Goal: Information Seeking & Learning: Learn about a topic

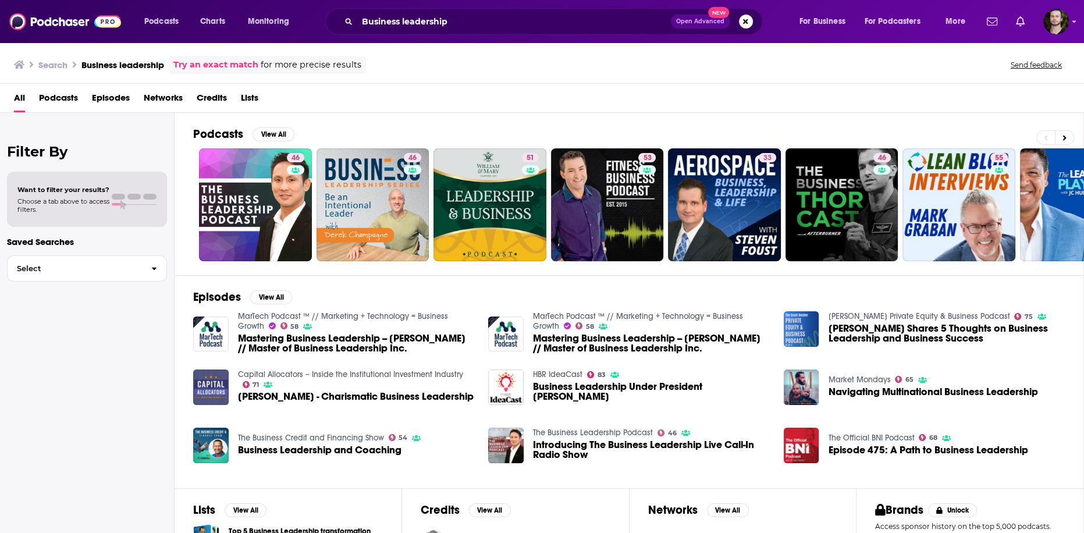
click at [51, 100] on span "Podcasts" at bounding box center [58, 100] width 39 height 24
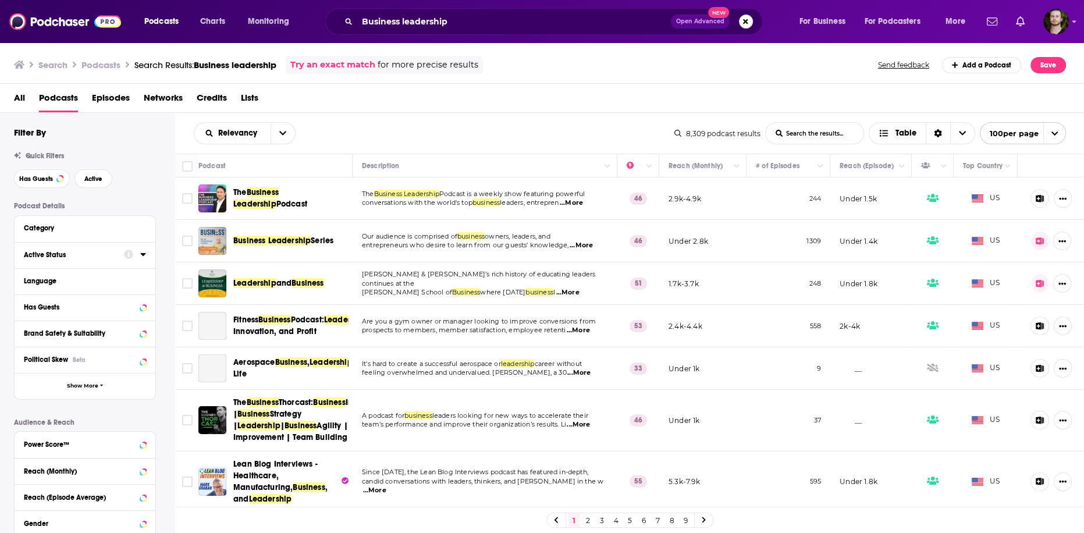
click at [143, 254] on icon at bounding box center [142, 254] width 5 height 3
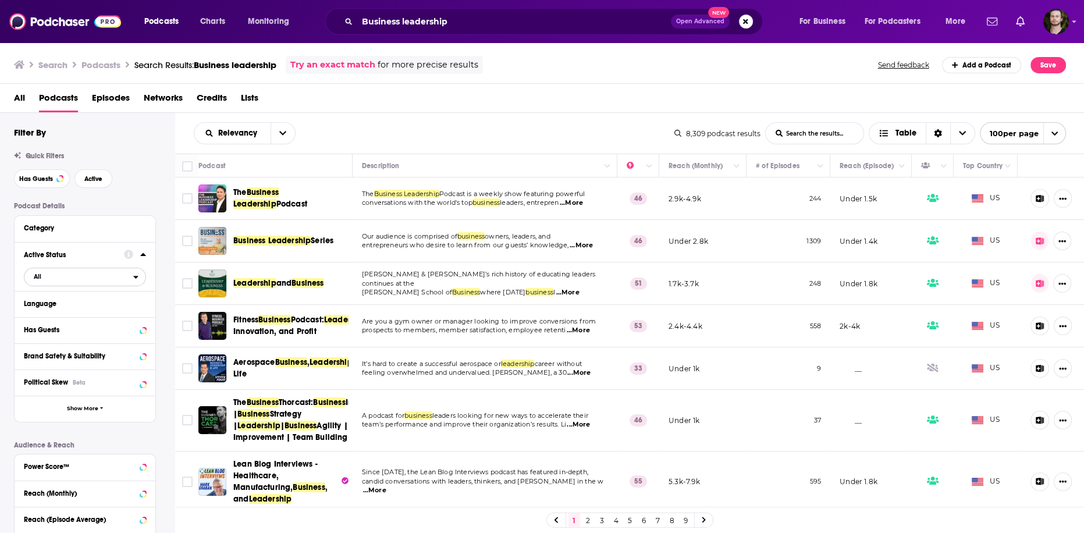
click at [102, 280] on span "All" at bounding box center [78, 276] width 109 height 15
click at [116, 318] on span "2k" at bounding box center [118, 315] width 53 height 6
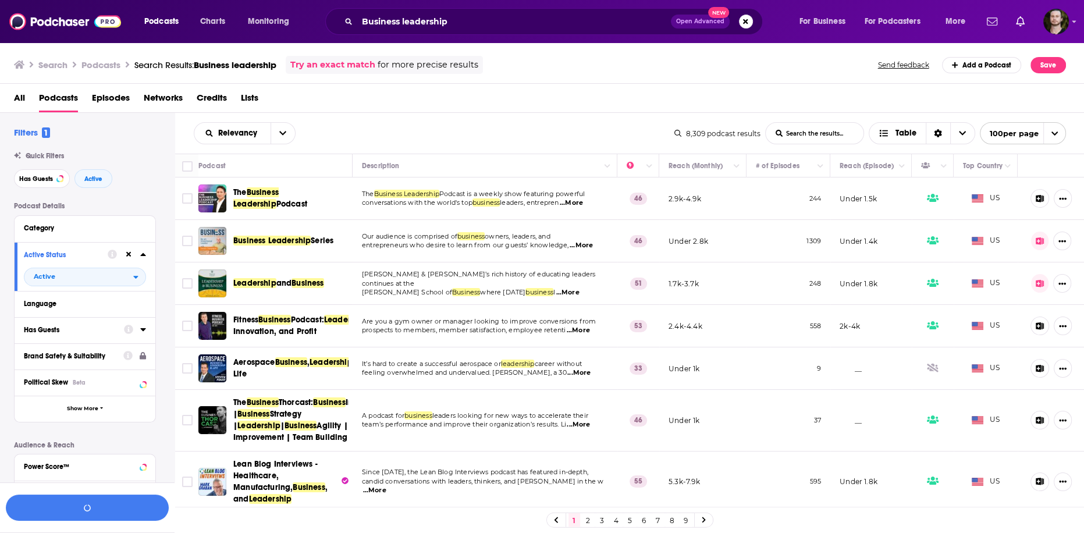
click at [141, 328] on icon at bounding box center [143, 329] width 6 height 9
click at [120, 355] on span "All" at bounding box center [78, 351] width 109 height 15
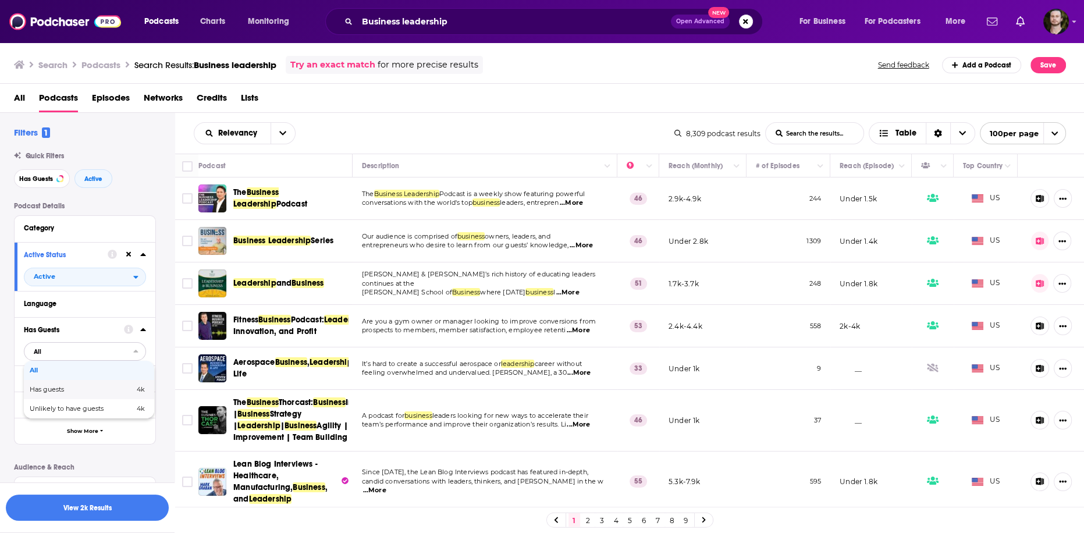
click at [93, 389] on span "Has guests" at bounding box center [64, 389] width 69 height 6
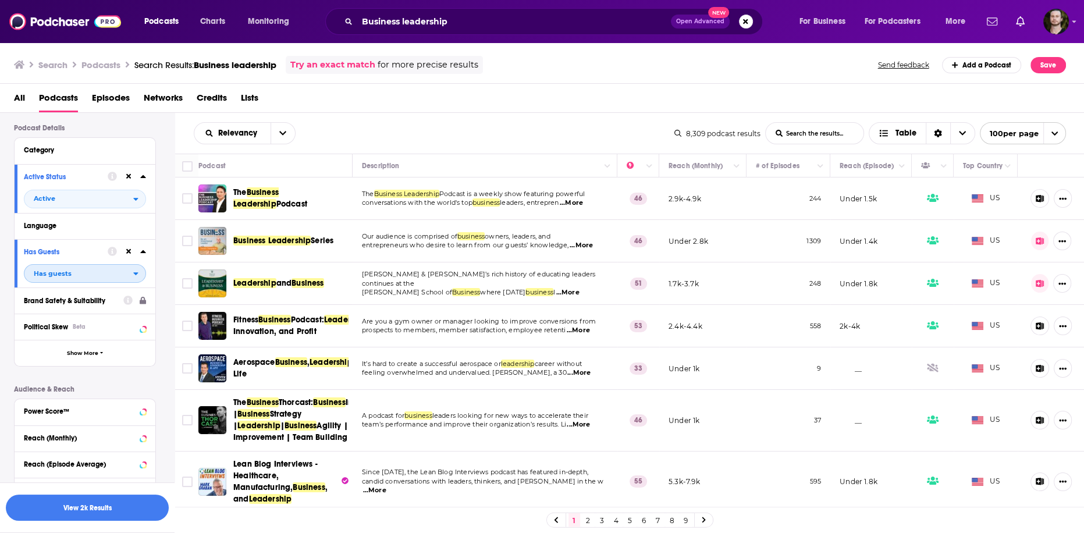
scroll to position [140, 0]
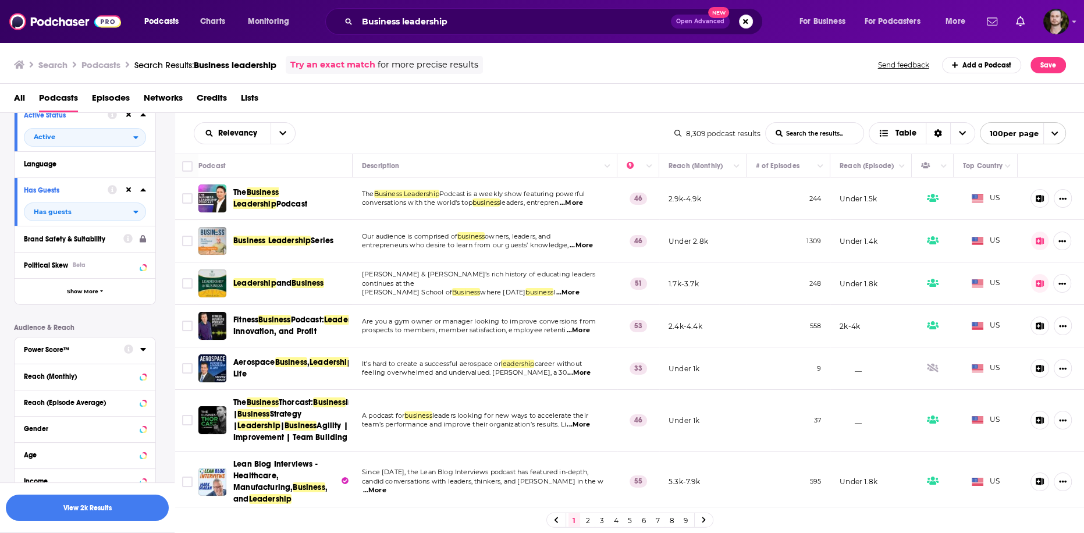
click at [143, 352] on icon at bounding box center [143, 349] width 6 height 9
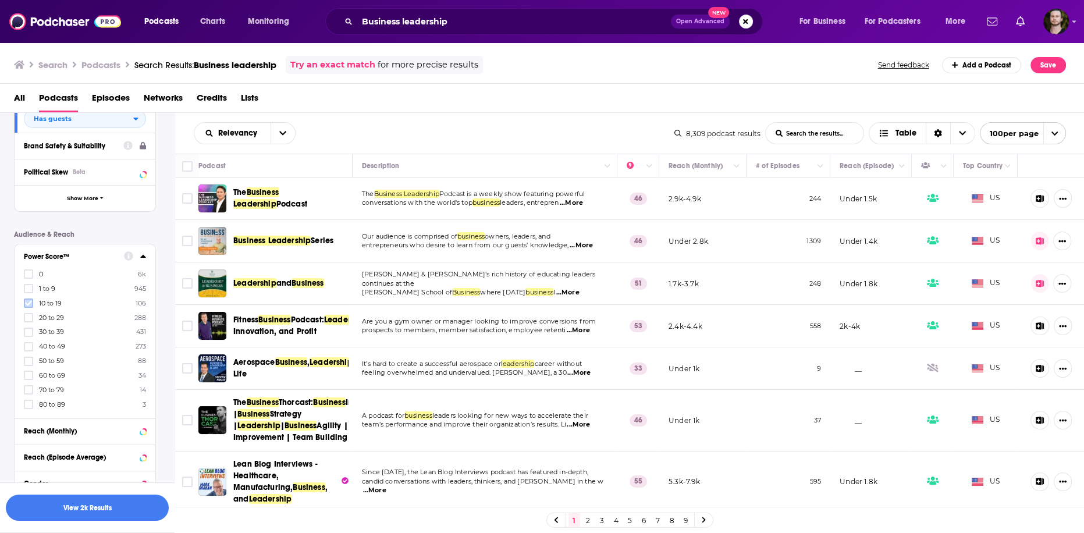
click at [29, 305] on icon at bounding box center [28, 303] width 7 height 7
click at [29, 320] on icon at bounding box center [28, 317] width 7 height 7
click at [29, 347] on icon at bounding box center [28, 346] width 7 height 5
click at [97, 502] on button "View 197 Results" at bounding box center [87, 508] width 163 height 26
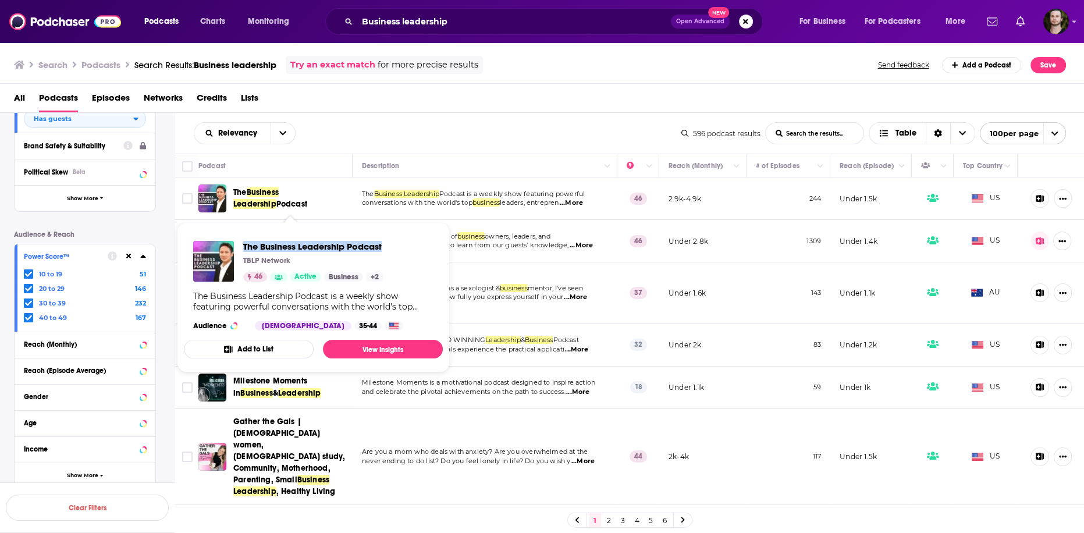
drag, startPoint x: 240, startPoint y: 243, endPoint x: 407, endPoint y: 252, distance: 167.2
click at [407, 252] on div "The Business Leadership Podcast TBLP Network 46 Active Business + 2 The Busines…" at bounding box center [313, 286] width 259 height 108
copy span "The Business Leadership Podcast"
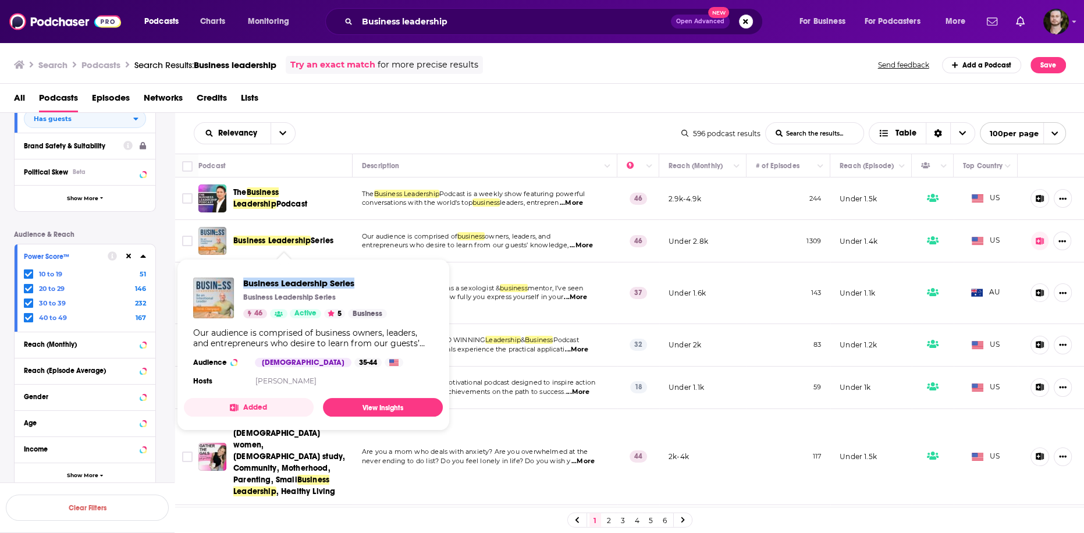
drag, startPoint x: 239, startPoint y: 281, endPoint x: 364, endPoint y: 282, distance: 125.1
click at [364, 282] on div "Business Leadership Series Business Leadership Series 46 Active 5 Business" at bounding box center [290, 298] width 194 height 41
copy span "Business Leadership Series"
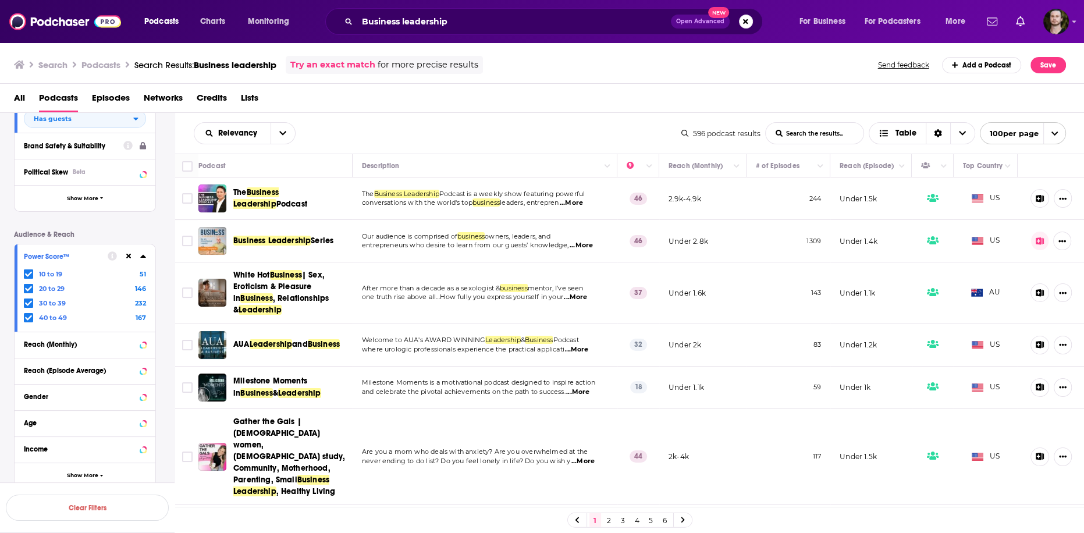
click at [26, 318] on icon at bounding box center [28, 317] width 7 height 5
click at [98, 474] on button "View 429 Results" at bounding box center [87, 477] width 163 height 26
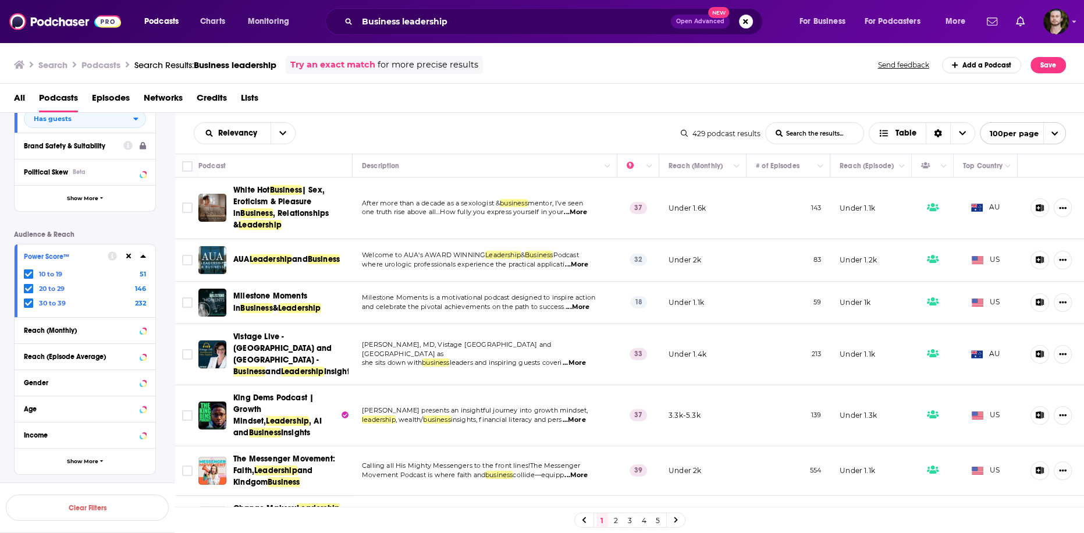
scroll to position [47, 0]
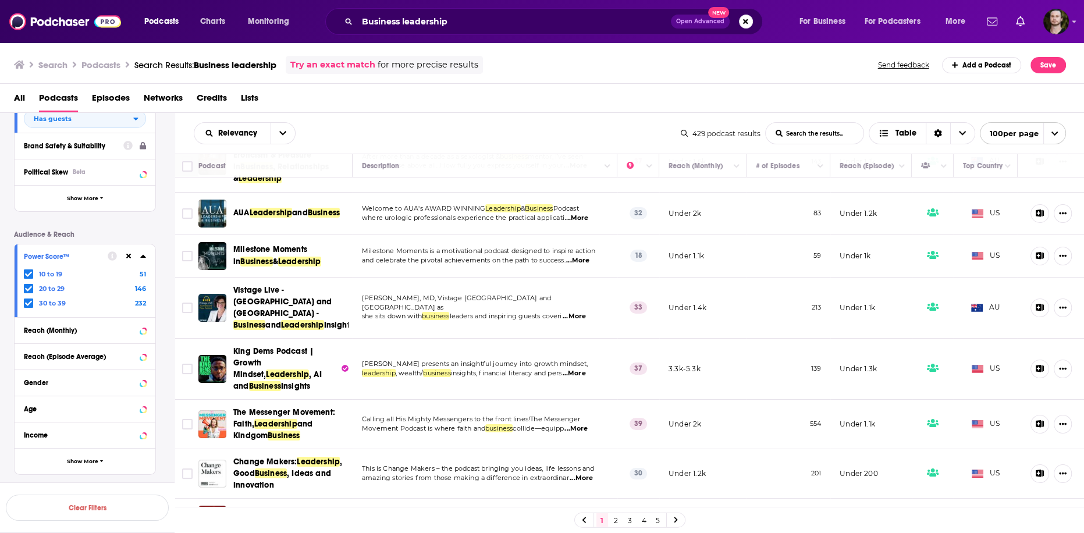
click at [583, 214] on span "...More" at bounding box center [576, 218] width 23 height 9
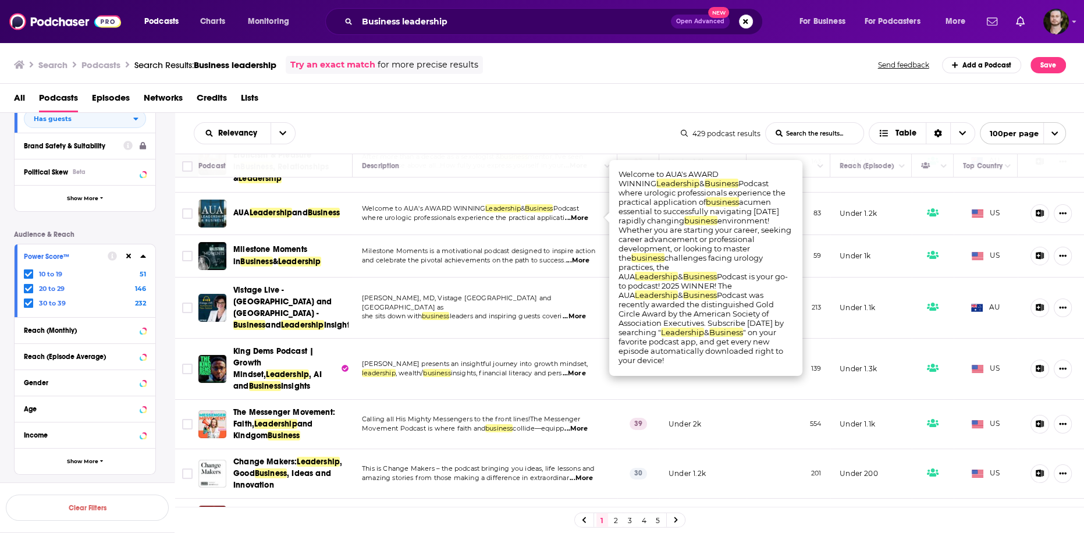
click at [585, 219] on span "...More" at bounding box center [576, 218] width 23 height 9
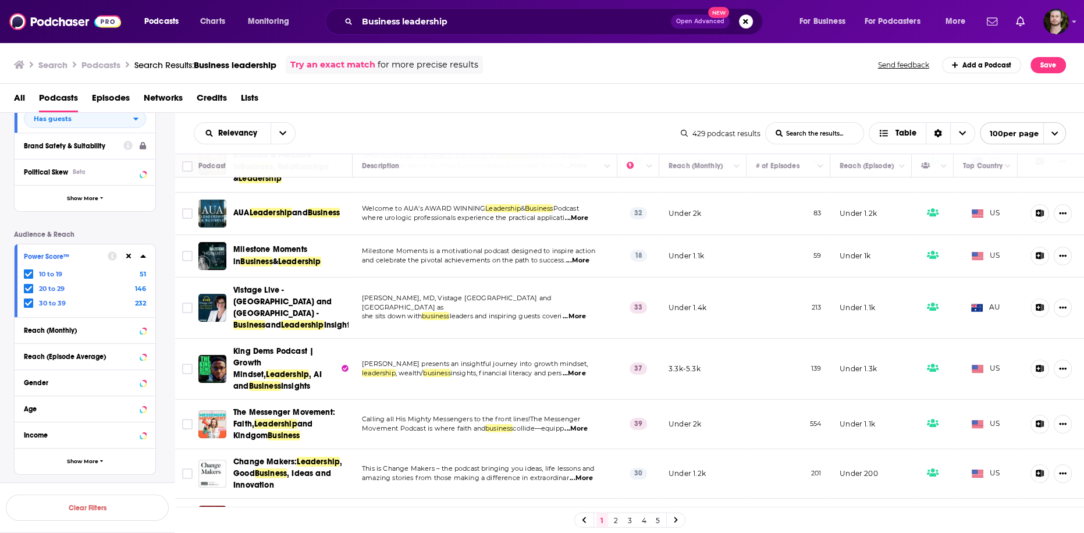
click at [582, 257] on span "...More" at bounding box center [577, 260] width 23 height 9
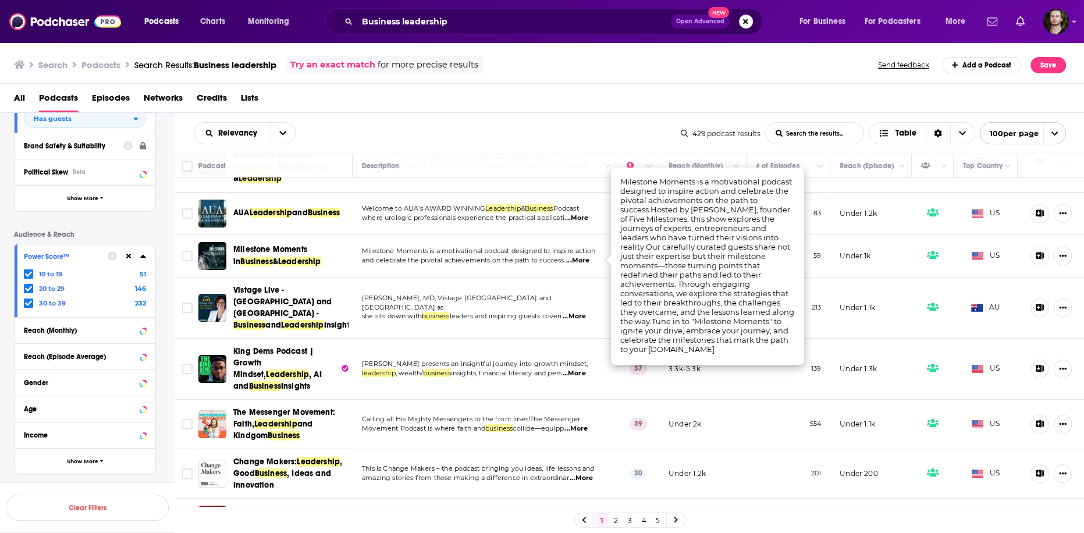
click at [584, 257] on span "...More" at bounding box center [577, 260] width 23 height 9
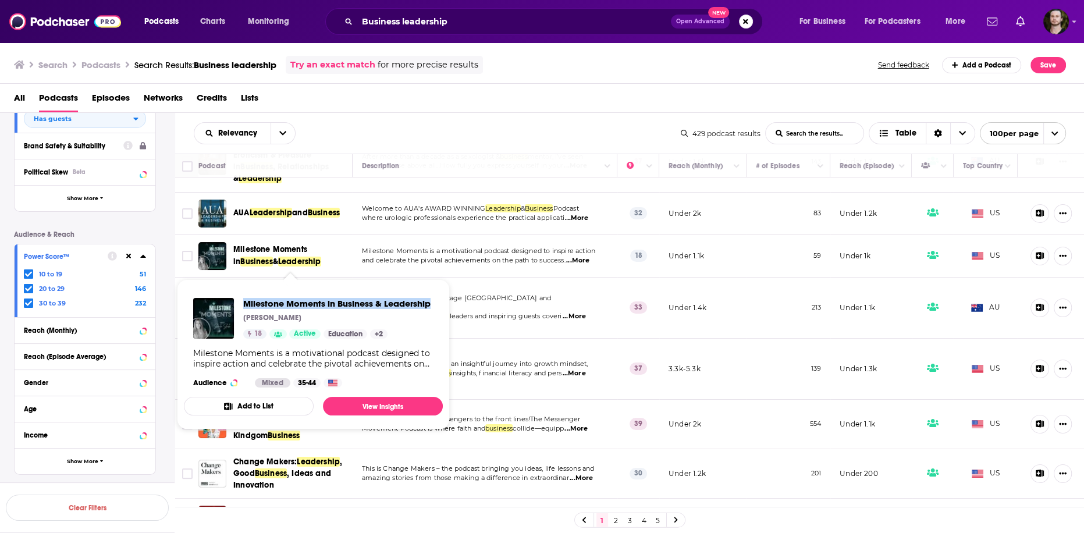
drag, startPoint x: 239, startPoint y: 301, endPoint x: 432, endPoint y: 307, distance: 193.3
click at [431, 307] on div "Milestone Moments in Business & Leadership [PERSON_NAME] 18 Active Education + 2" at bounding box center [311, 318] width 237 height 41
copy span "Milestone Moments in Business & Leadership"
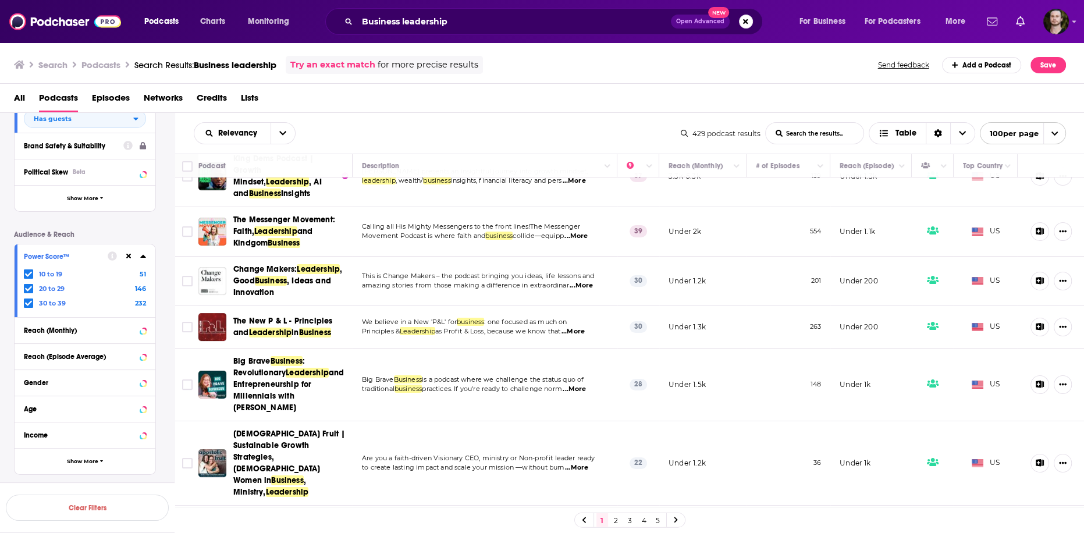
scroll to position [279, 0]
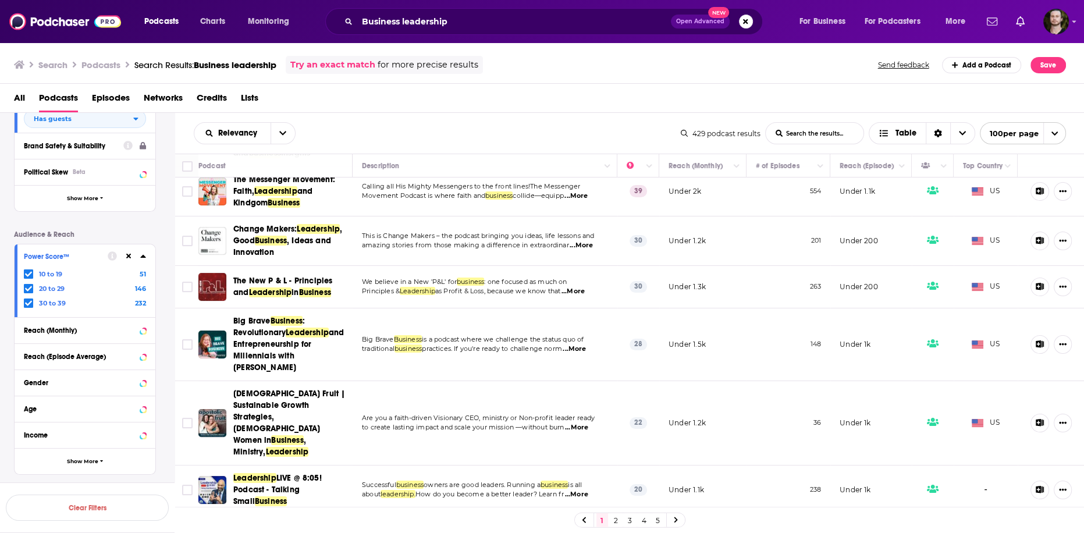
click at [581, 241] on span "...More" at bounding box center [581, 245] width 23 height 9
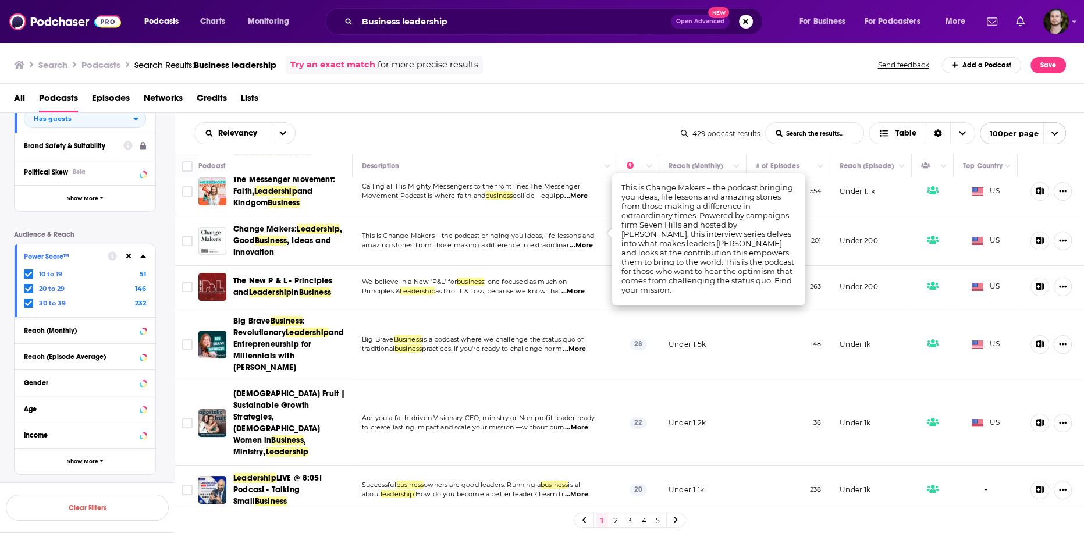
click at [436, 308] on td "Big Brave Business is a podcast where we challenge the status quo of traditiona…" at bounding box center [485, 344] width 265 height 73
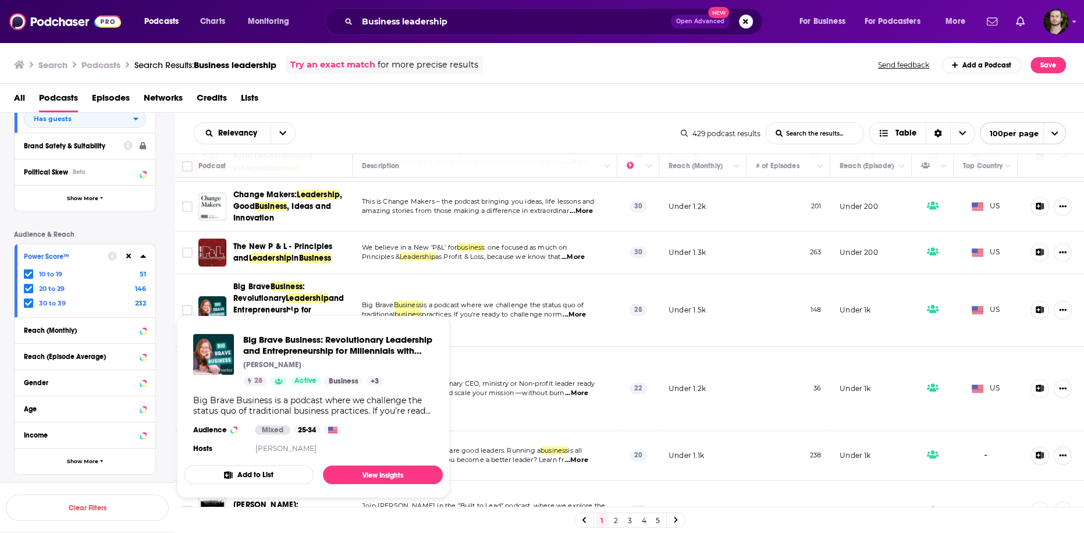
scroll to position [326, 0]
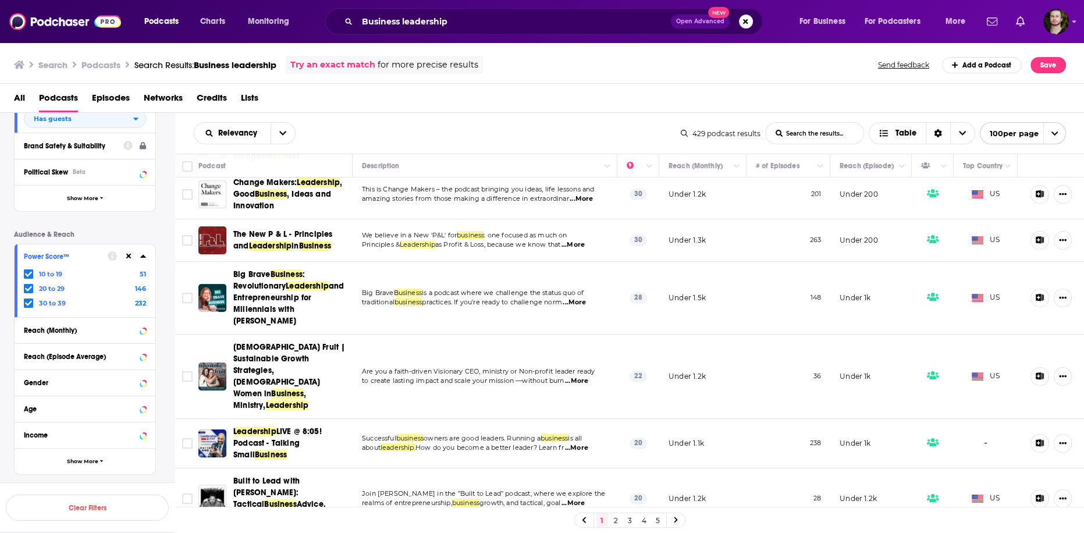
click at [586, 298] on span "...More" at bounding box center [574, 302] width 23 height 9
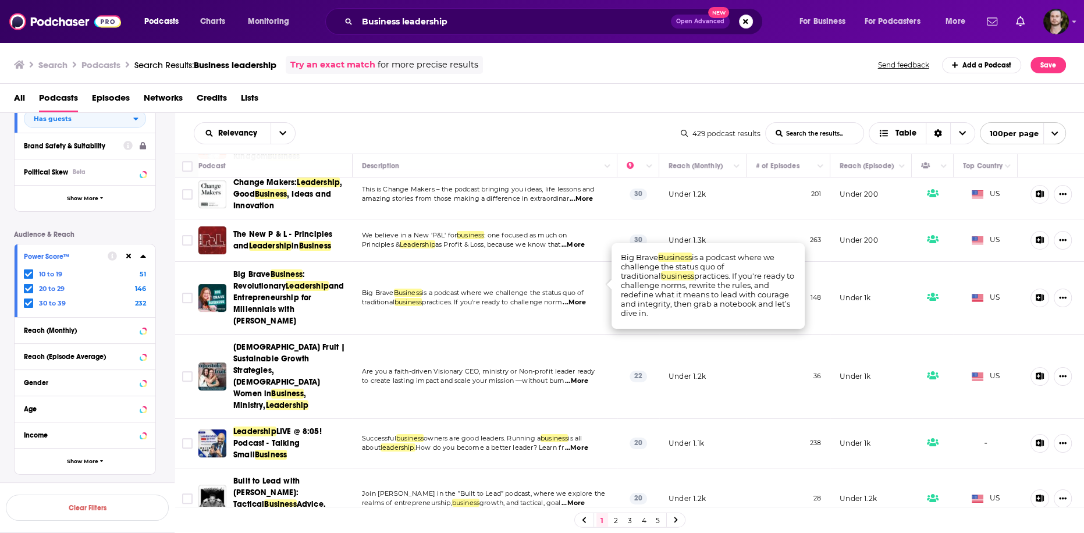
click at [586, 298] on span "...More" at bounding box center [574, 302] width 23 height 9
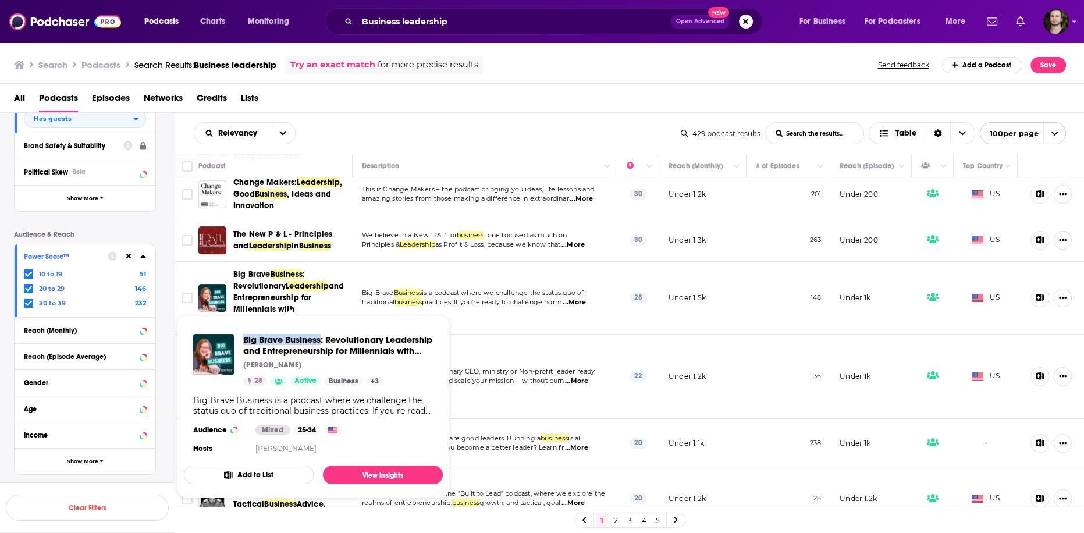
drag, startPoint x: 242, startPoint y: 332, endPoint x: 321, endPoint y: 338, distance: 79.4
click at [321, 338] on div "Big Brave Business: Revolutionary Leadership and Entrepreneurship for Millennia…" at bounding box center [313, 395] width 259 height 141
copy span "Big Brave Business"
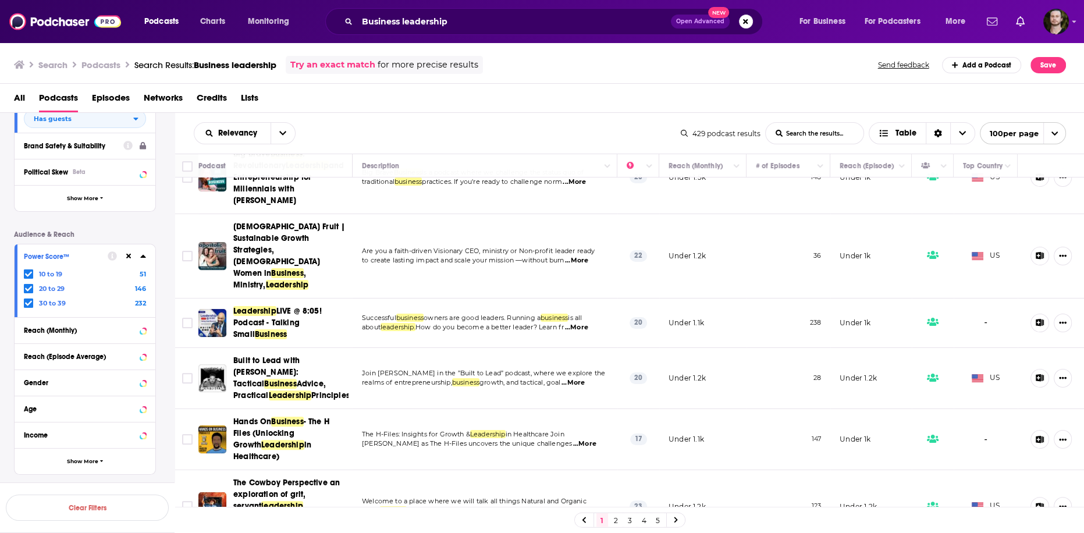
scroll to position [466, 0]
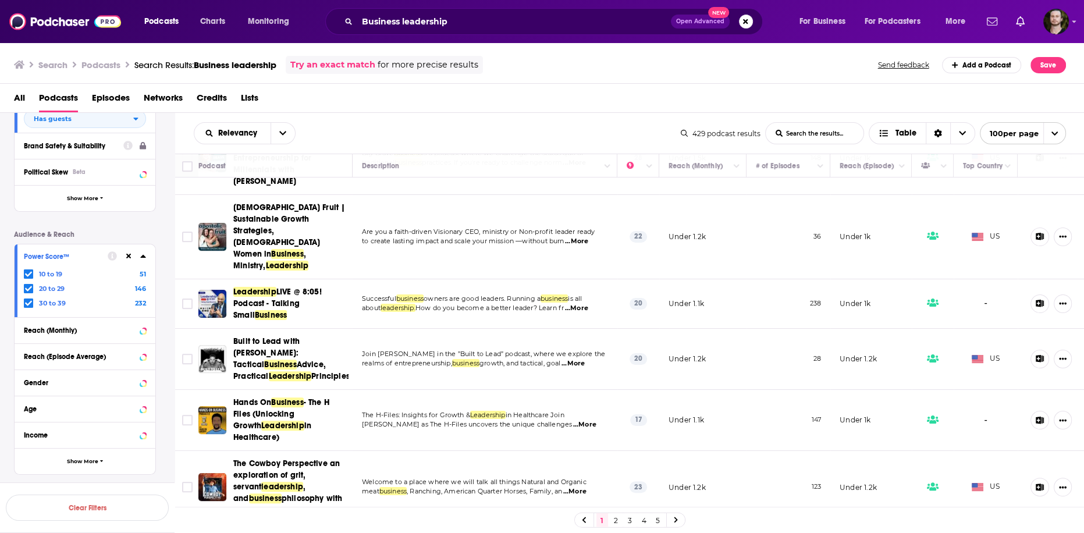
click at [584, 359] on span "...More" at bounding box center [573, 363] width 23 height 9
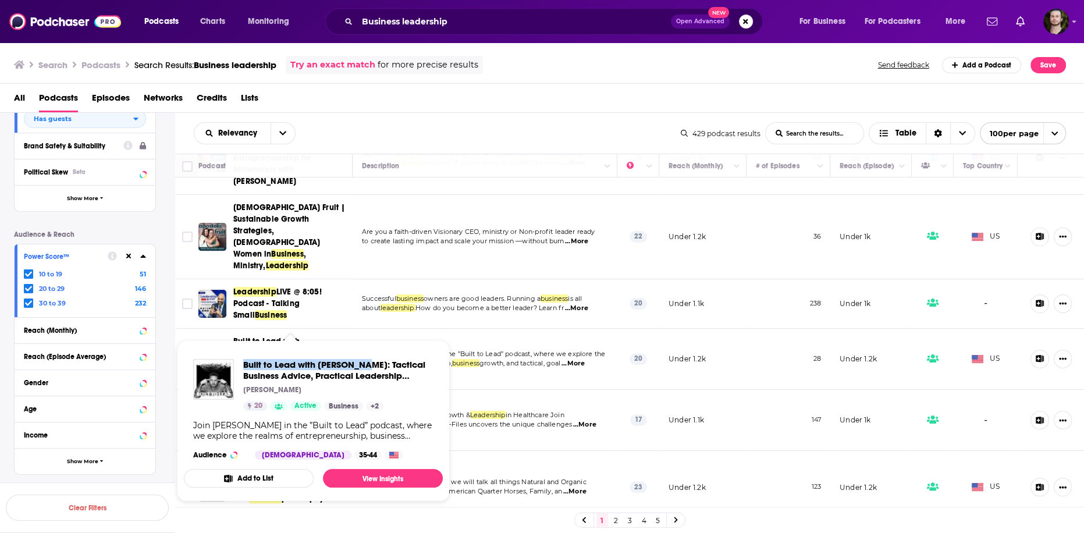
drag, startPoint x: 241, startPoint y: 360, endPoint x: 363, endPoint y: 367, distance: 122.4
click at [363, 367] on div "Built to Lead with [PERSON_NAME]: Tactical Business Advice, Practical Leadershi…" at bounding box center [313, 385] width 240 height 52
copy span "Built to Lead with [PERSON_NAME]"
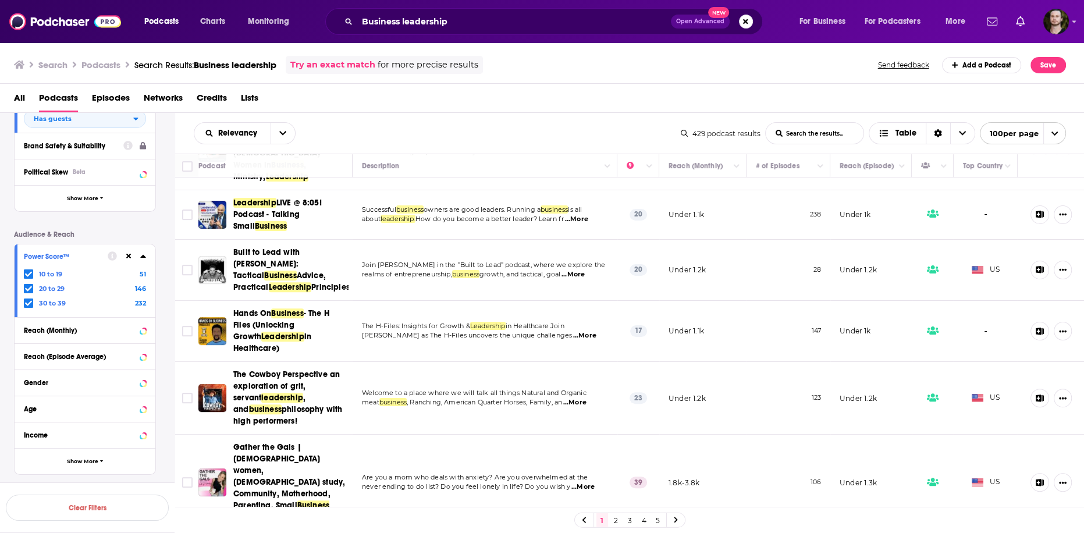
scroll to position [605, 0]
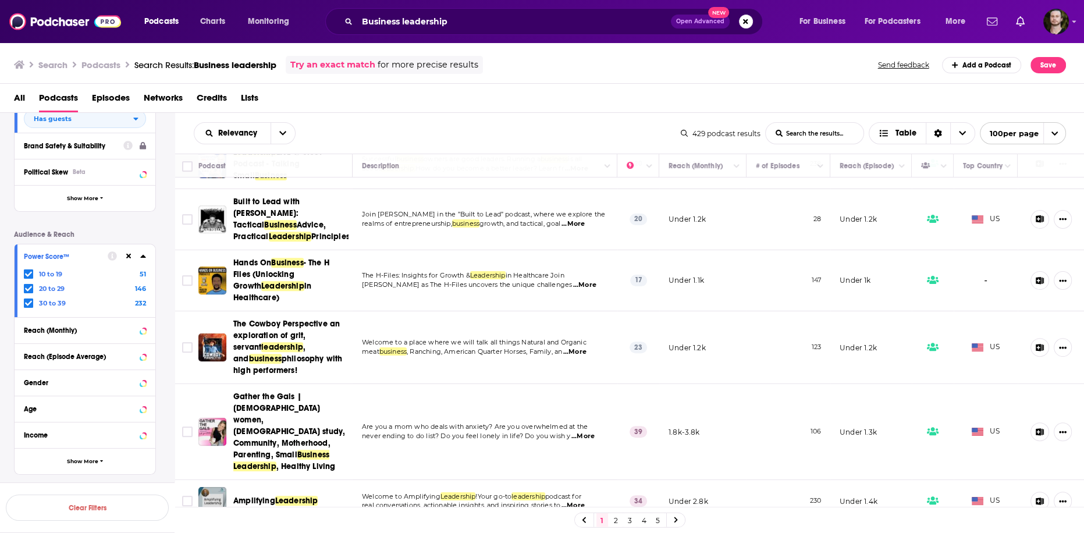
click at [581, 280] on span "...More" at bounding box center [584, 284] width 23 height 9
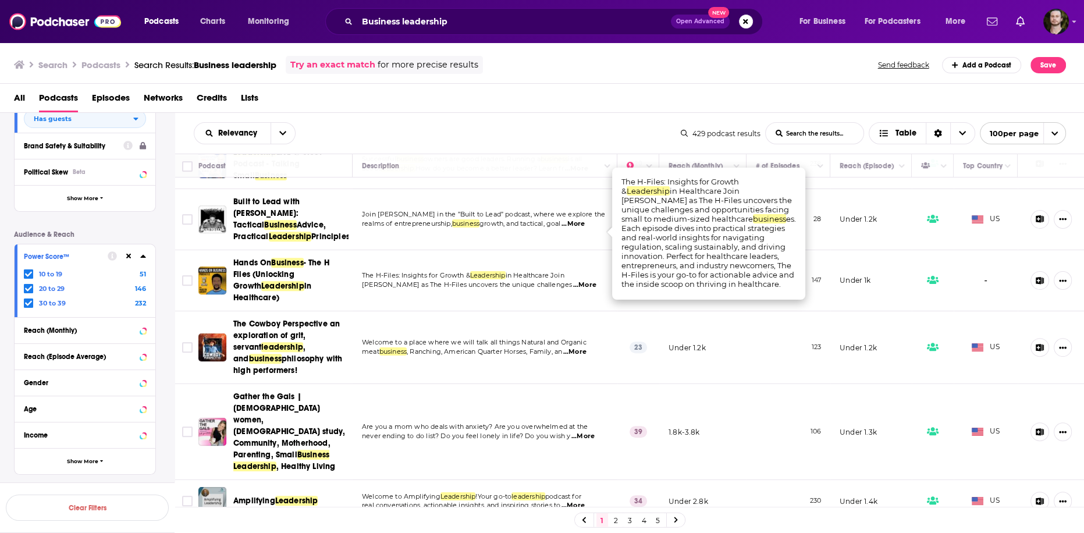
click at [581, 280] on span "...More" at bounding box center [584, 284] width 23 height 9
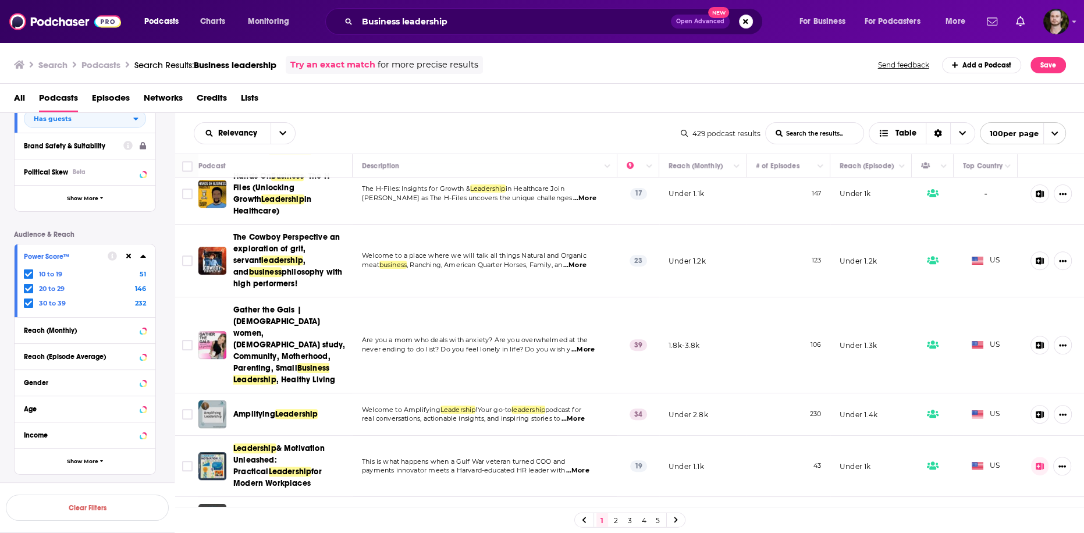
scroll to position [698, 0]
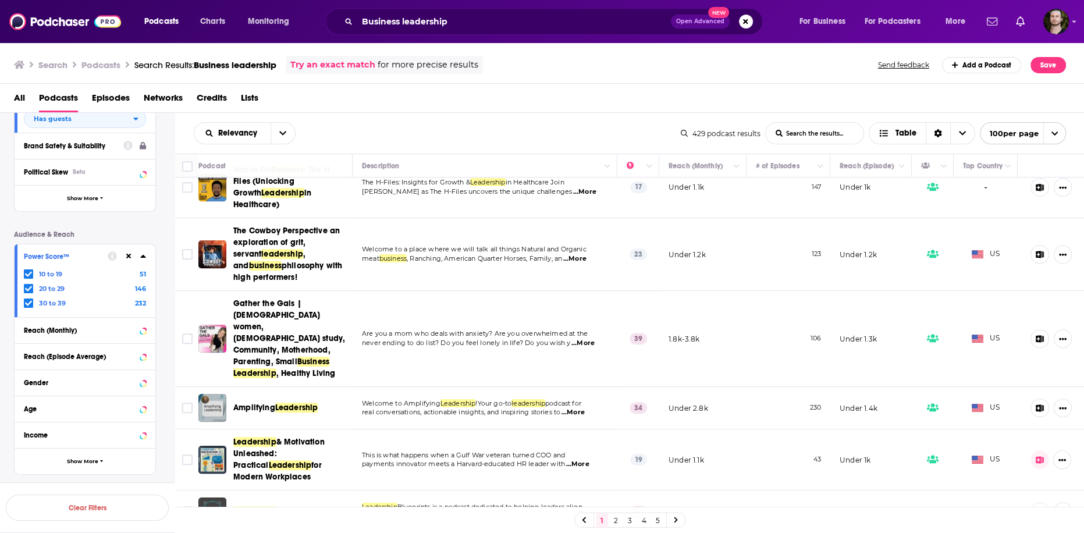
click at [585, 408] on span "...More" at bounding box center [573, 412] width 23 height 9
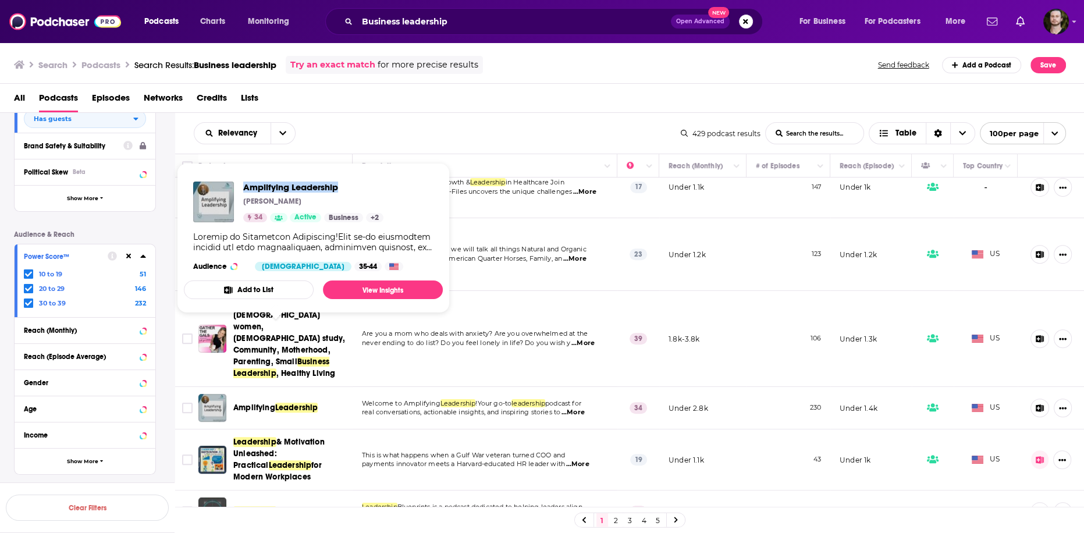
drag, startPoint x: 242, startPoint y: 186, endPoint x: 345, endPoint y: 187, distance: 103.0
click at [345, 187] on div "Amplifying Leadership [PERSON_NAME] 34 Active Business + 2" at bounding box center [288, 202] width 190 height 41
copy span "Amplifying Leadership"
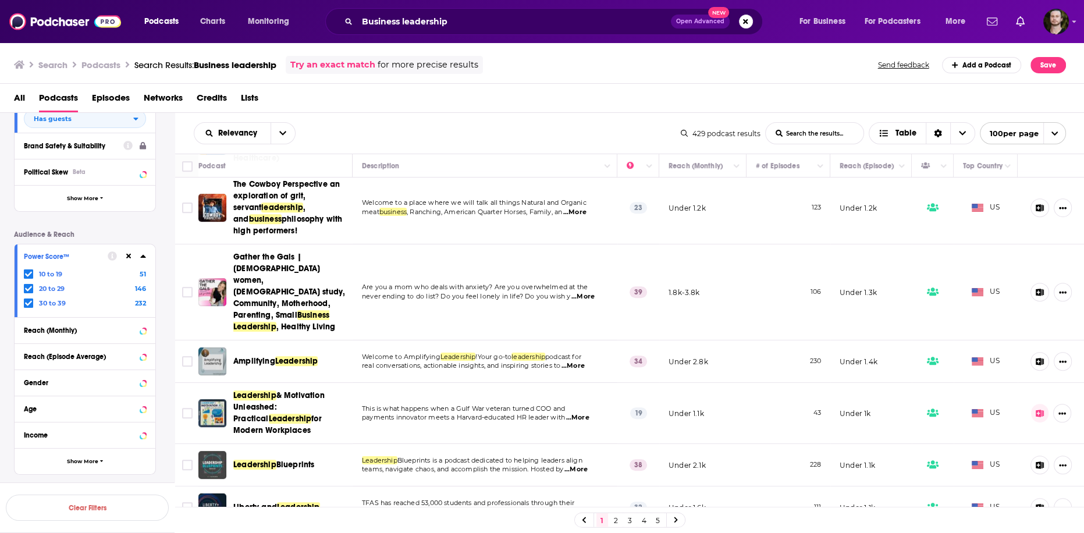
scroll to position [838, 0]
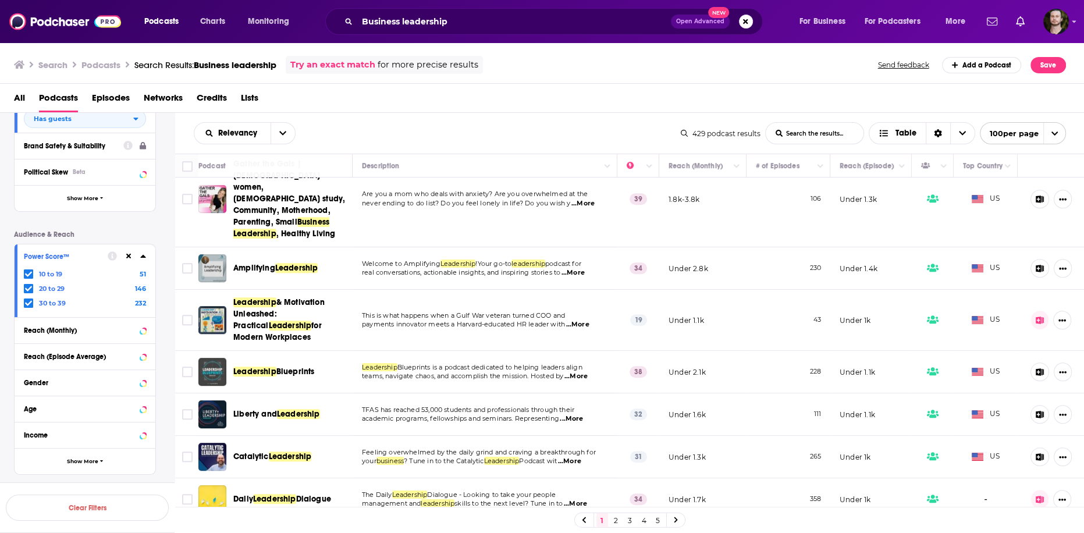
click at [584, 320] on span "...More" at bounding box center [577, 324] width 23 height 9
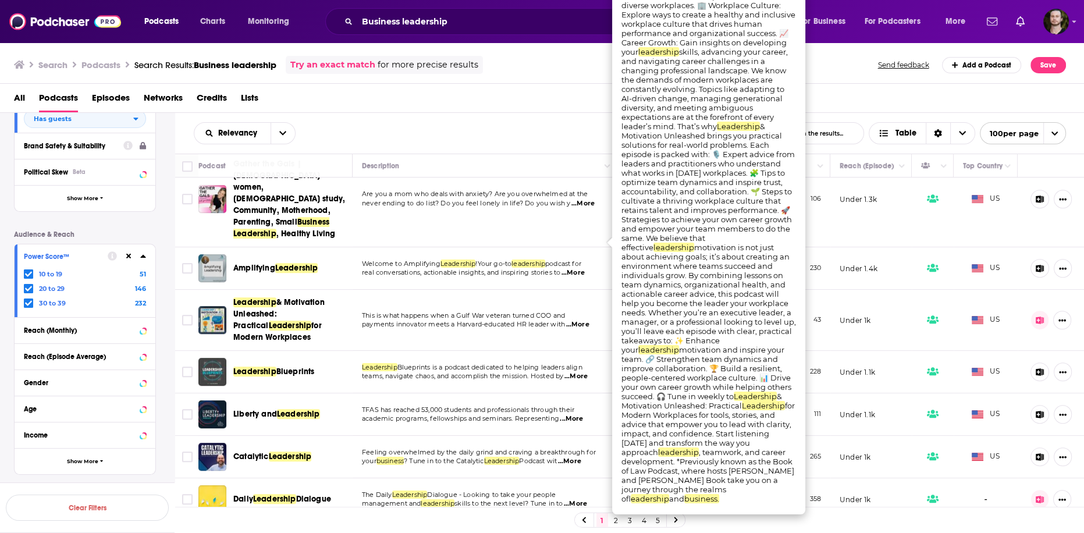
click at [584, 320] on span "...More" at bounding box center [577, 324] width 23 height 9
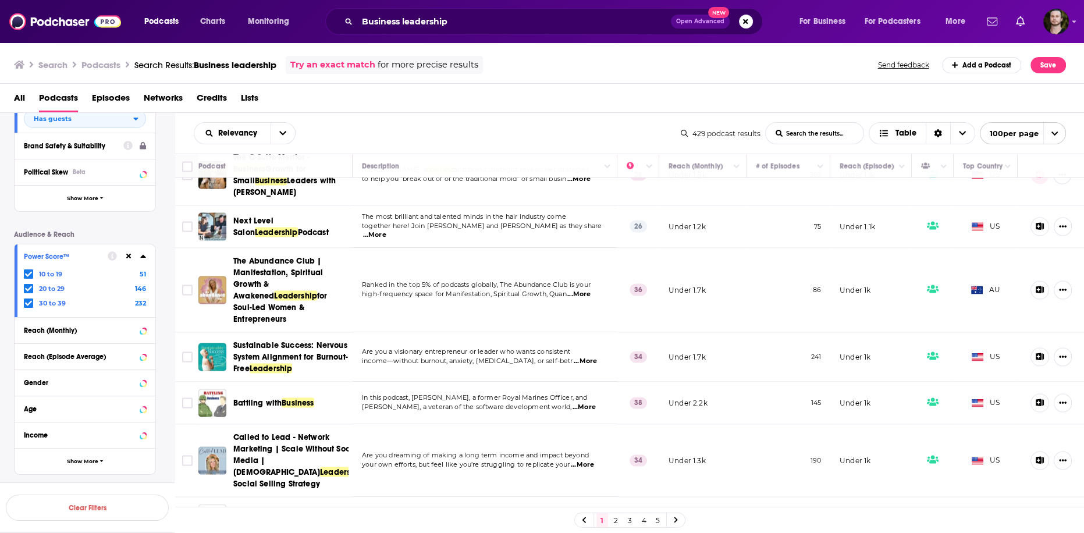
scroll to position [2607, 0]
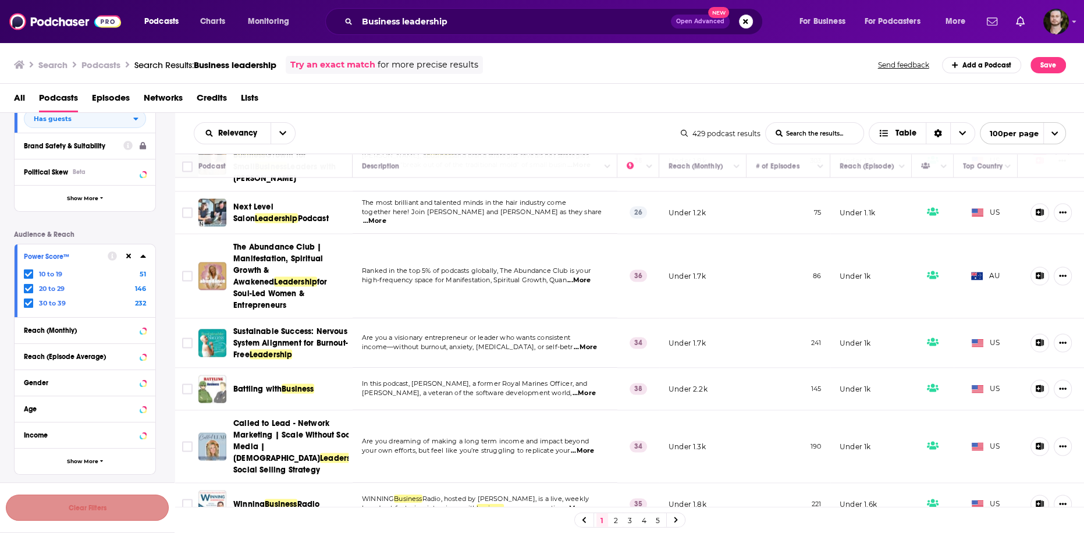
drag, startPoint x: 112, startPoint y: 516, endPoint x: 392, endPoint y: 94, distance: 506.6
click at [112, 516] on button "Clear Filters" at bounding box center [87, 508] width 163 height 26
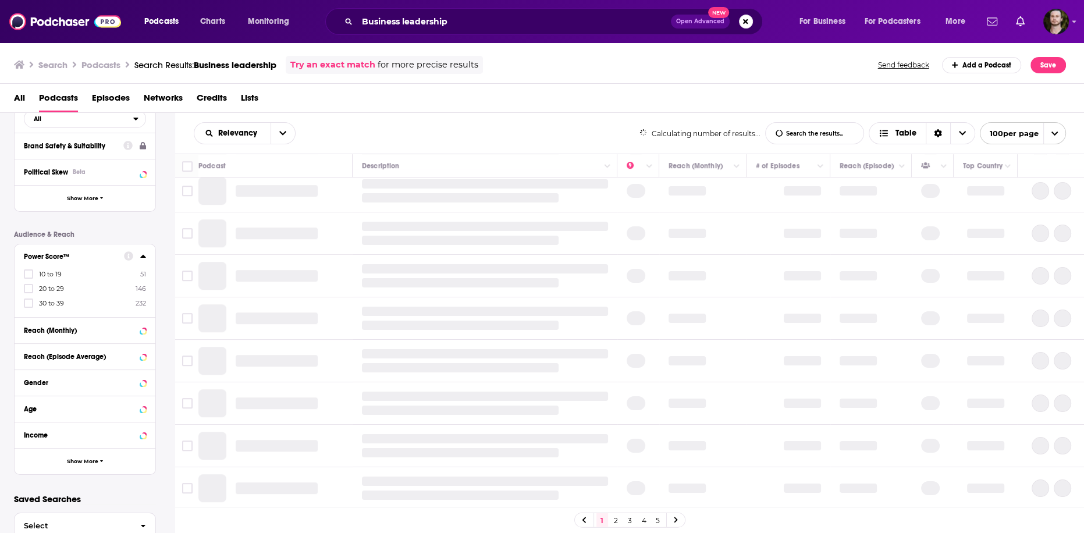
scroll to position [729, 0]
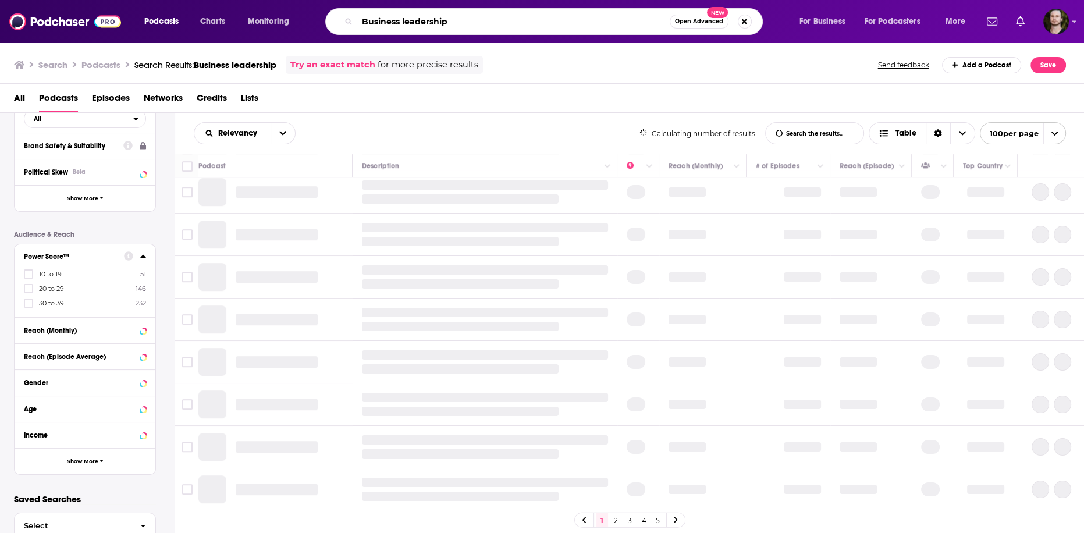
click at [475, 20] on input "Business leadership" at bounding box center [513, 21] width 313 height 19
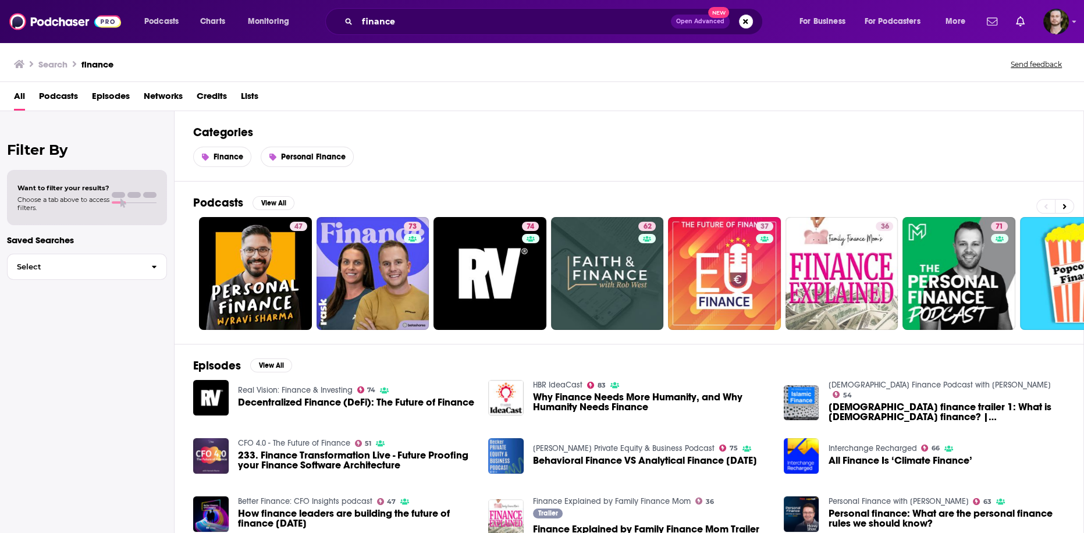
click at [59, 97] on span "Podcasts" at bounding box center [58, 99] width 39 height 24
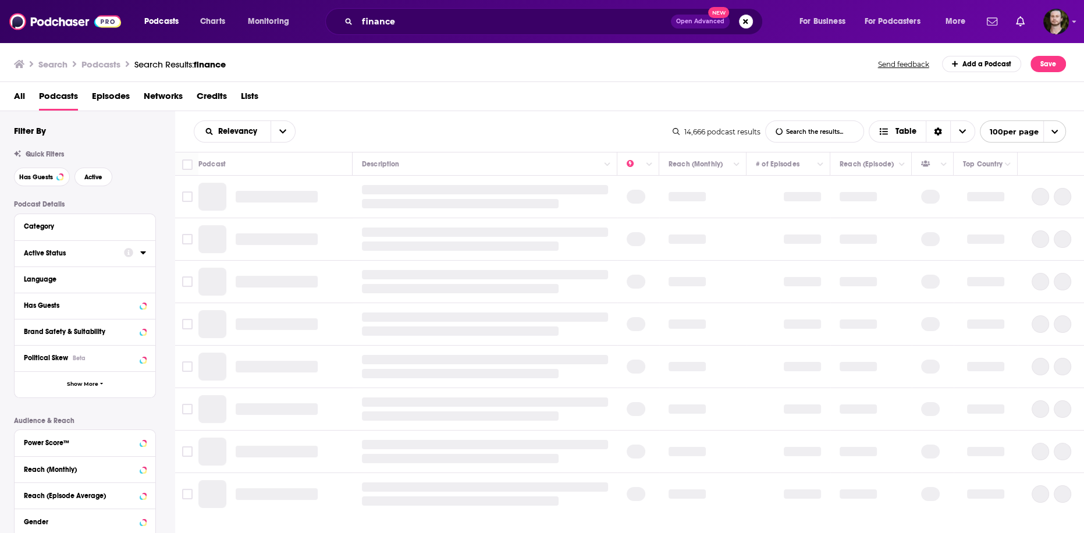
click at [144, 254] on icon at bounding box center [142, 252] width 5 height 3
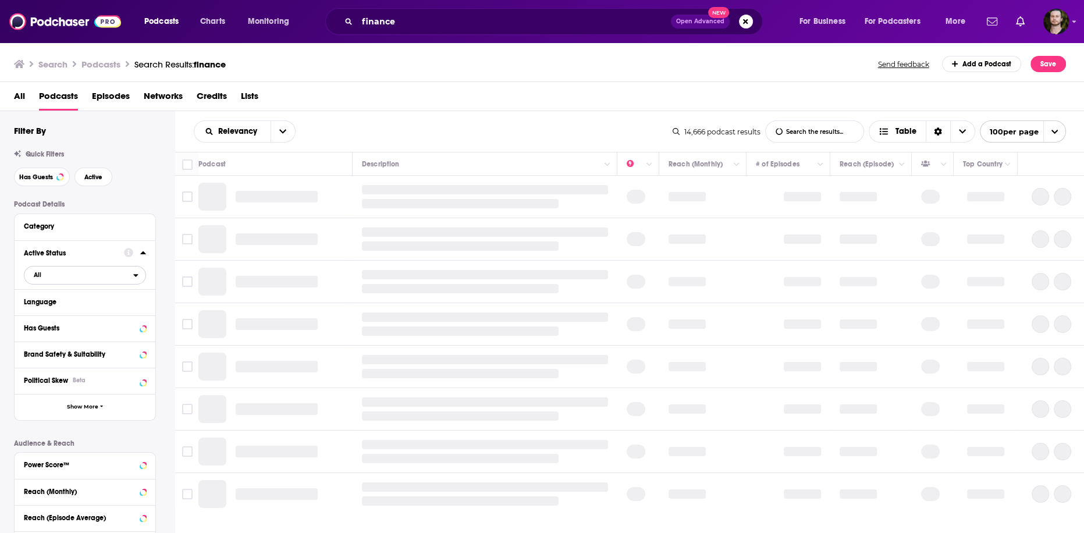
click at [136, 276] on icon "open menu" at bounding box center [136, 275] width 5 height 3
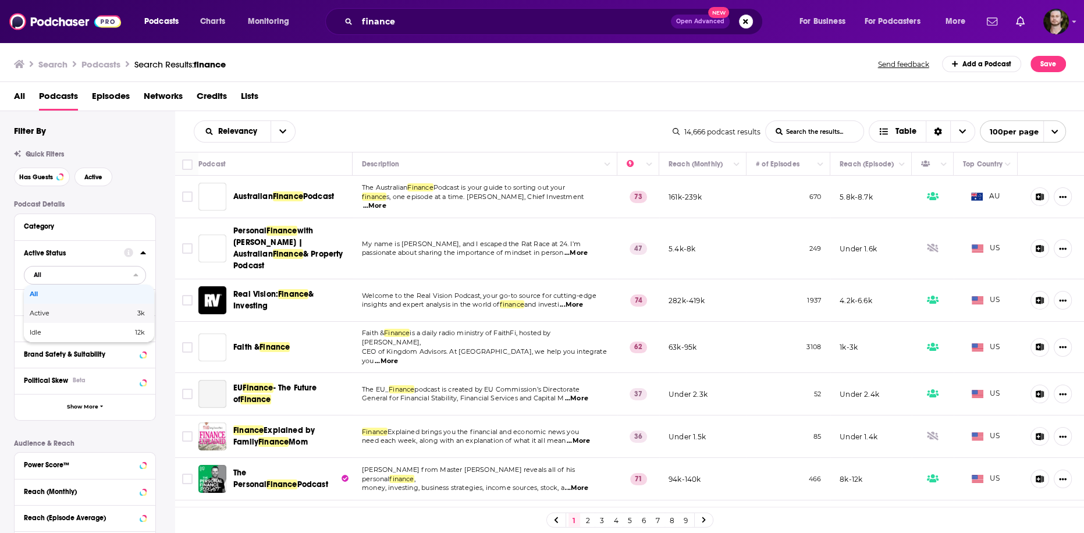
click at [119, 314] on span "3k" at bounding box center [118, 313] width 53 height 6
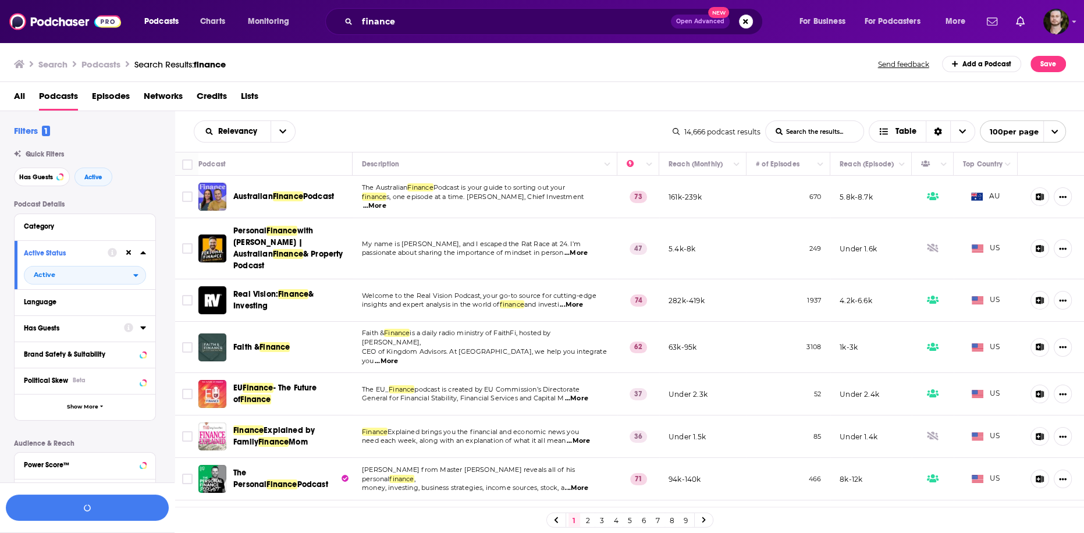
click at [140, 332] on icon at bounding box center [143, 327] width 6 height 9
click at [113, 346] on span "All" at bounding box center [78, 349] width 109 height 15
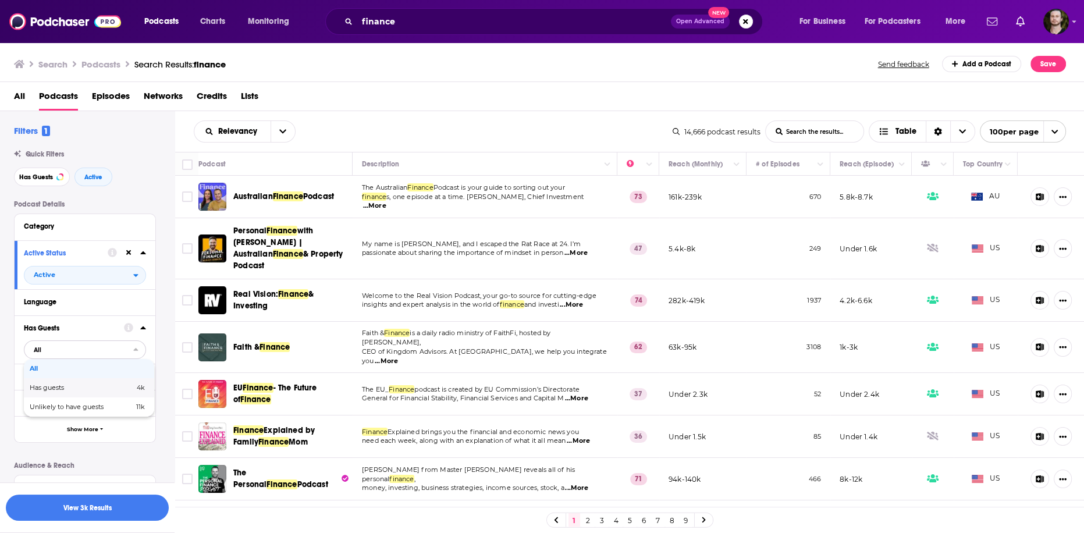
click at [106, 386] on span "4k" at bounding box center [122, 388] width 46 height 6
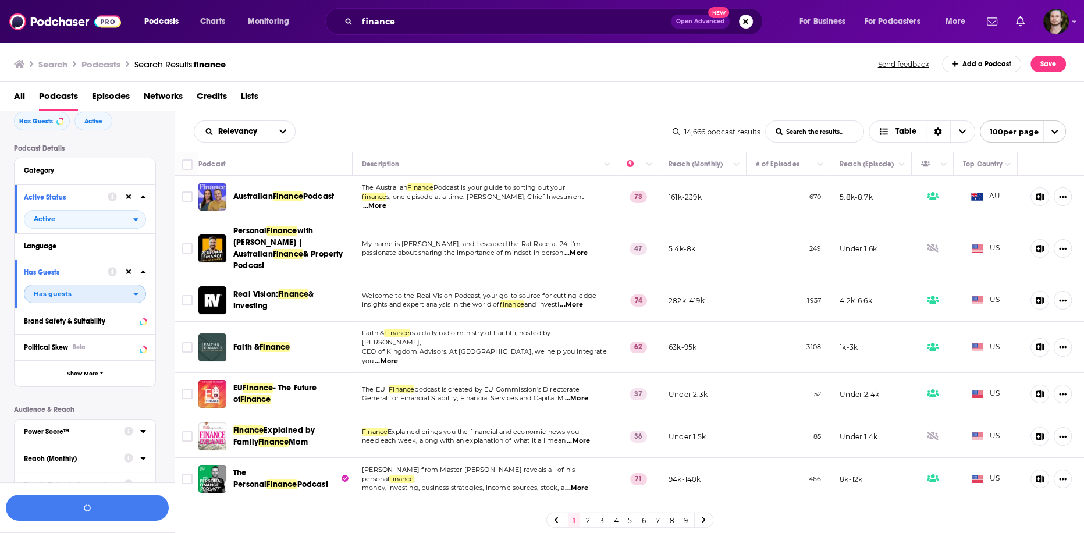
scroll to position [140, 0]
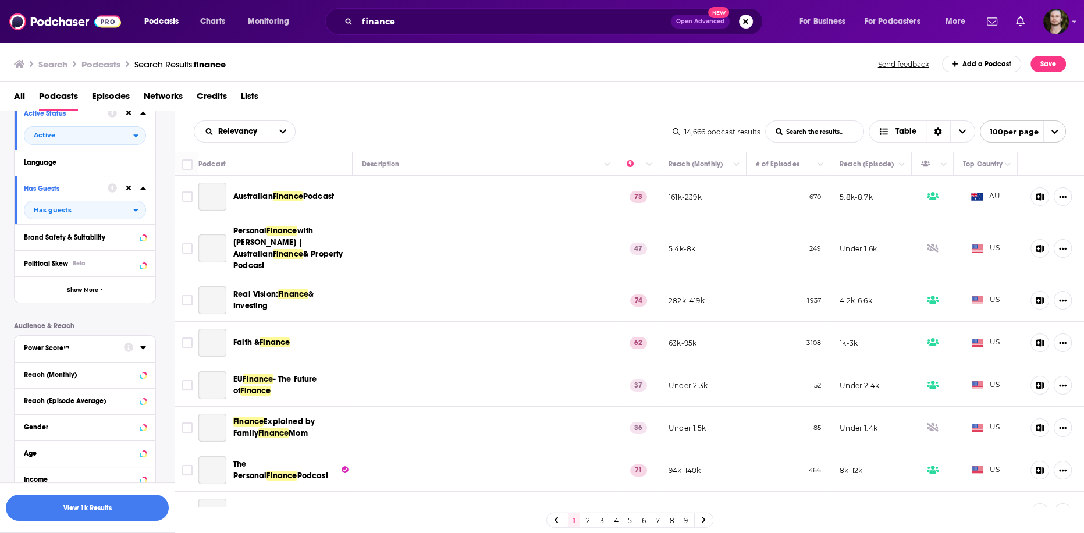
click at [146, 348] on div "Power Score™" at bounding box center [85, 349] width 141 height 26
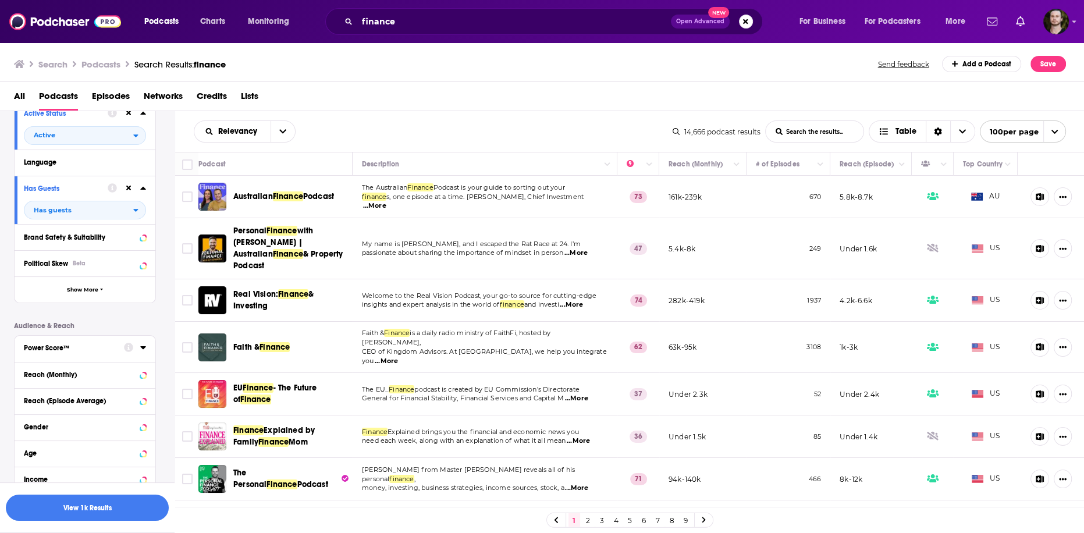
click at [143, 351] on icon at bounding box center [143, 347] width 6 height 9
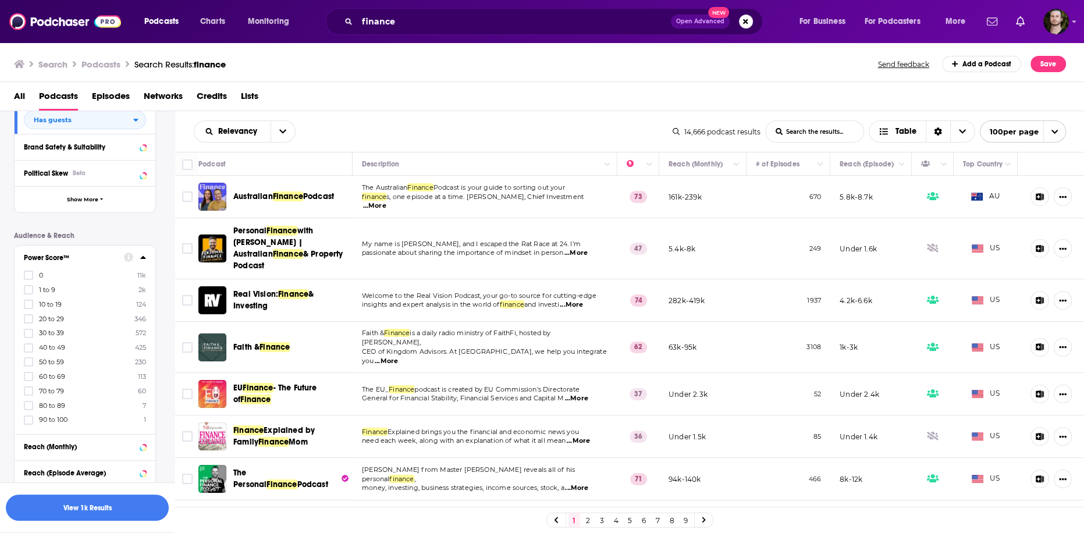
scroll to position [233, 0]
click at [27, 301] on icon at bounding box center [28, 301] width 7 height 7
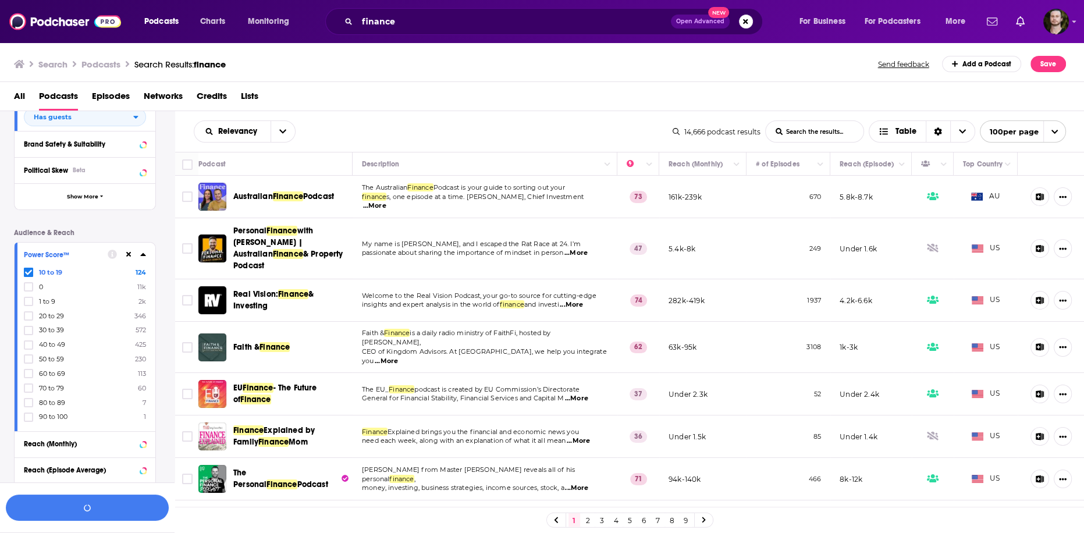
click at [26, 321] on div "10 to 19 124 0 11k 1 to 9 2k 20 to 29 346 30 to 39 572 40 to 49 425 50 to 59 23…" at bounding box center [85, 345] width 122 height 154
click at [30, 317] on icon at bounding box center [28, 316] width 7 height 7
click at [30, 328] on icon at bounding box center [28, 330] width 7 height 5
click at [127, 509] on button "View 163 Results" at bounding box center [87, 508] width 163 height 26
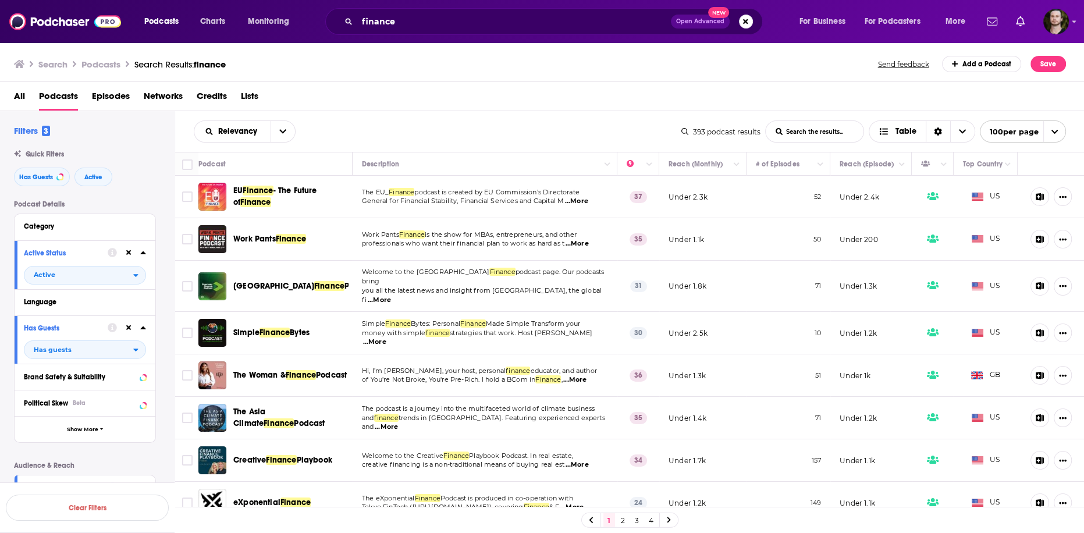
click at [574, 200] on span "...More" at bounding box center [576, 201] width 23 height 9
click at [577, 246] on span "...More" at bounding box center [576, 243] width 23 height 9
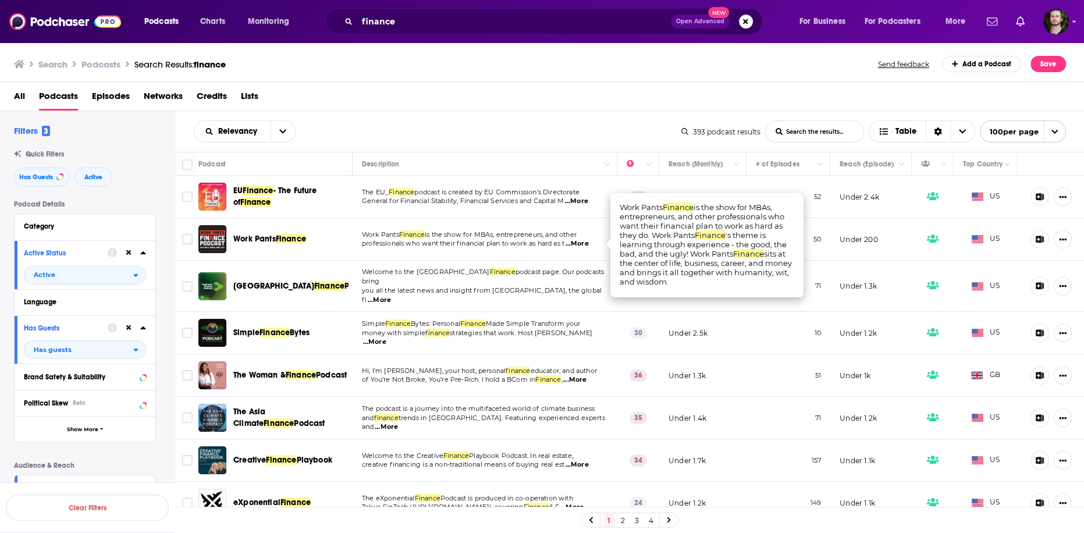
click at [577, 246] on span "...More" at bounding box center [576, 243] width 23 height 9
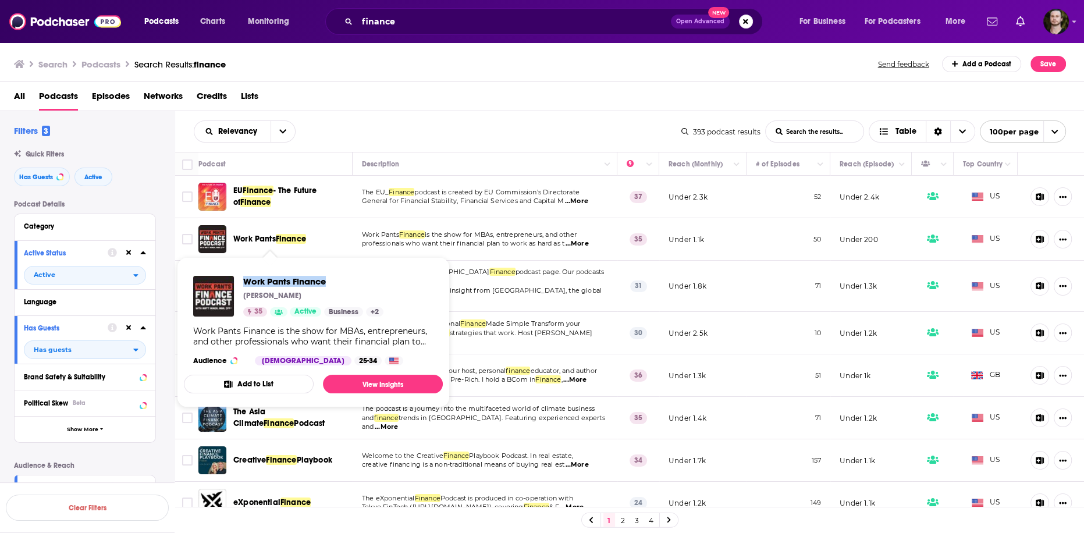
drag, startPoint x: 240, startPoint y: 279, endPoint x: 443, endPoint y: 260, distance: 204.1
click at [403, 285] on div "Work Pants Finance [PERSON_NAME] 35 Active Business + 2 Work Pants Finance is t…" at bounding box center [313, 321] width 259 height 108
copy span "Work Pants Finance"
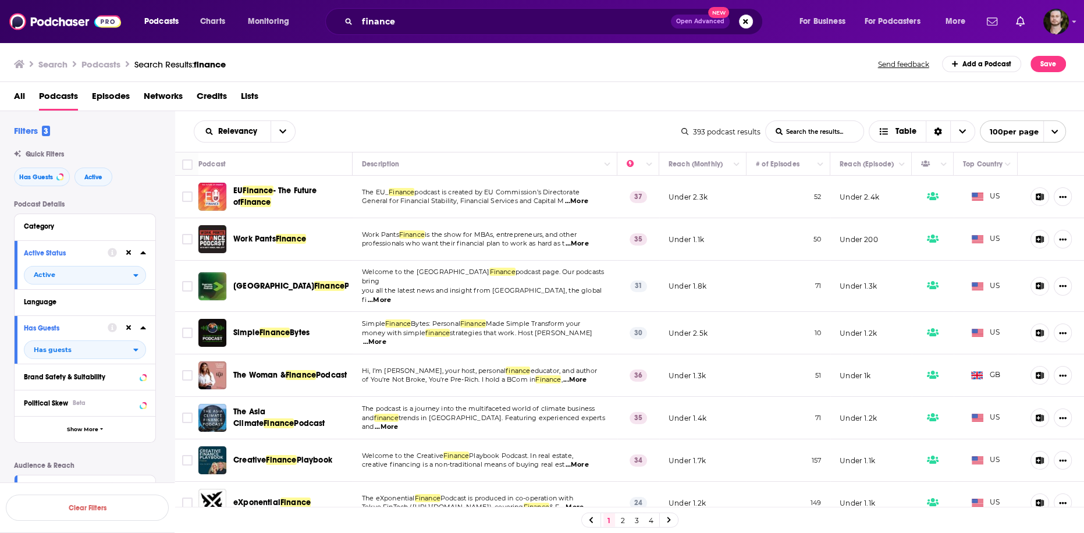
click at [570, 333] on p "money with simple finance strategies that work. Host [PERSON_NAME] ...More" at bounding box center [485, 338] width 246 height 19
click at [386, 338] on span "...More" at bounding box center [374, 342] width 23 height 9
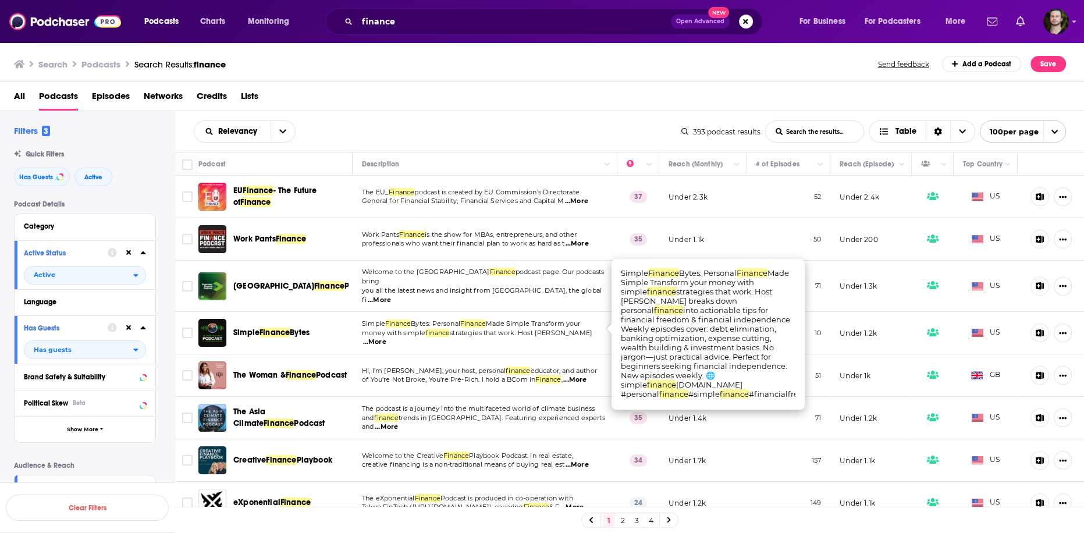
click at [386, 338] on span "...More" at bounding box center [374, 342] width 23 height 9
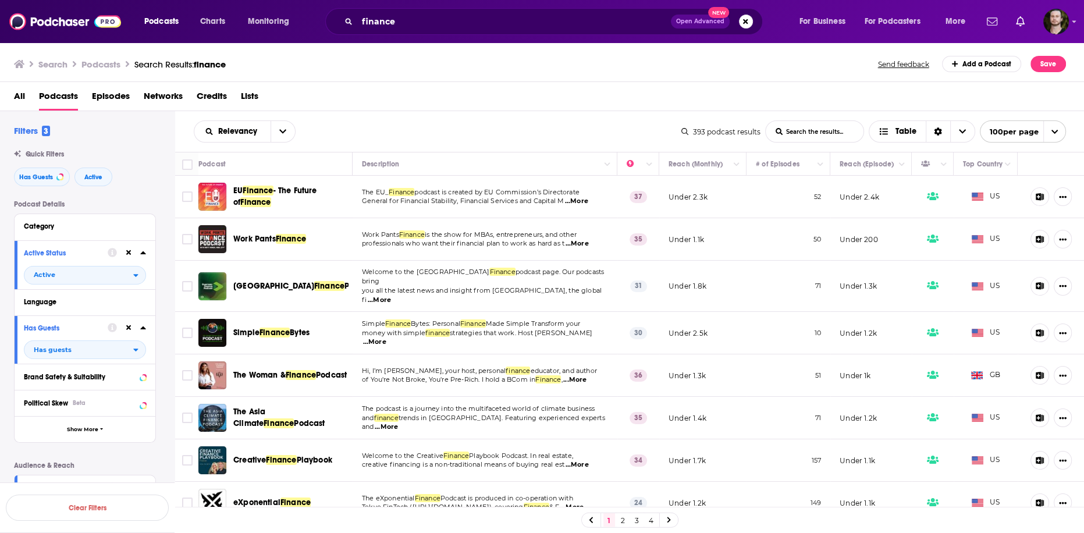
click at [386, 338] on span "...More" at bounding box center [374, 342] width 23 height 9
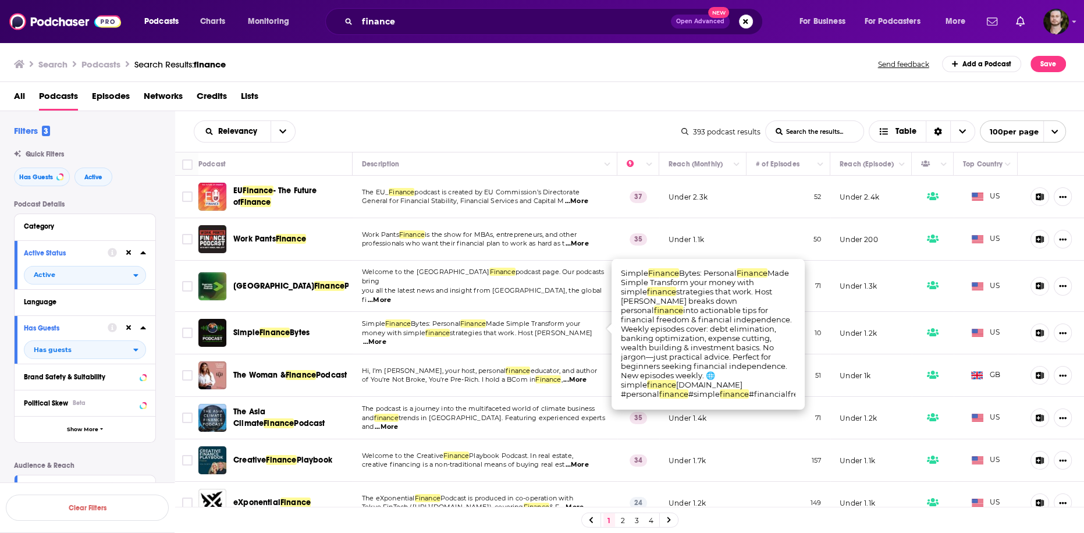
click at [581, 375] on span "...More" at bounding box center [574, 379] width 23 height 9
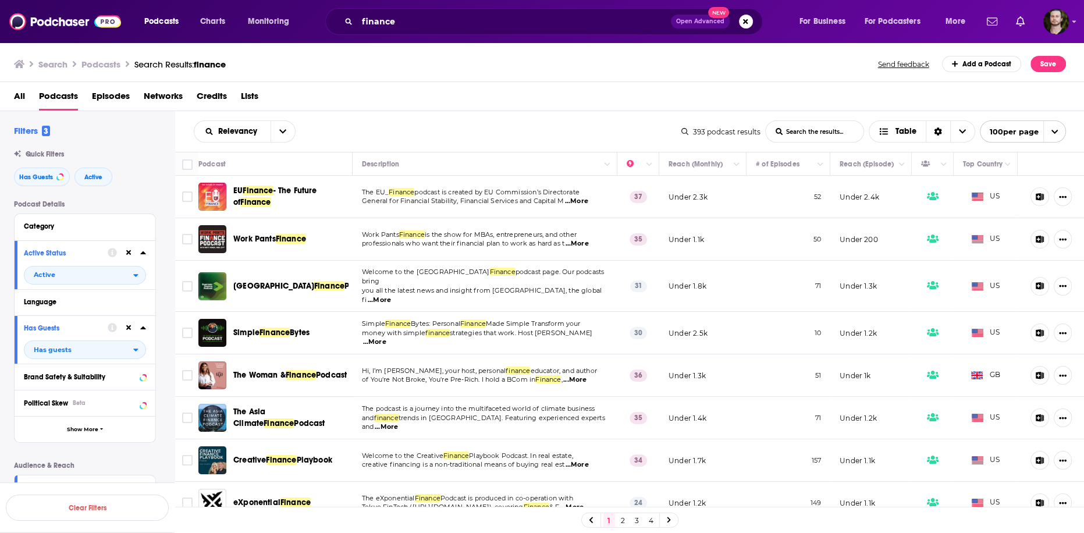
click at [398, 422] on span "...More" at bounding box center [386, 426] width 23 height 9
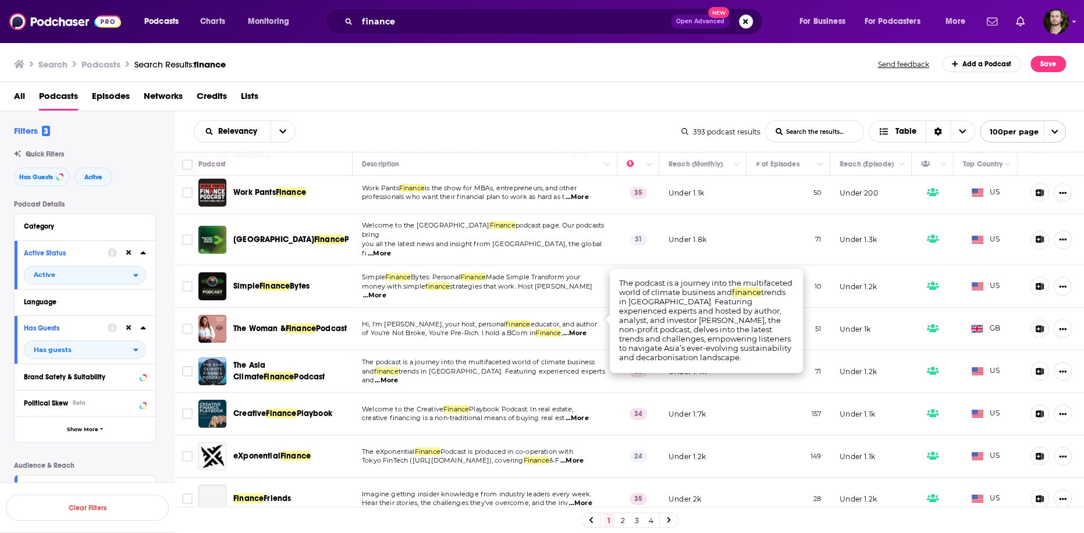
scroll to position [186, 0]
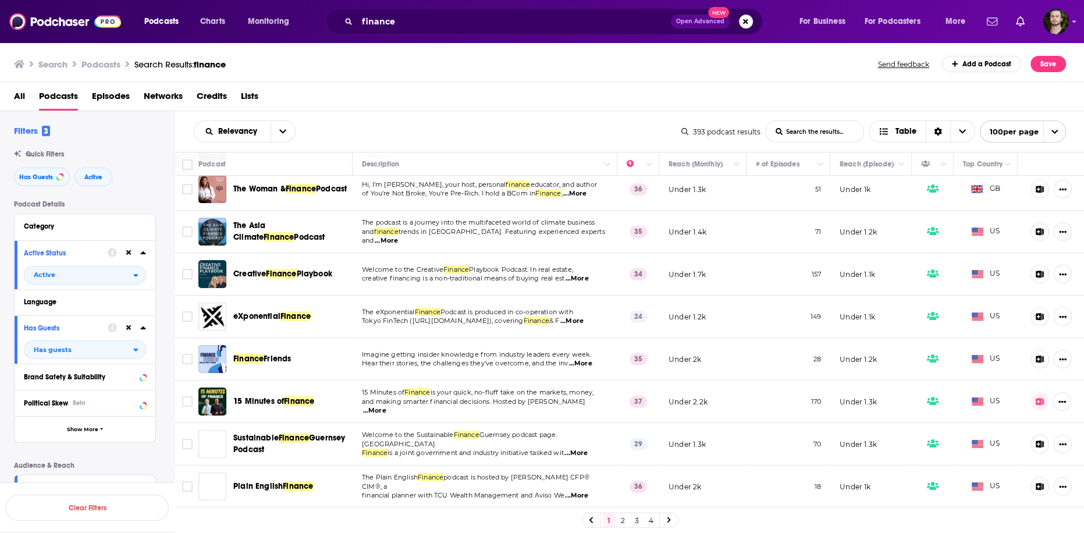
click at [579, 274] on span "...More" at bounding box center [576, 278] width 23 height 9
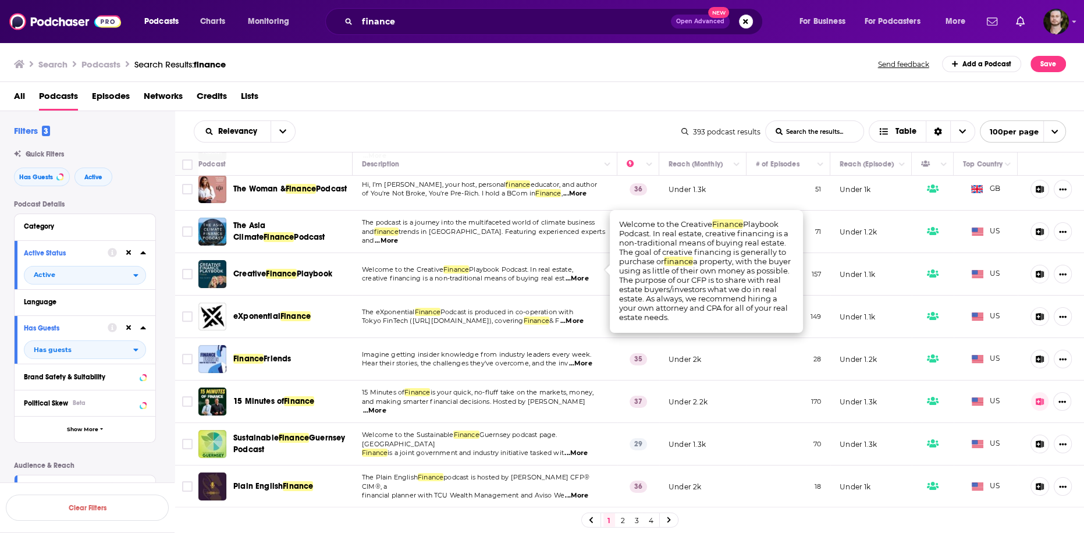
click at [583, 274] on span "...More" at bounding box center [576, 278] width 23 height 9
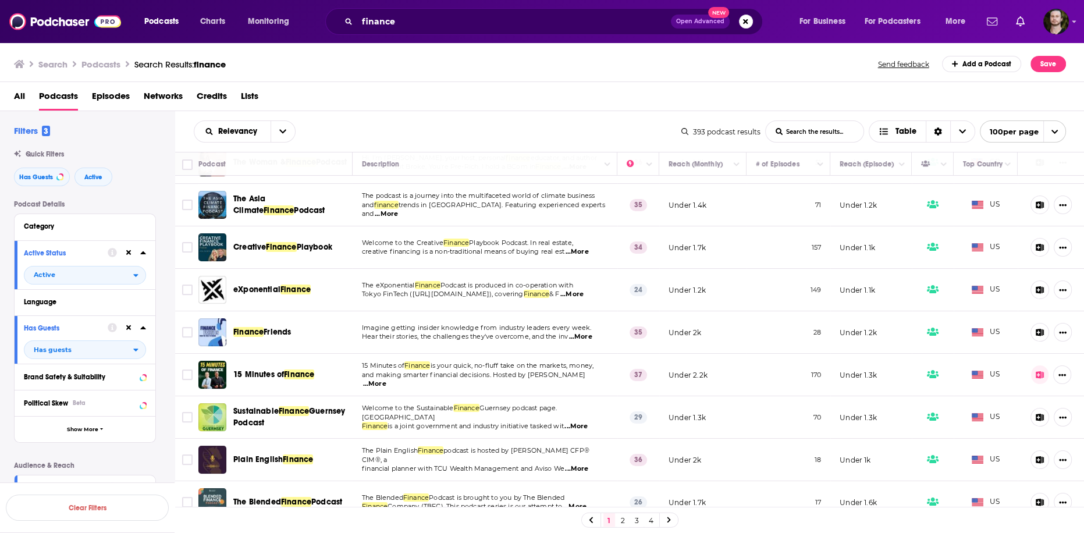
scroll to position [233, 0]
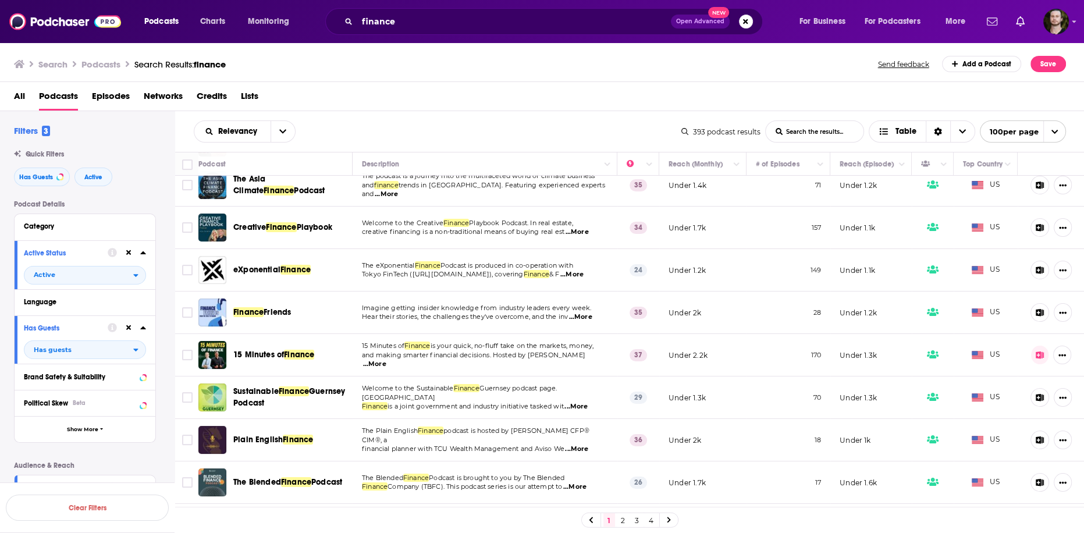
click at [575, 270] on span "...More" at bounding box center [571, 274] width 23 height 9
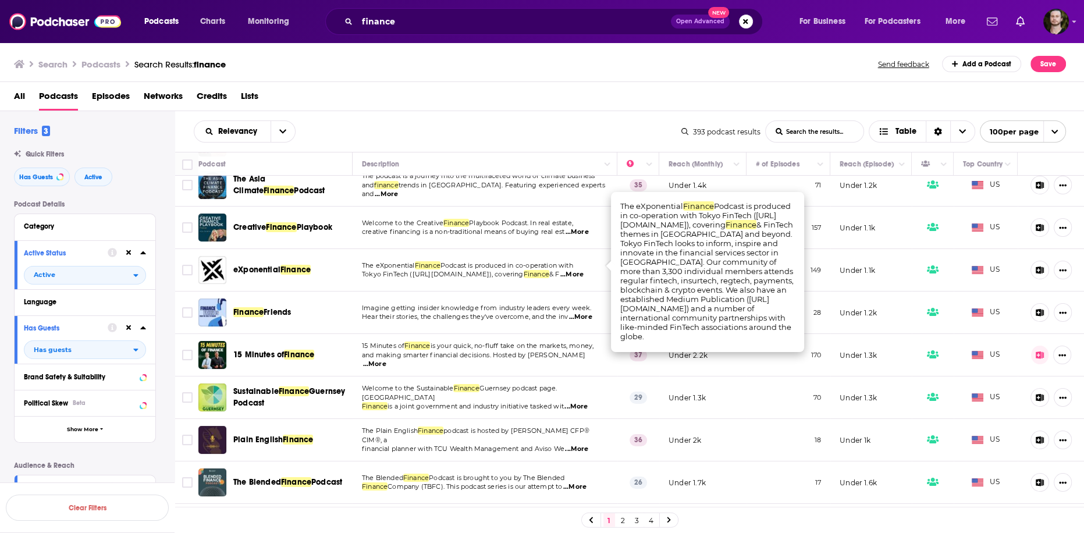
click at [386, 360] on span "...More" at bounding box center [374, 364] width 23 height 9
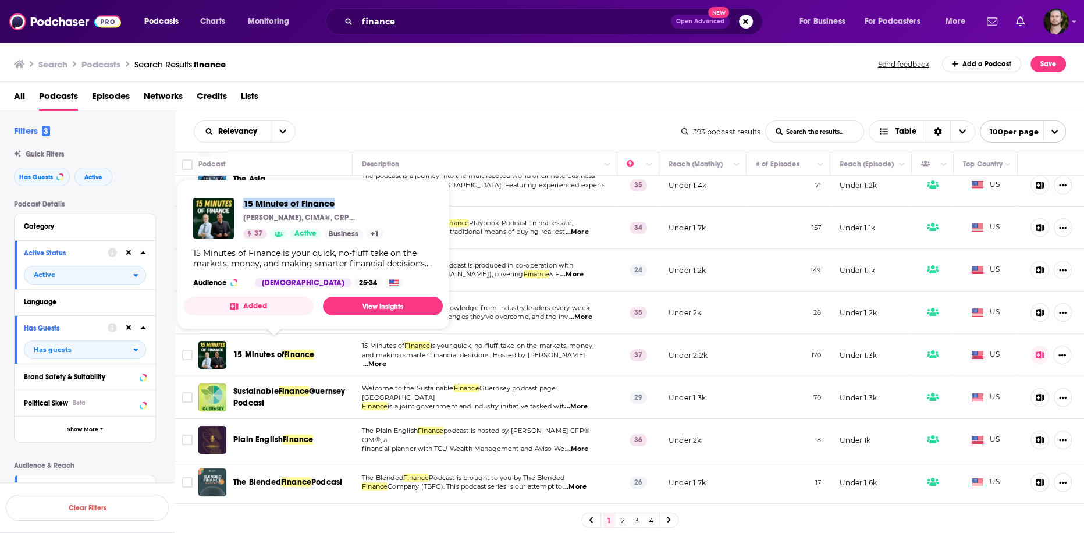
drag, startPoint x: 240, startPoint y: 205, endPoint x: 349, endPoint y: 197, distance: 109.1
click at [349, 197] on div "15 Minutes of Finance [PERSON_NAME], CIMA®, CRPC®, and [PERSON_NAME], CPA 37 Ac…" at bounding box center [313, 243] width 259 height 108
copy span "15 Minutes of Finance"
drag, startPoint x: 237, startPoint y: 199, endPoint x: 340, endPoint y: 205, distance: 102.6
click at [340, 205] on div "15 Minutes of Finance [PERSON_NAME], CIMA®, CRPC®, and [PERSON_NAME], CPA 37 Ac…" at bounding box center [288, 218] width 190 height 41
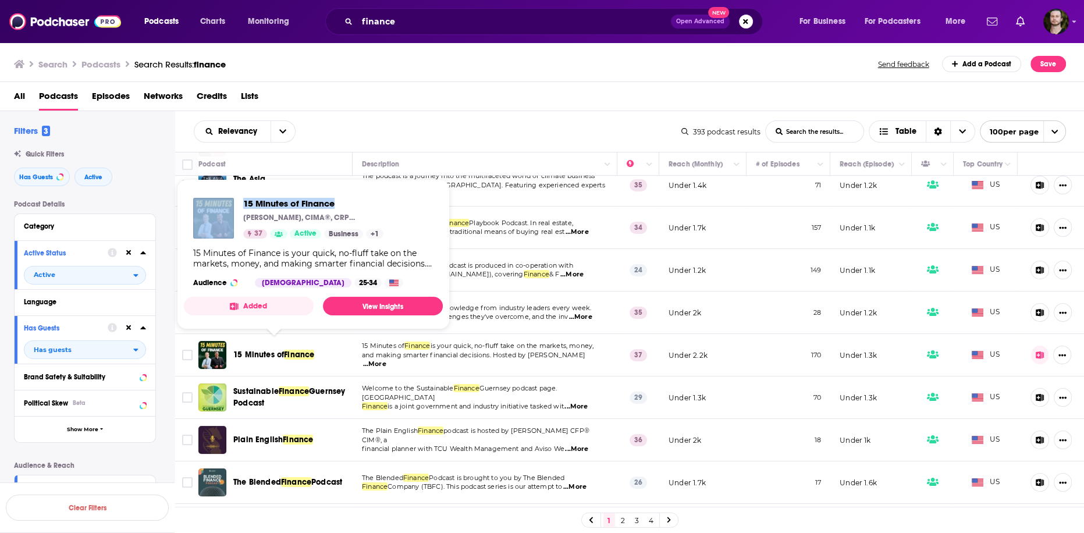
copy div "15 Minutes of Finance"
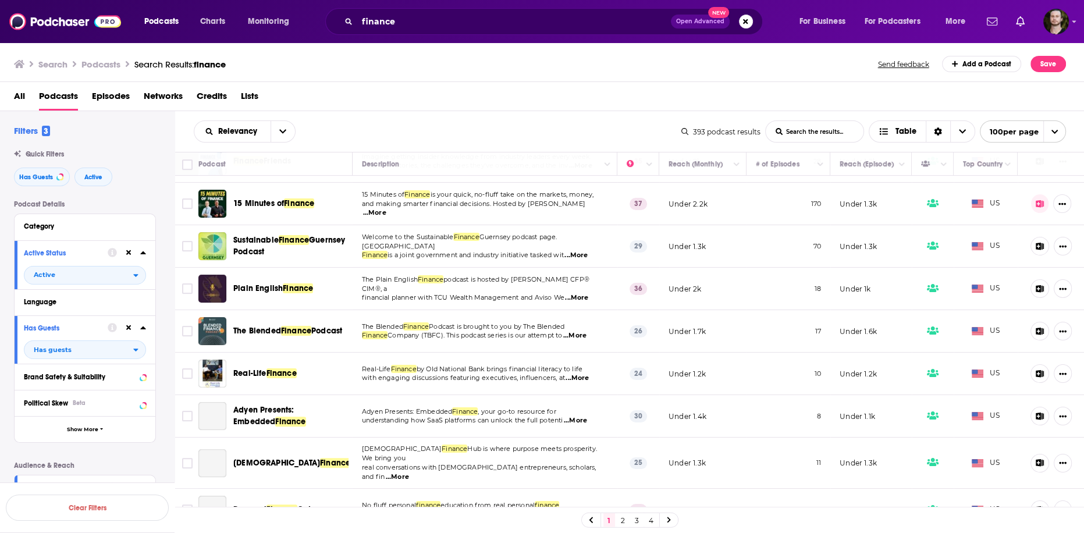
scroll to position [419, 0]
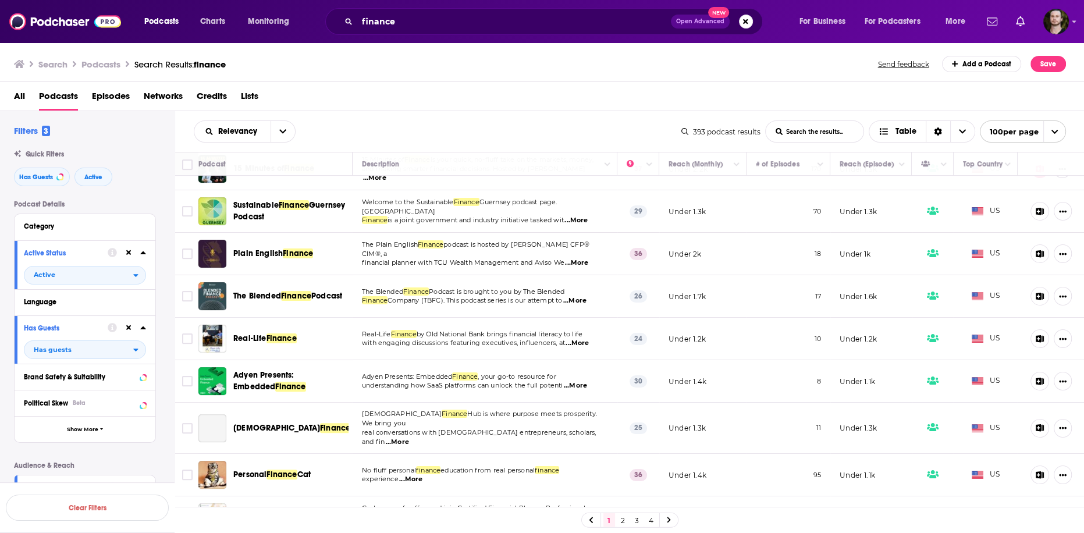
click at [585, 216] on span "...More" at bounding box center [575, 220] width 23 height 9
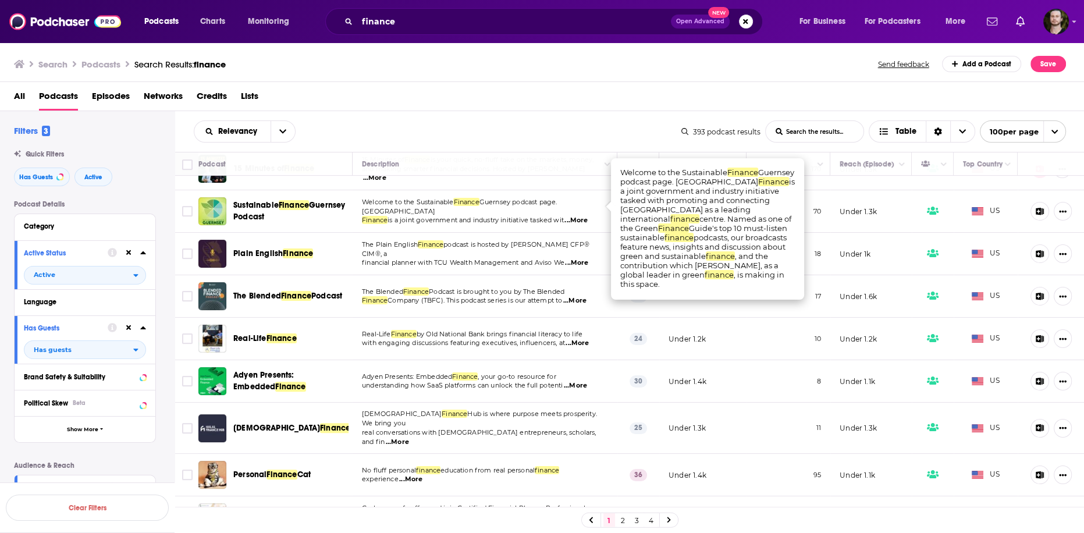
click at [583, 254] on td "The Plain English Finance podcast is hosted by [PERSON_NAME] CFP® CIM®, a finan…" at bounding box center [485, 254] width 265 height 42
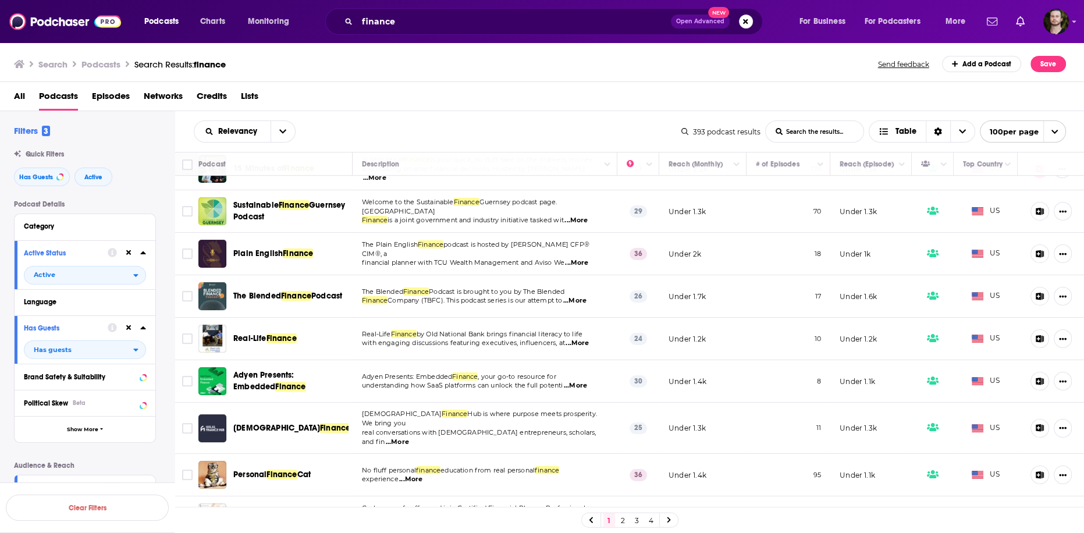
click at [584, 258] on span "...More" at bounding box center [576, 262] width 23 height 9
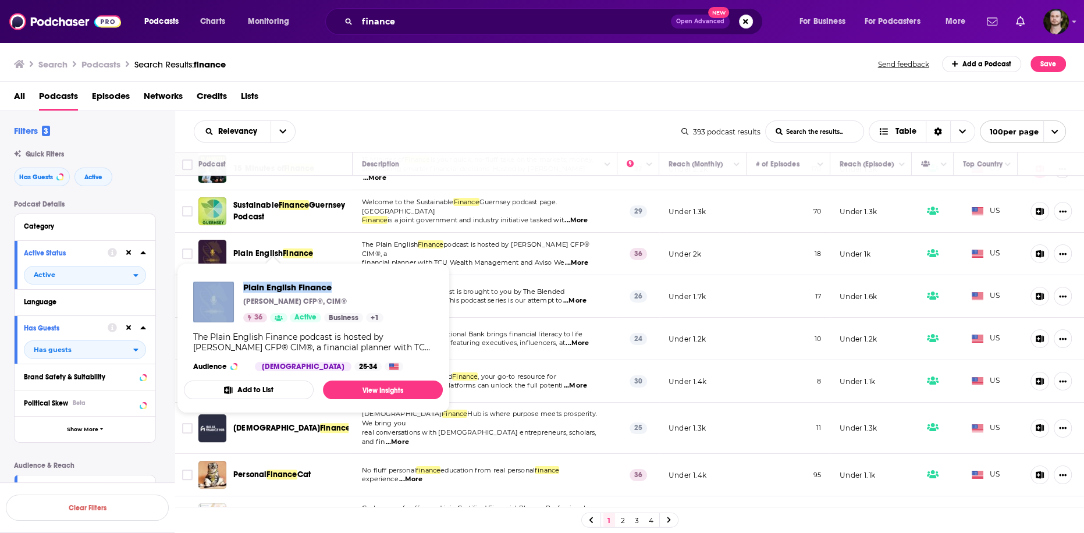
drag, startPoint x: 236, startPoint y: 283, endPoint x: 344, endPoint y: 285, distance: 108.3
click at [344, 285] on div "Plain English Finance [PERSON_NAME] CFP®, CIM® 36 Active Business + 1" at bounding box center [288, 302] width 190 height 41
copy div "Plain English Finance"
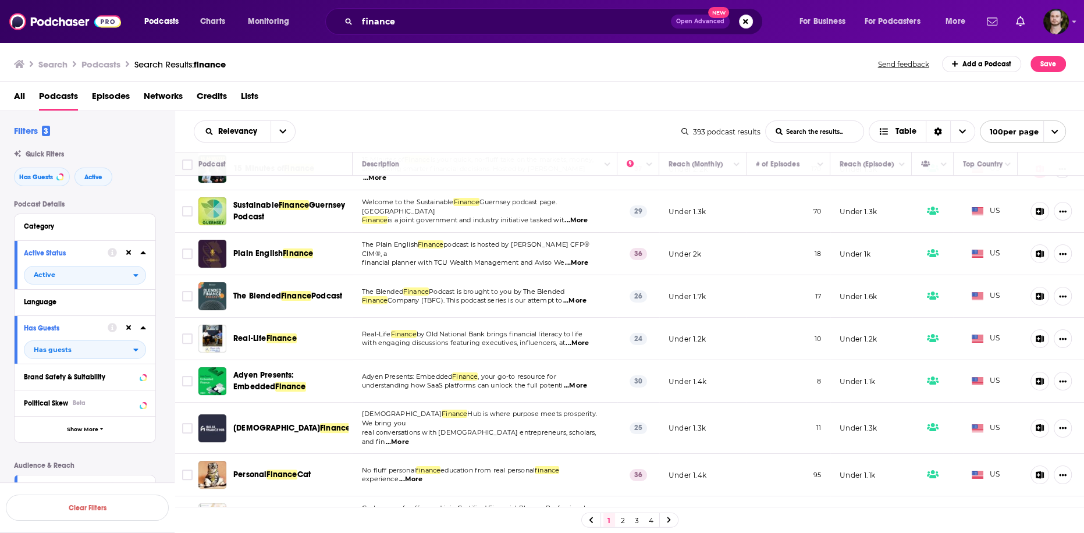
click at [574, 296] on span "...More" at bounding box center [574, 300] width 23 height 9
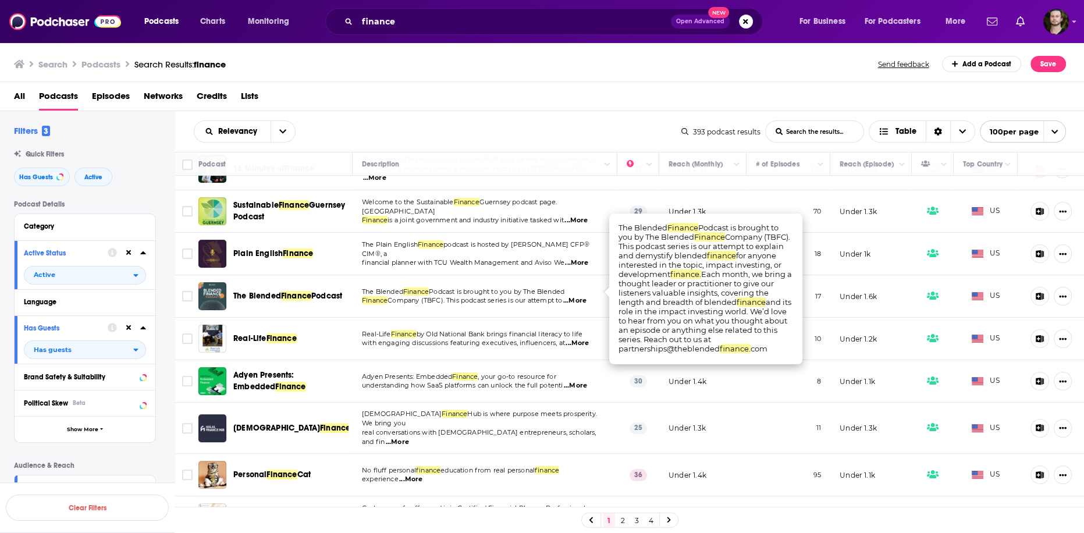
click at [576, 296] on span "...More" at bounding box center [574, 300] width 23 height 9
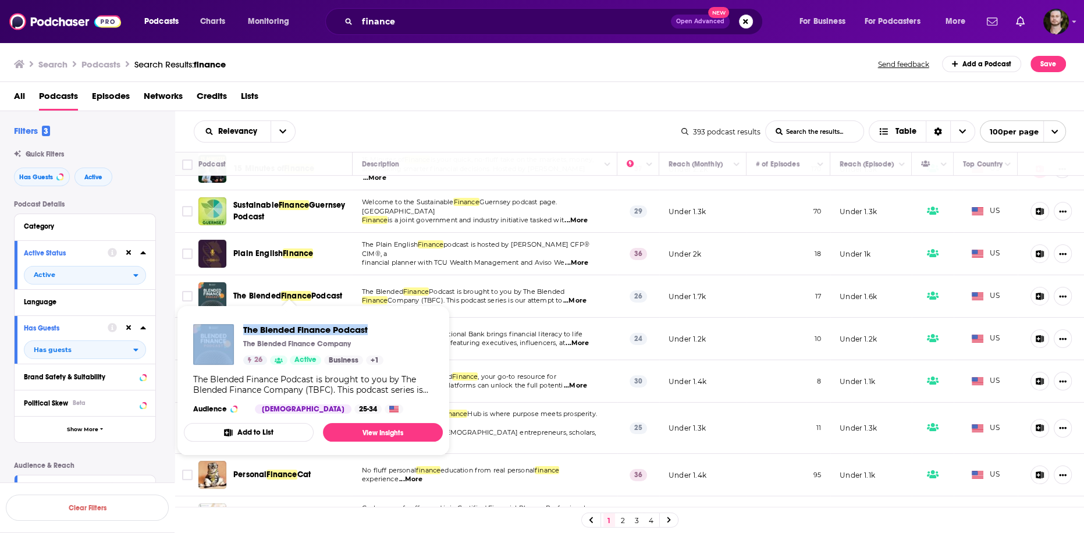
drag, startPoint x: 237, startPoint y: 326, endPoint x: 383, endPoint y: 330, distance: 146.1
click at [383, 330] on div "The Blended Finance Podcast The Blended Finance Company 26 Active Business + 1 …" at bounding box center [313, 369] width 259 height 108
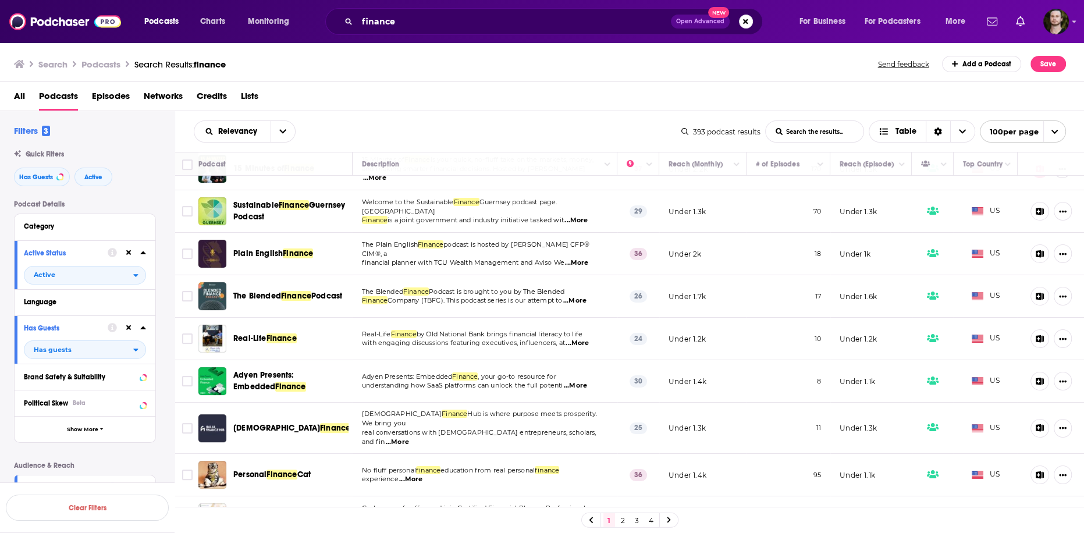
scroll to position [466, 0]
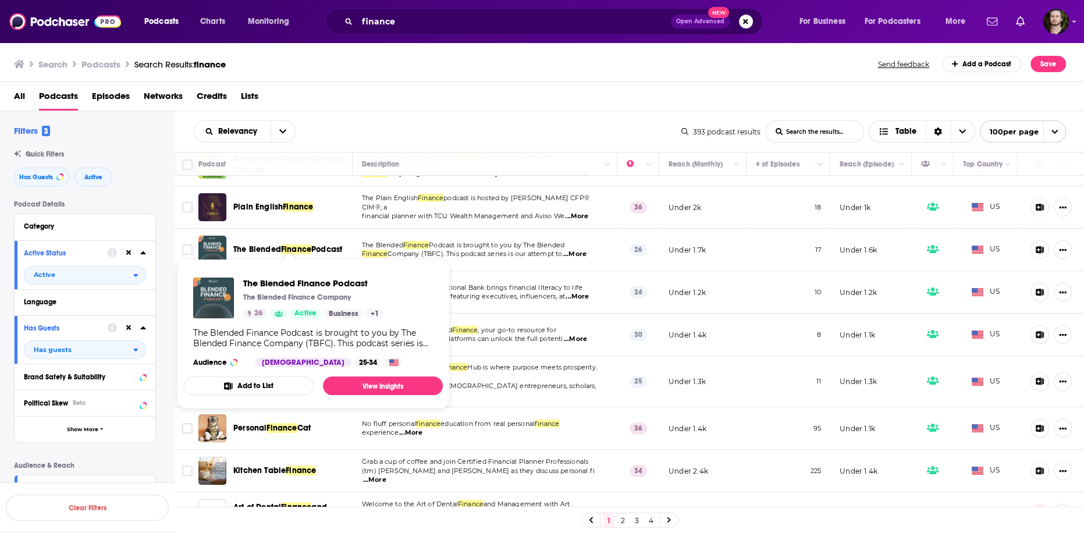
click at [172, 237] on div "Podcast Details Category Active Status Active Language Has Guests Has guests Br…" at bounding box center [94, 453] width 161 height 506
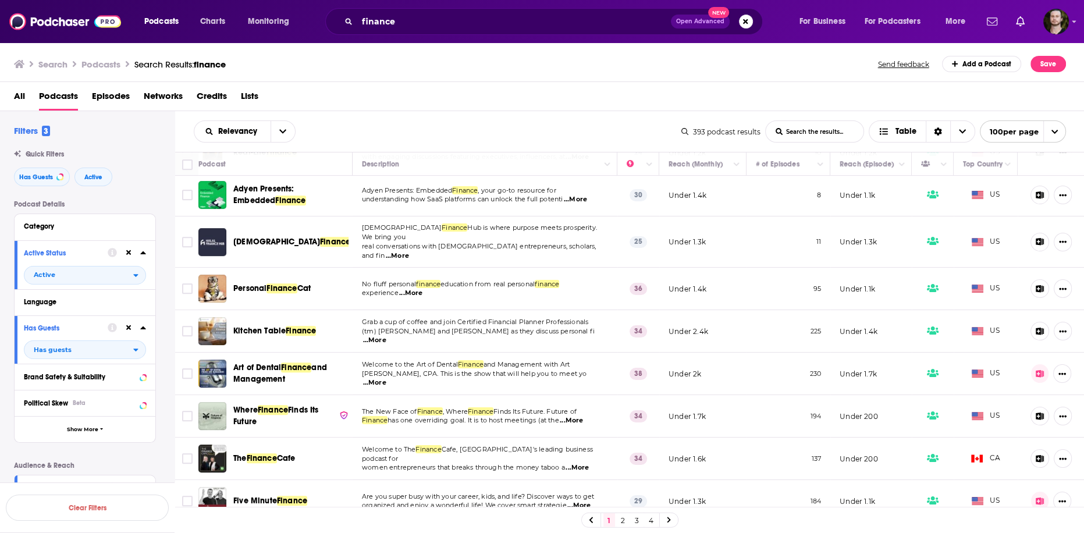
scroll to position [652, 0]
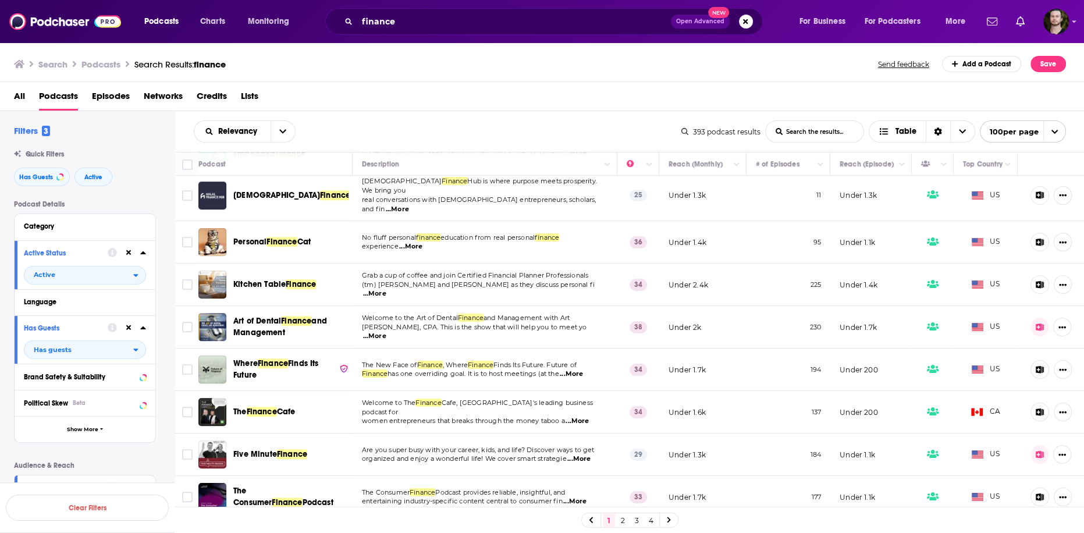
click at [583, 370] on span "...More" at bounding box center [571, 374] width 23 height 9
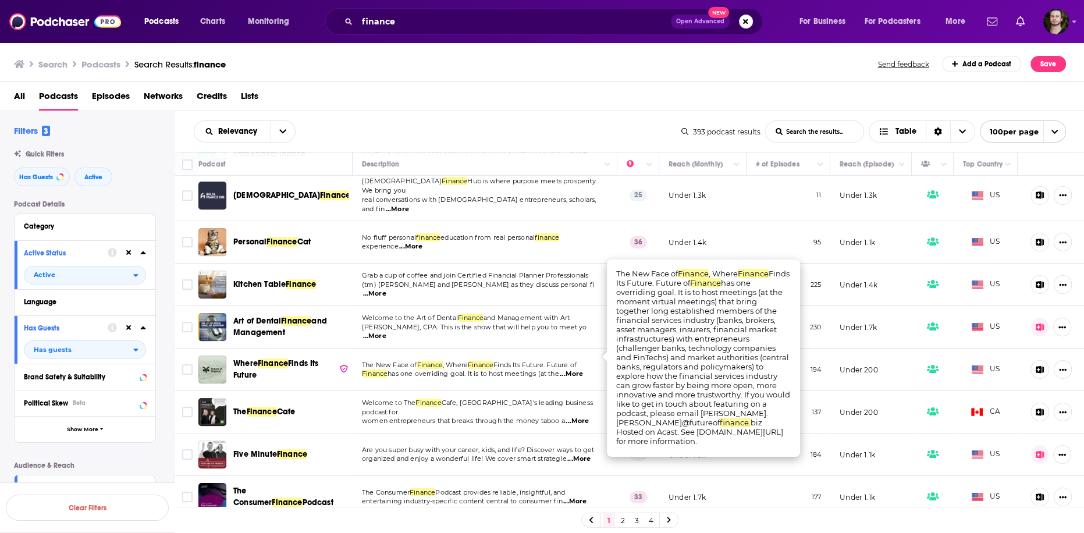
click at [583, 370] on span "...More" at bounding box center [571, 374] width 23 height 9
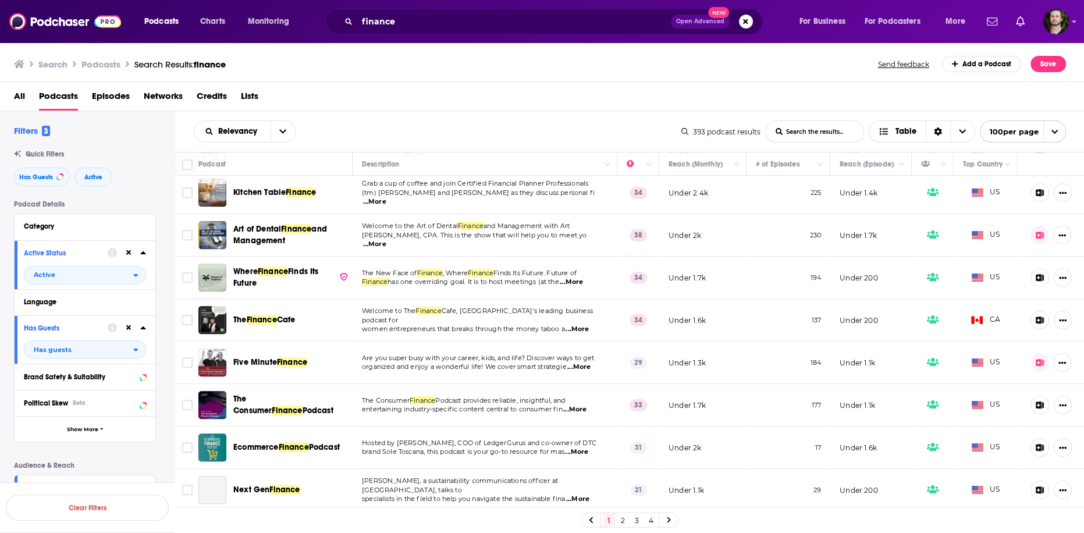
scroll to position [745, 0]
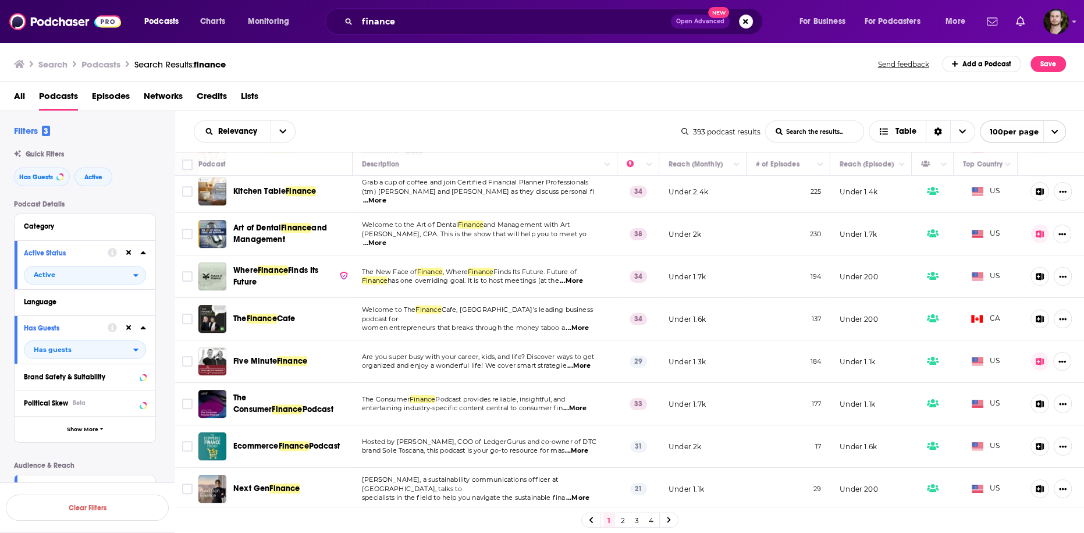
click at [581, 324] on span "...More" at bounding box center [577, 328] width 23 height 9
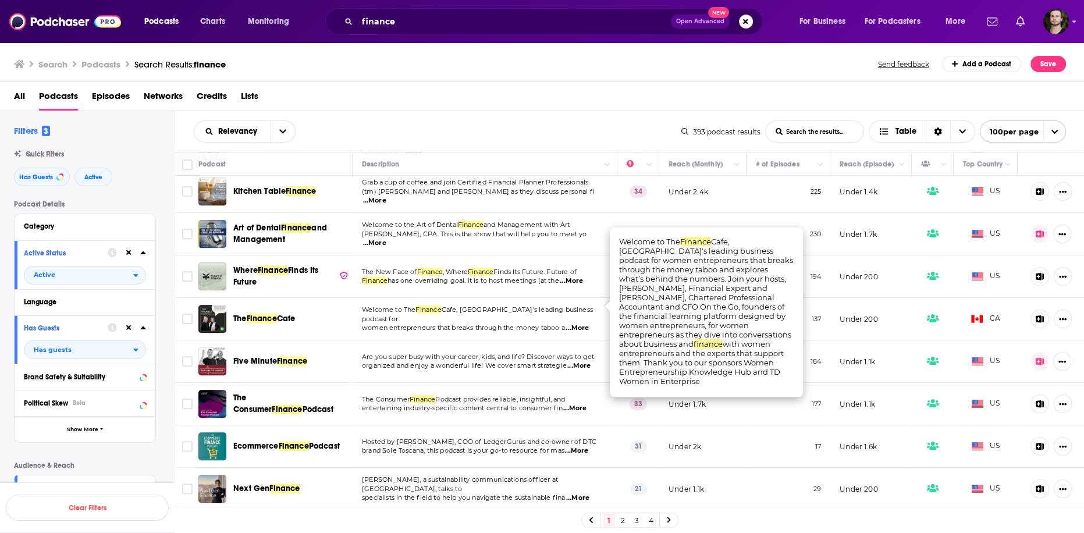
click at [581, 324] on span "...More" at bounding box center [577, 328] width 23 height 9
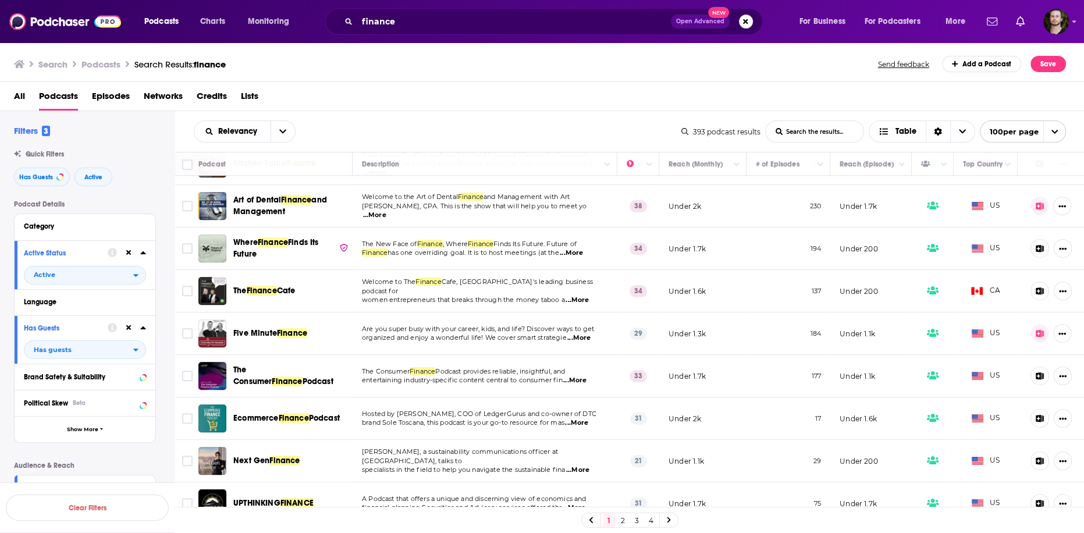
scroll to position [791, 0]
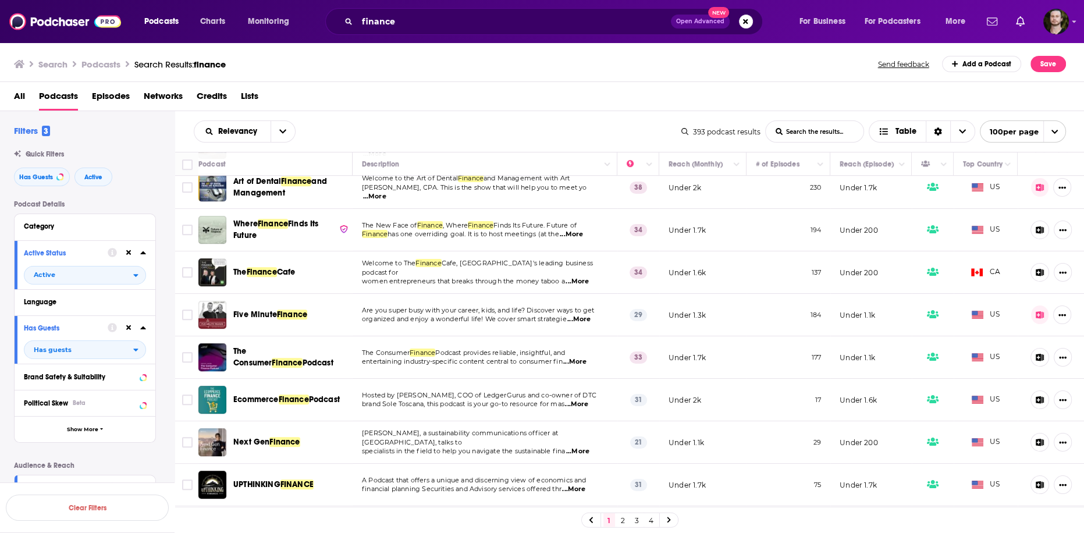
click at [584, 315] on span "...More" at bounding box center [578, 319] width 23 height 9
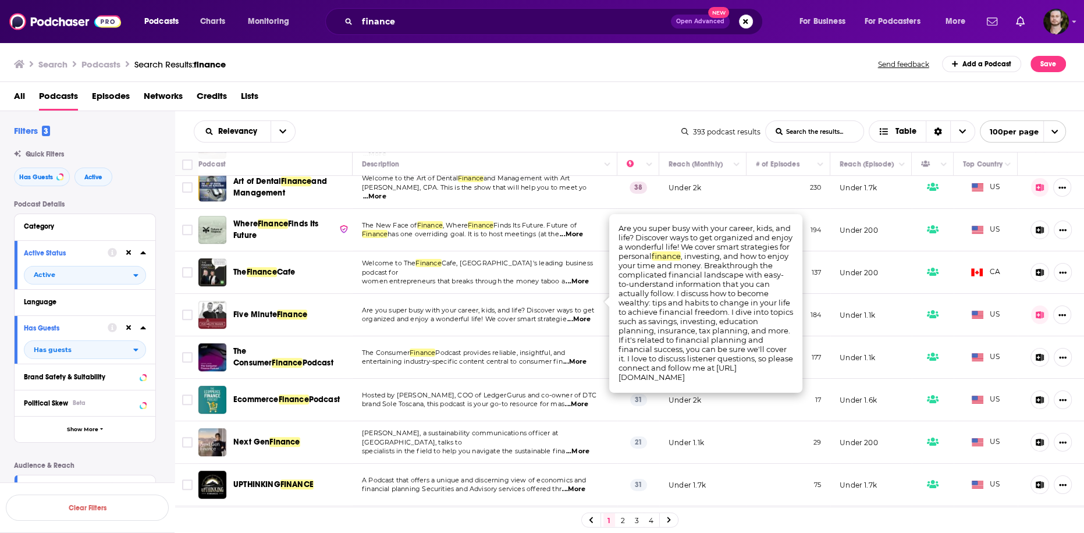
click at [482, 360] on td "The Consumer Finance Podcast provides reliable, insightful, and entertaining in…" at bounding box center [485, 357] width 265 height 42
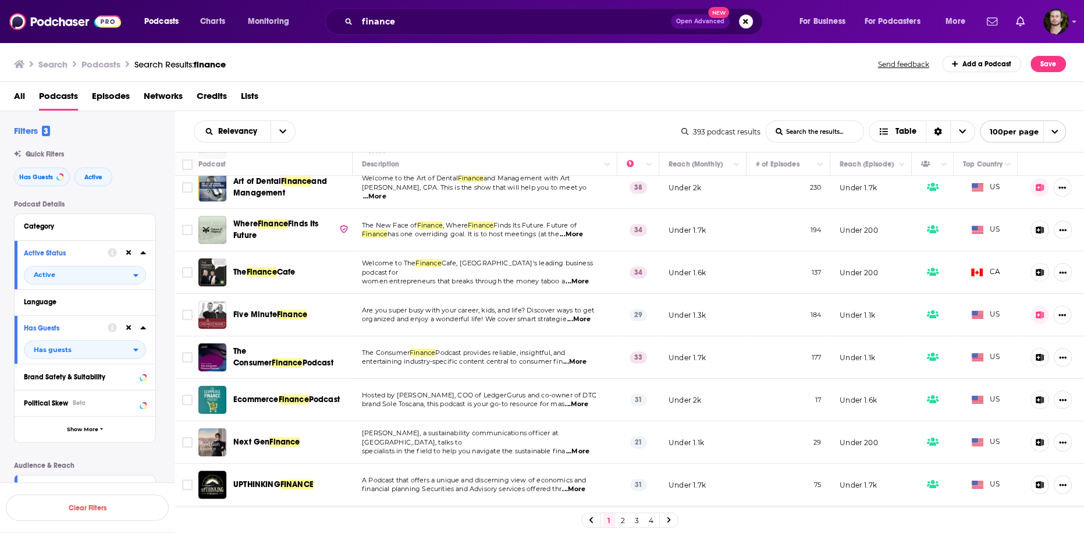
click at [575, 447] on span "...More" at bounding box center [577, 451] width 23 height 9
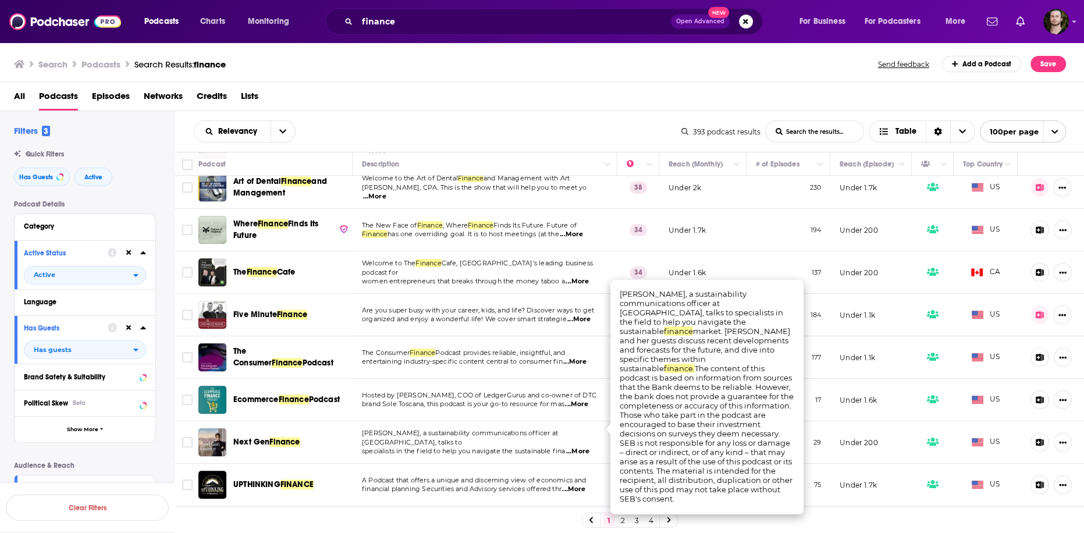
click at [580, 447] on span "...More" at bounding box center [577, 451] width 23 height 9
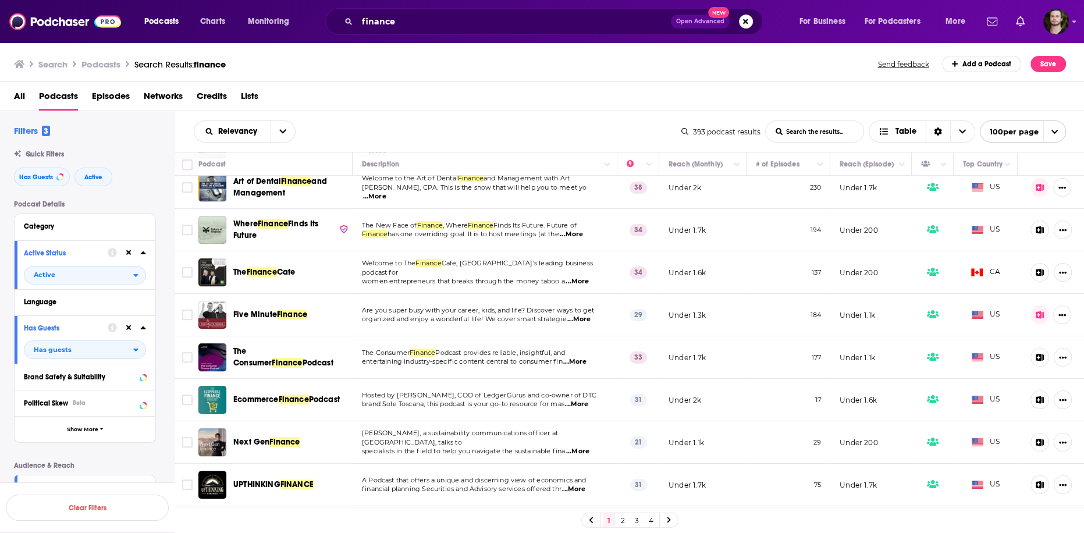
drag, startPoint x: 263, startPoint y: 422, endPoint x: 183, endPoint y: 439, distance: 82.1
click at [181, 439] on td at bounding box center [186, 442] width 23 height 42
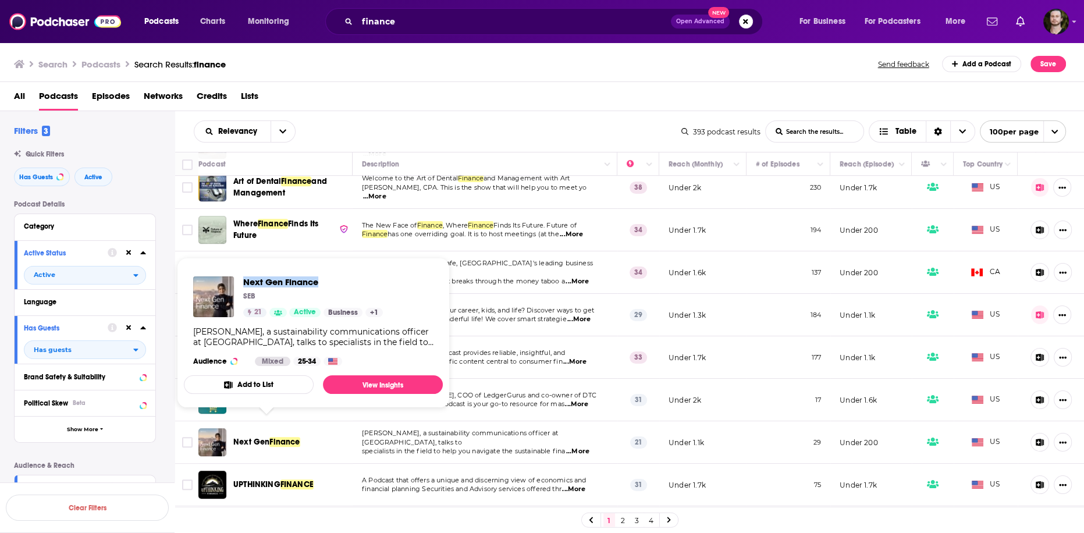
drag, startPoint x: 241, startPoint y: 278, endPoint x: 350, endPoint y: 280, distance: 108.8
click at [350, 280] on div "Next Gen Finance SEB 21 Active Business + 1" at bounding box center [288, 296] width 190 height 41
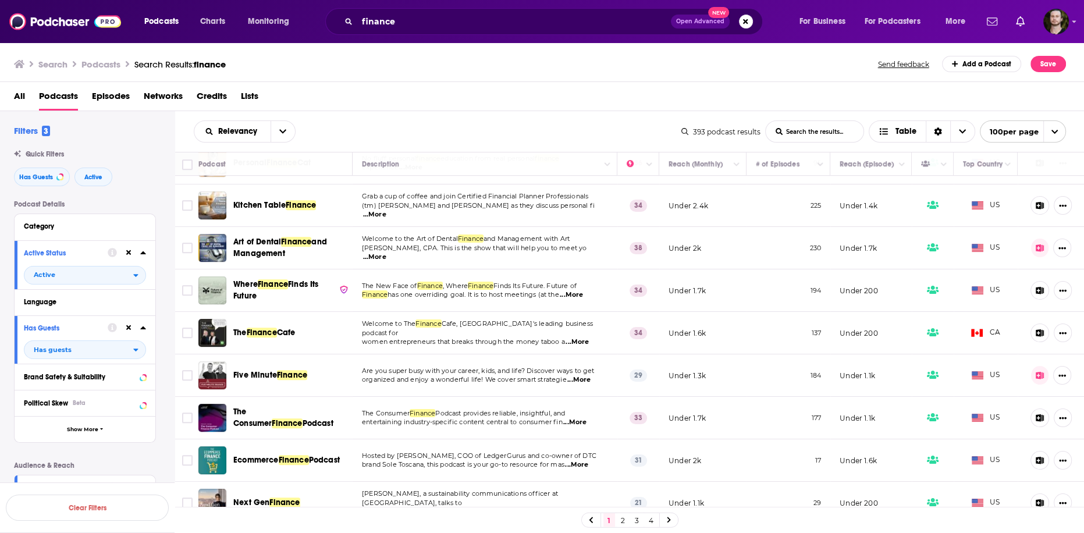
scroll to position [745, 0]
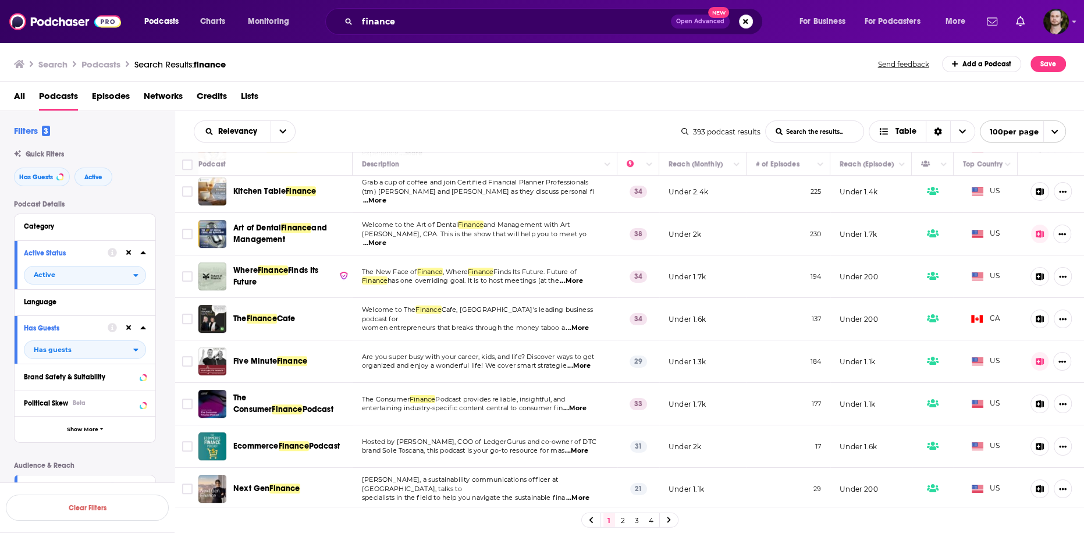
click at [583, 276] on span "...More" at bounding box center [571, 280] width 23 height 9
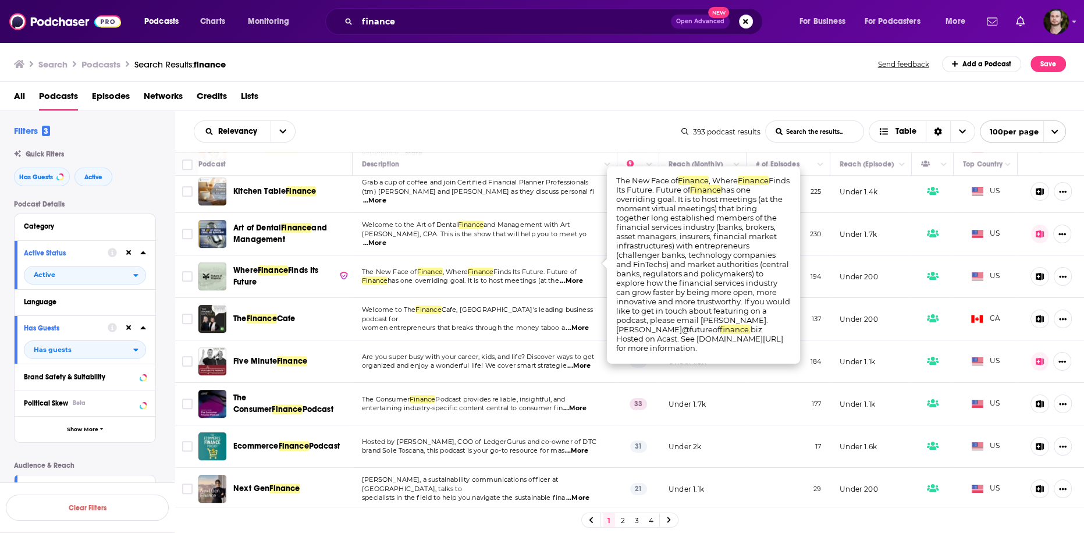
click at [583, 276] on span "...More" at bounding box center [571, 280] width 23 height 9
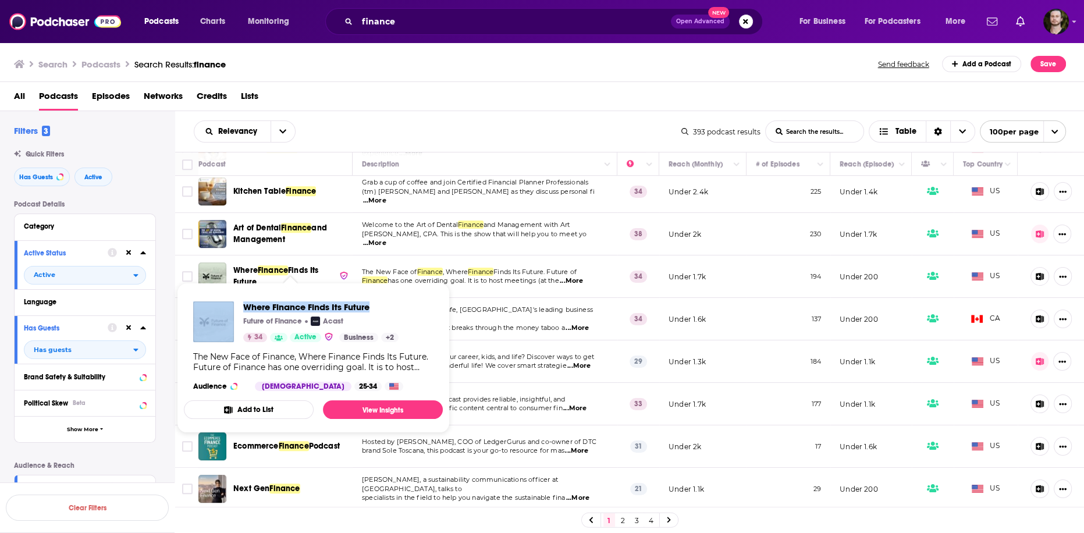
drag, startPoint x: 236, startPoint y: 305, endPoint x: 377, endPoint y: 308, distance: 140.9
click at [377, 308] on div "Where Finance Finds Its Future Future of Finance Acast 34 Active Business + 2" at bounding box center [295, 321] width 205 height 41
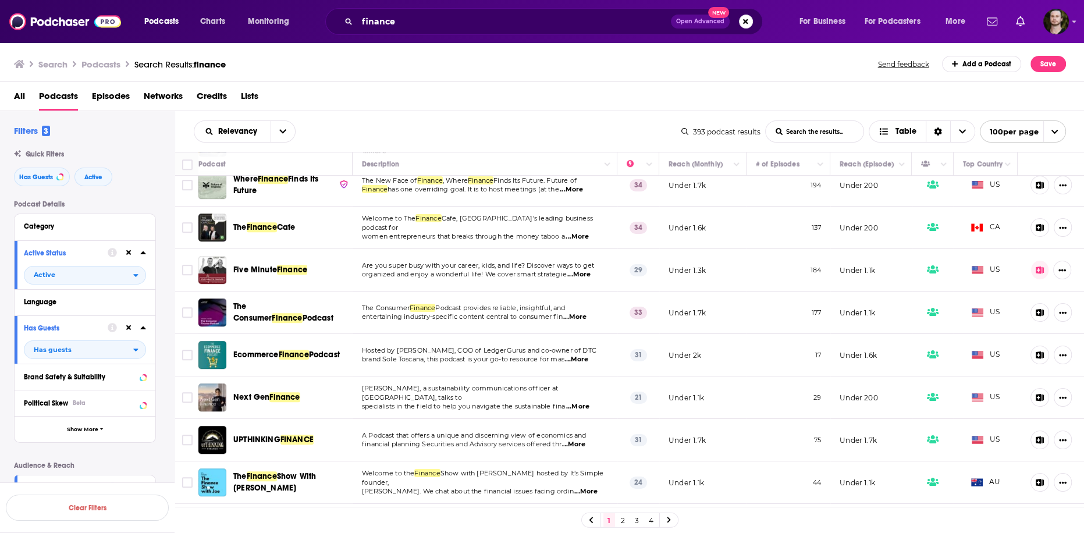
scroll to position [838, 0]
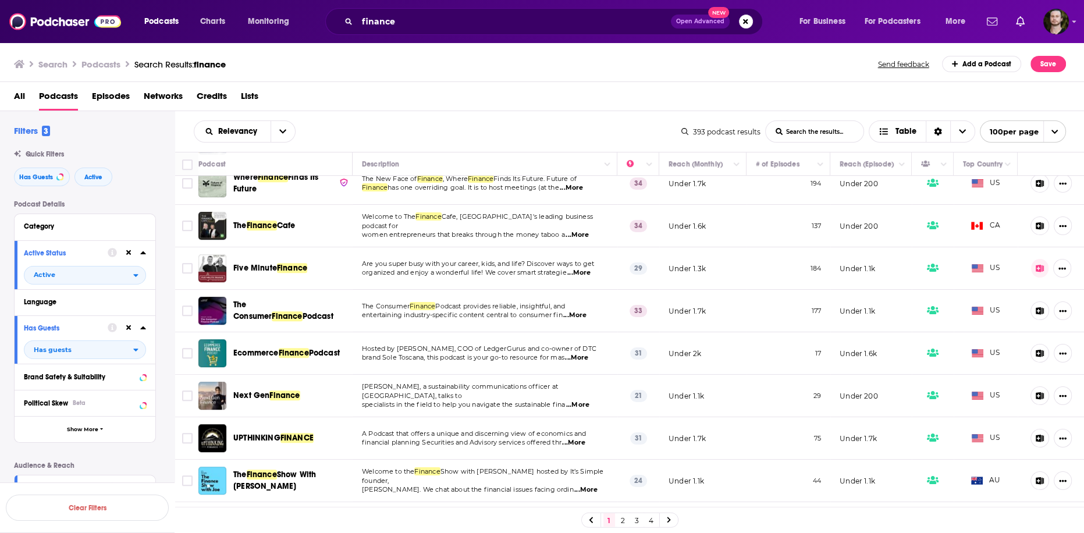
click at [584, 268] on span "...More" at bounding box center [578, 272] width 23 height 9
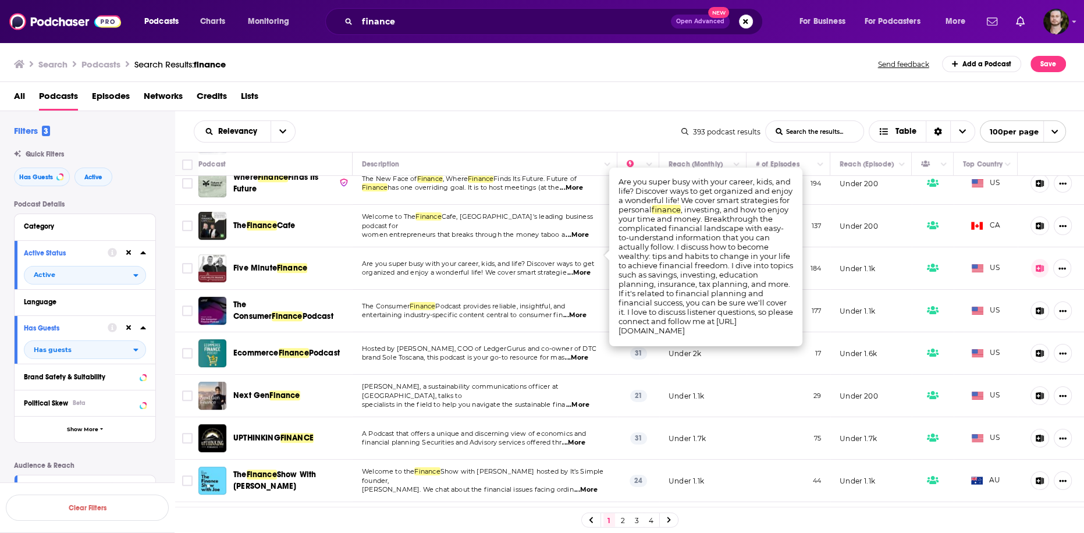
click at [584, 268] on span "...More" at bounding box center [578, 272] width 23 height 9
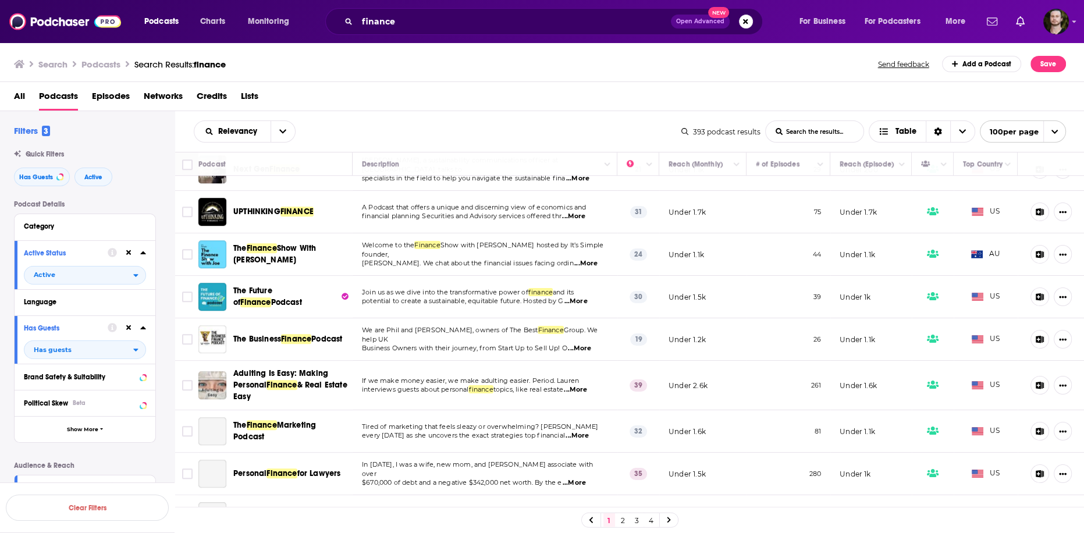
scroll to position [1117, 0]
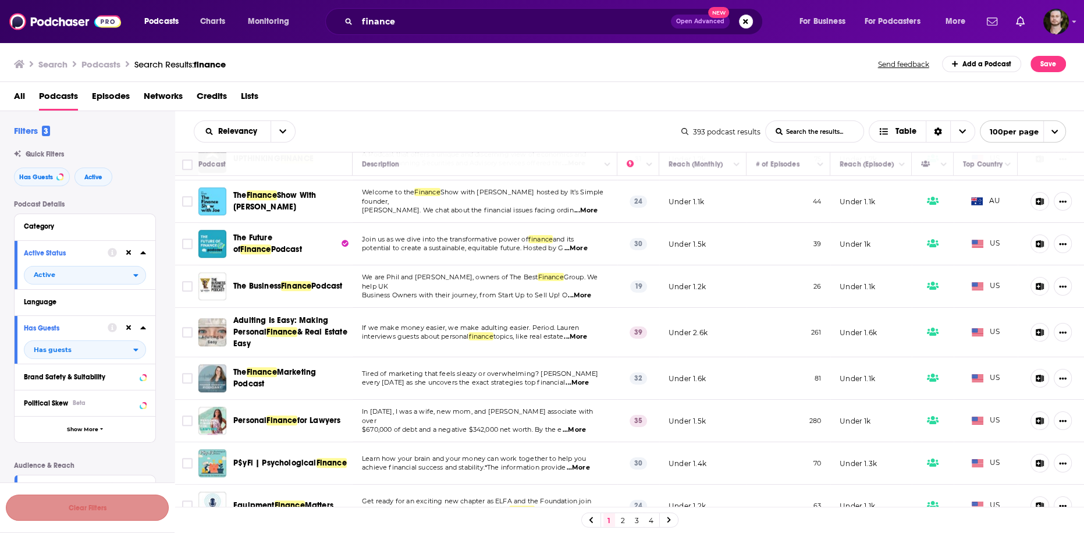
drag, startPoint x: 107, startPoint y: 515, endPoint x: 395, endPoint y: 145, distance: 468.7
click at [107, 515] on button "Clear Filters" at bounding box center [87, 508] width 163 height 26
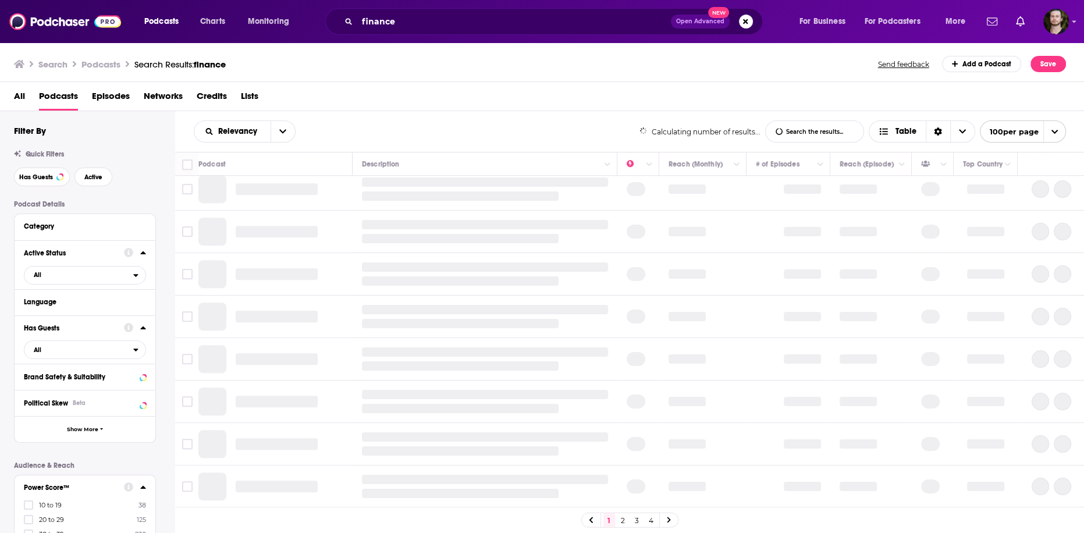
scroll to position [729, 0]
click at [448, 12] on div "finance Open Advanced New" at bounding box center [544, 21] width 438 height 27
click at [455, 16] on input "finance" at bounding box center [514, 21] width 314 height 19
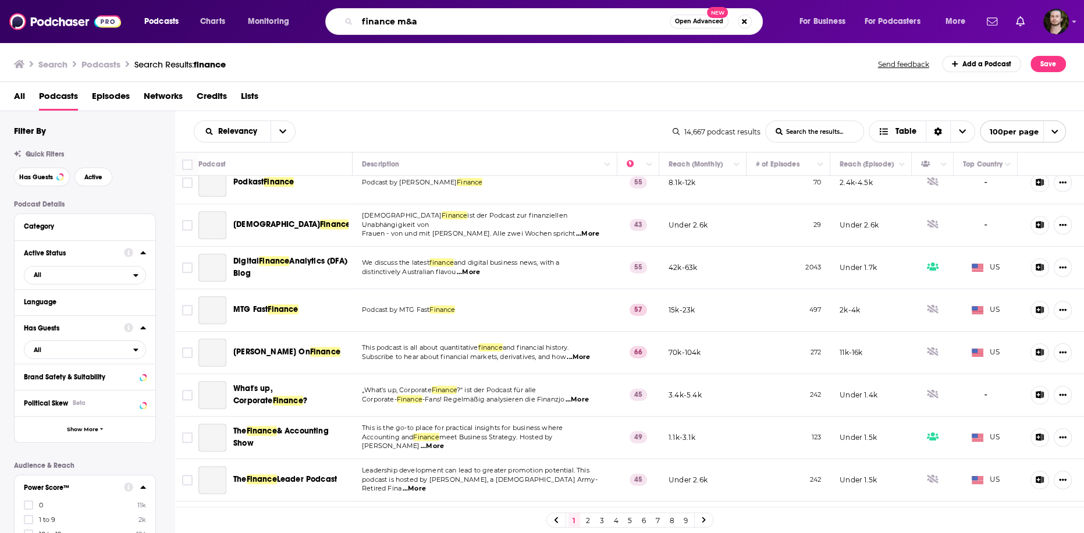
scroll to position [1117, 0]
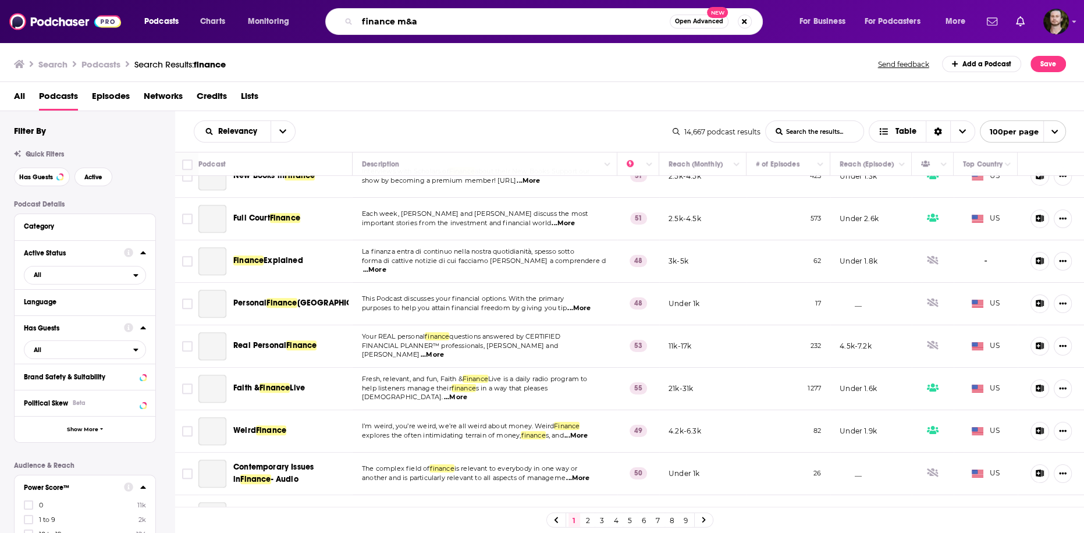
type input "finance m&a"
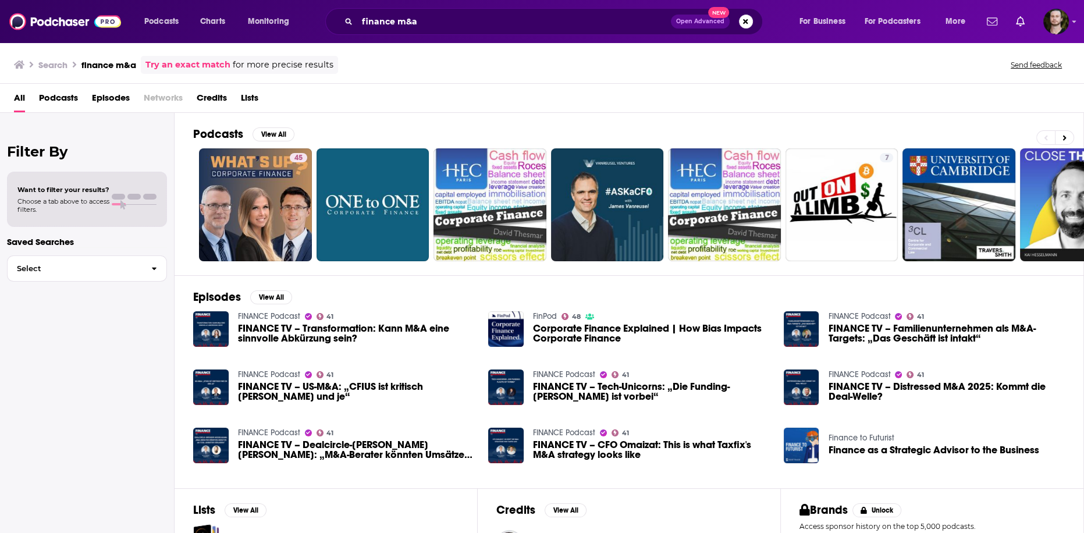
click at [54, 97] on span "Podcasts" at bounding box center [58, 100] width 39 height 24
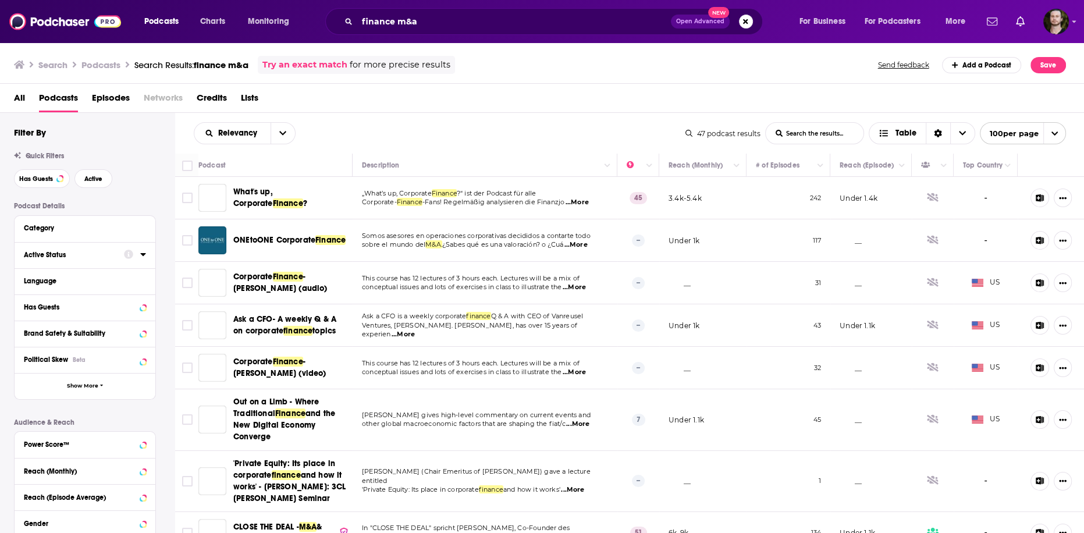
click at [140, 255] on icon at bounding box center [143, 254] width 6 height 9
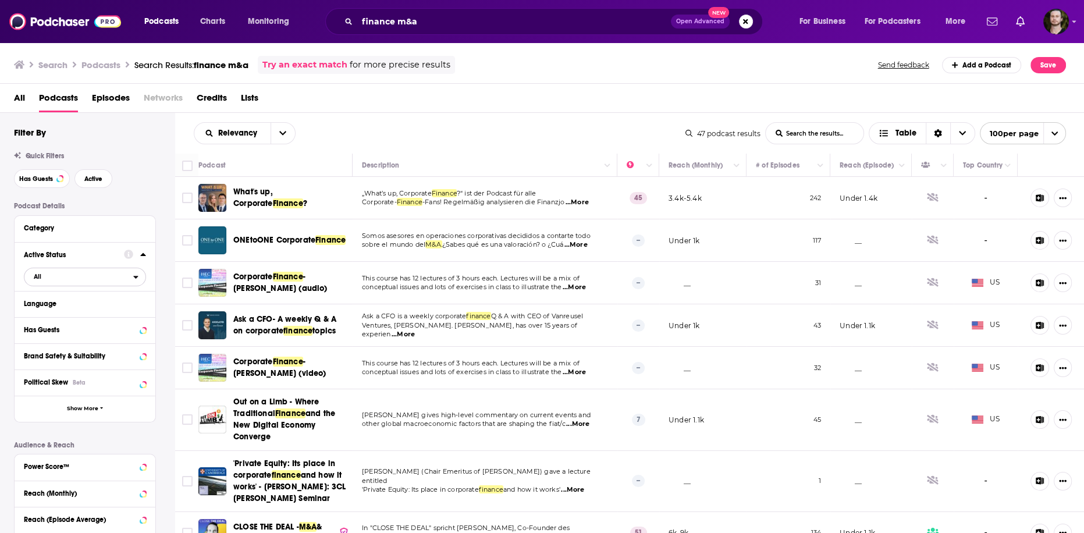
click at [130, 278] on span "All" at bounding box center [78, 276] width 109 height 15
click at [123, 313] on span "16" at bounding box center [119, 315] width 52 height 6
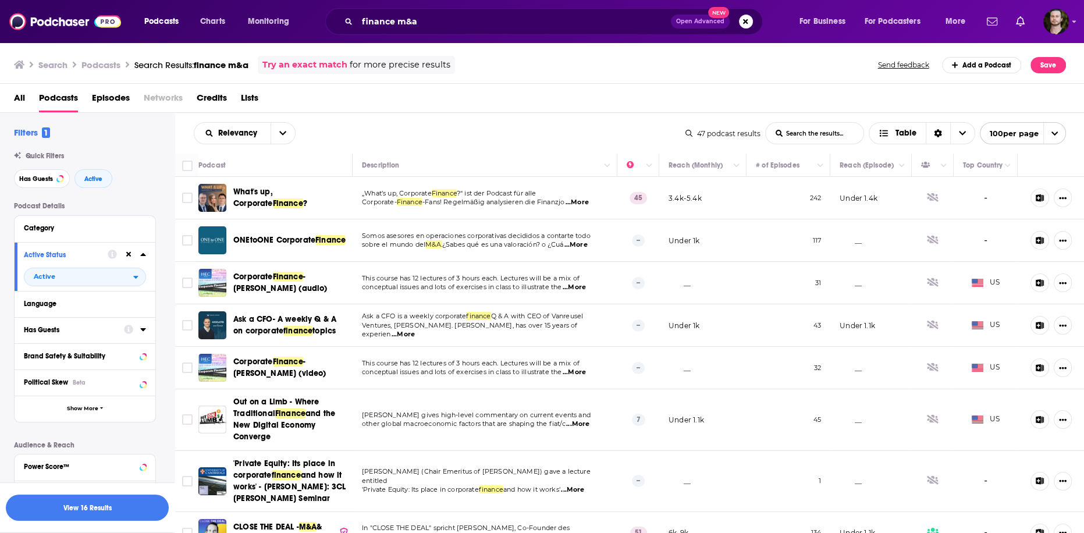
click at [142, 332] on icon at bounding box center [143, 329] width 6 height 9
click at [128, 354] on span "All" at bounding box center [78, 351] width 109 height 15
click at [126, 384] on div "Has guests 22" at bounding box center [89, 389] width 130 height 19
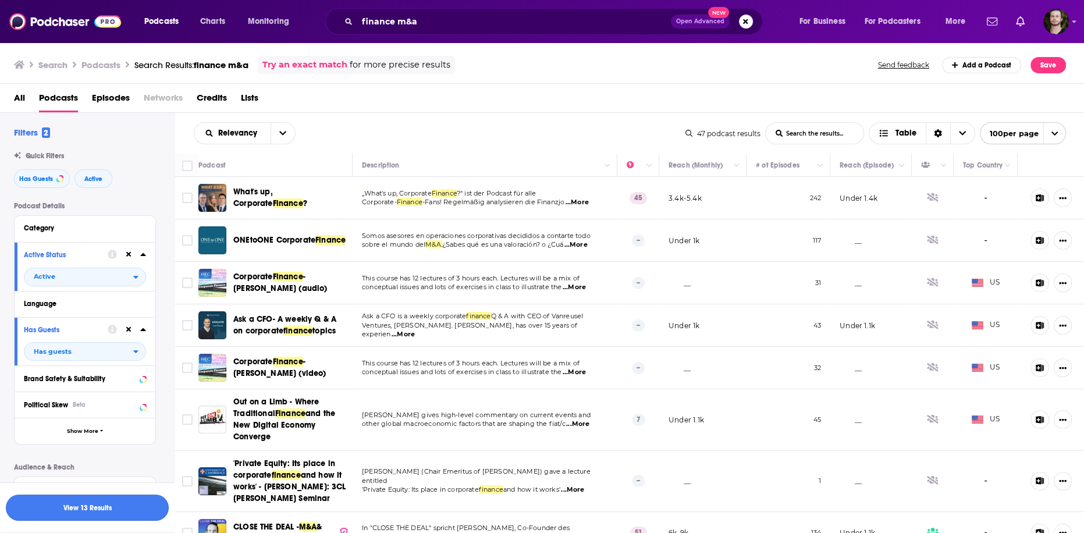
click at [104, 506] on button "View 13 Results" at bounding box center [87, 508] width 163 height 26
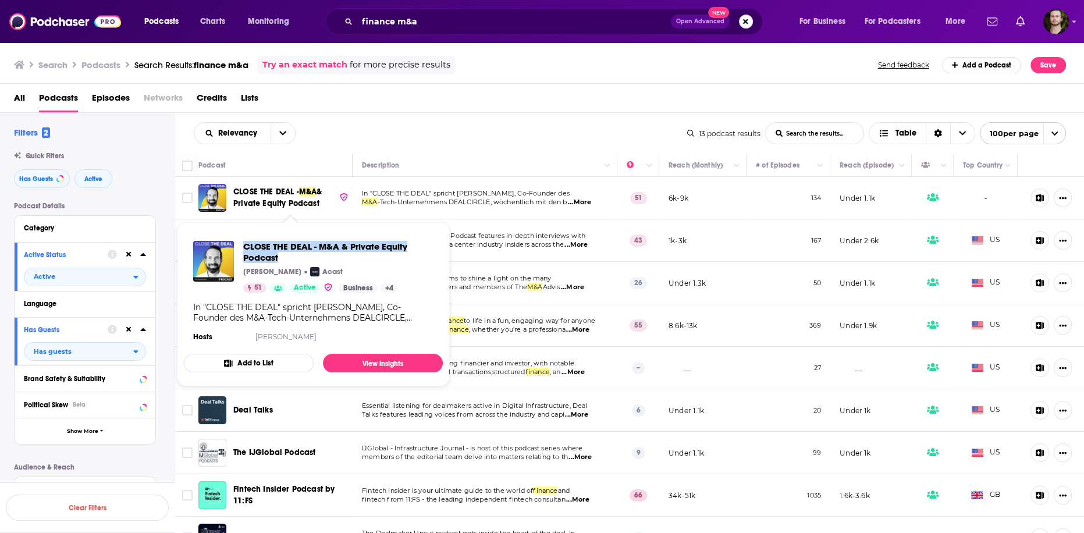
drag, startPoint x: 239, startPoint y: 244, endPoint x: 286, endPoint y: 257, distance: 49.4
click at [286, 257] on div "CLOSE THE DEAL - M&A & Private Equity Podcast [PERSON_NAME] Acast 51 Active Bus…" at bounding box center [313, 267] width 240 height 52
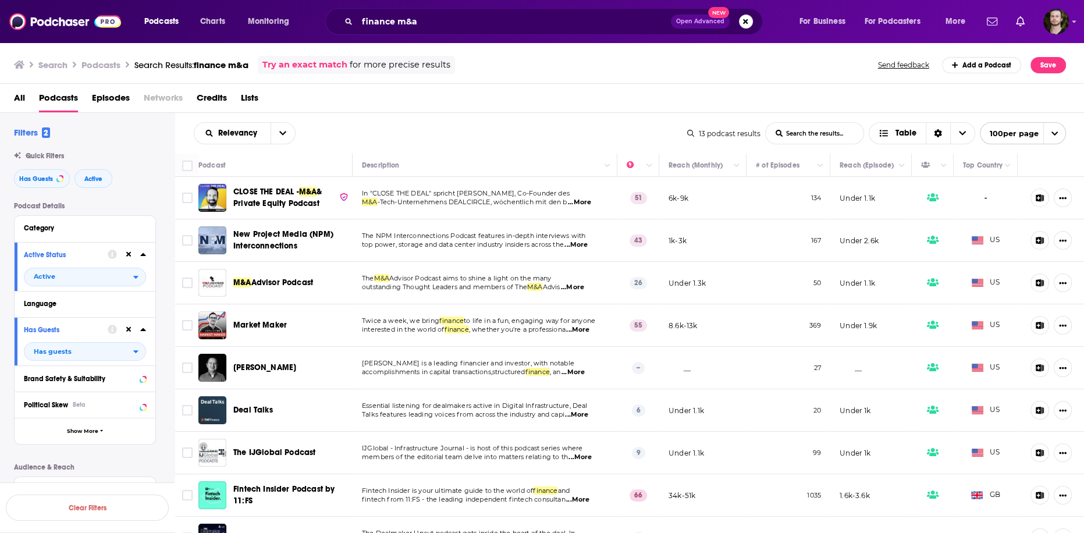
click at [587, 248] on span "...More" at bounding box center [575, 244] width 23 height 9
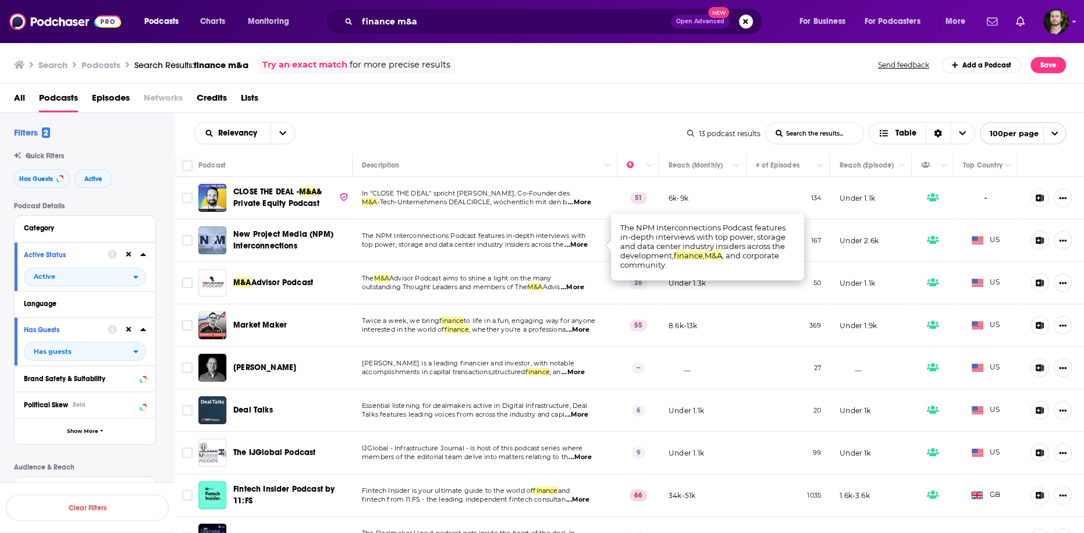
click at [587, 246] on span "...More" at bounding box center [575, 244] width 23 height 9
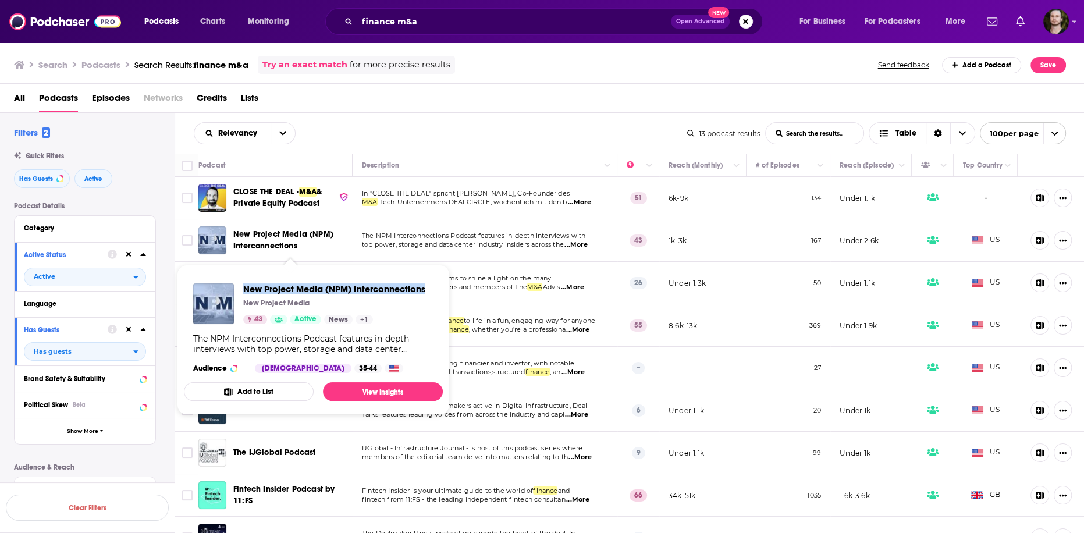
drag, startPoint x: 240, startPoint y: 288, endPoint x: 429, endPoint y: 287, distance: 189.1
click at [429, 287] on div "New Project Media (NPM) Interconnections New Project Media 43 Active News + 1 T…" at bounding box center [313, 328] width 259 height 108
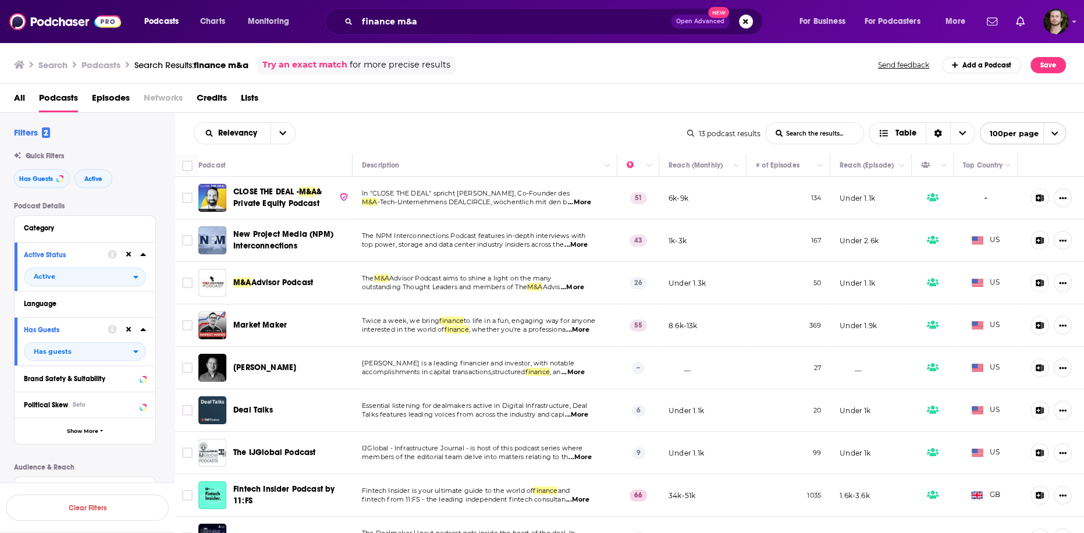
click at [578, 328] on span "...More" at bounding box center [577, 329] width 23 height 9
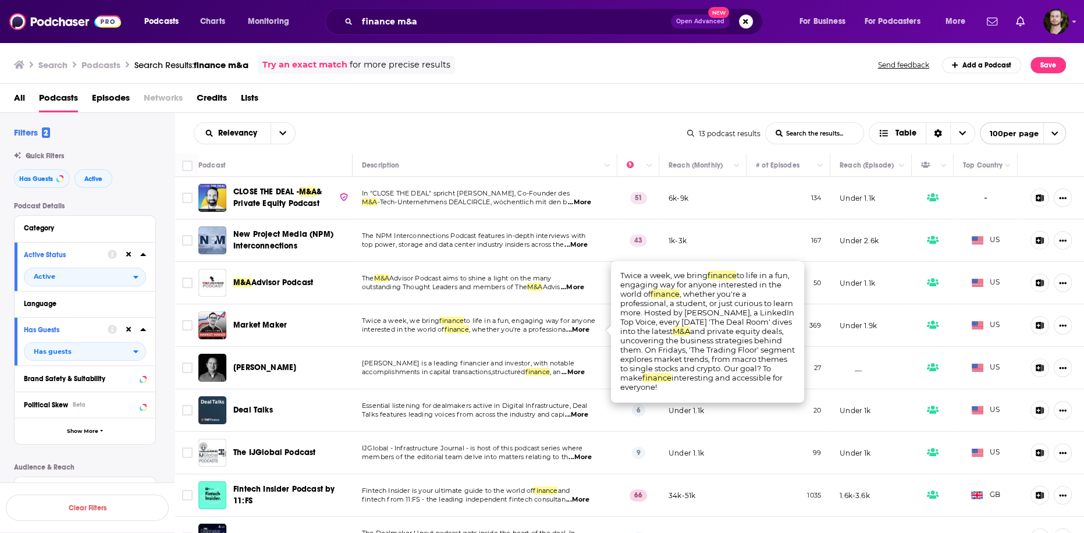
click at [578, 326] on span "...More" at bounding box center [577, 329] width 23 height 9
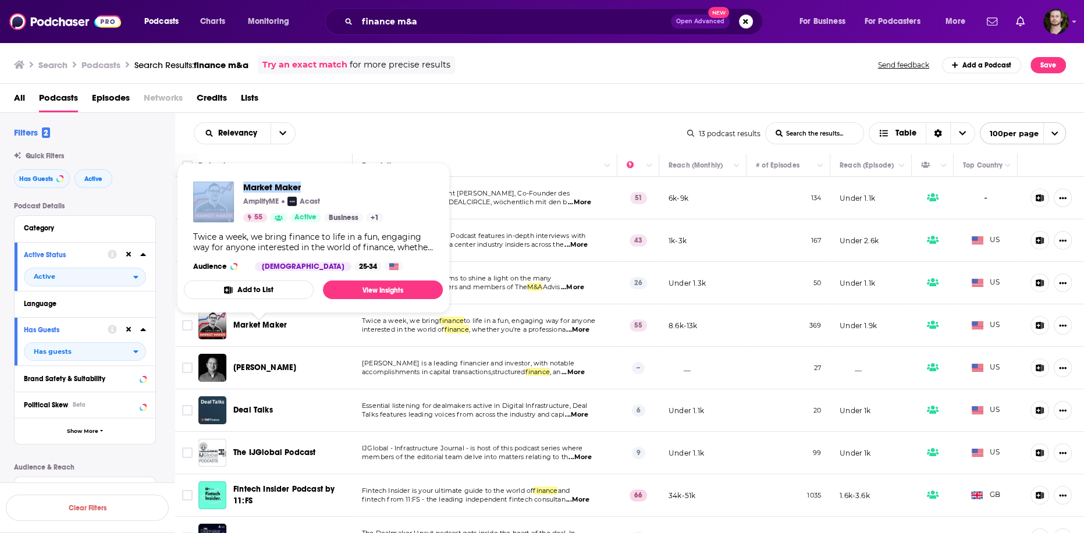
drag, startPoint x: 235, startPoint y: 182, endPoint x: 314, endPoint y: 186, distance: 79.8
click at [314, 186] on div "Market Maker AmplifyME Acast 55 Active Business + 1" at bounding box center [288, 202] width 190 height 41
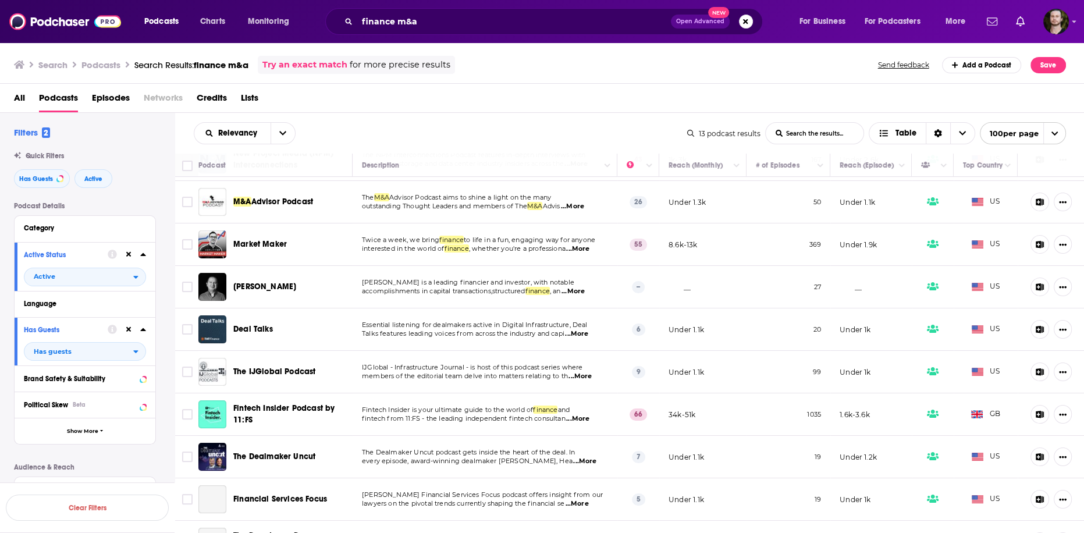
scroll to position [93, 0]
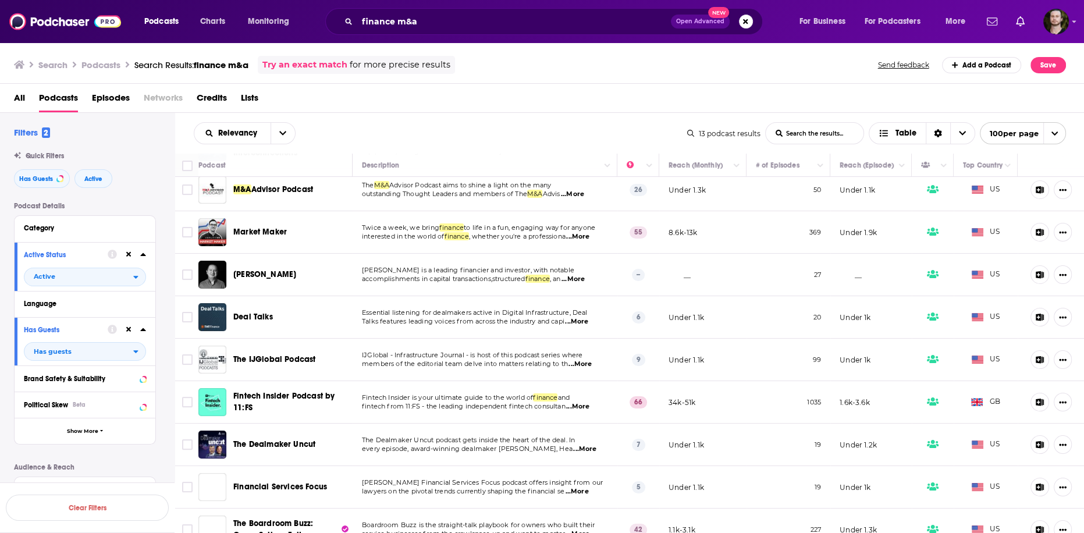
click at [585, 280] on span "...More" at bounding box center [573, 279] width 23 height 9
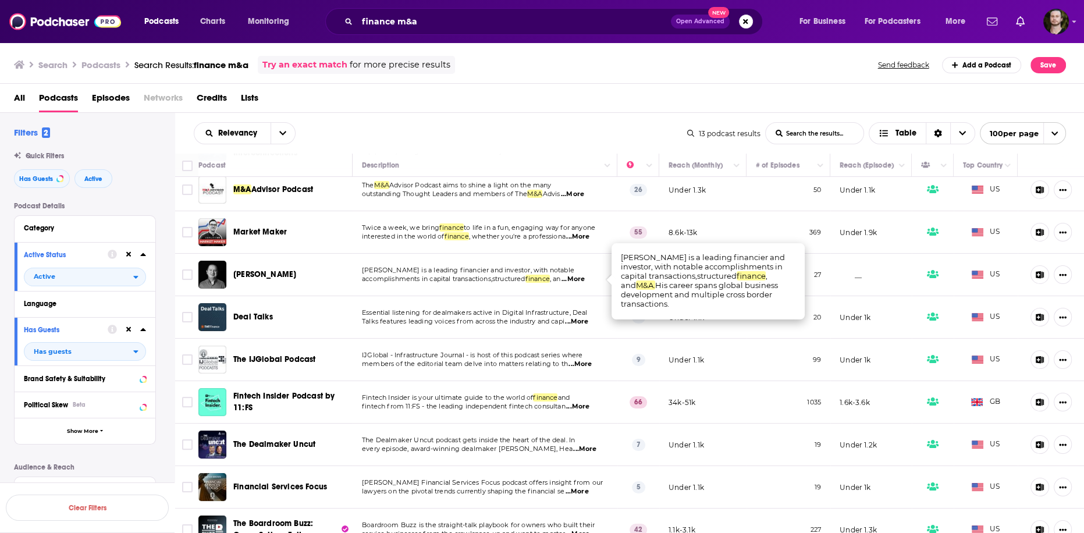
click at [585, 280] on span "...More" at bounding box center [573, 279] width 23 height 9
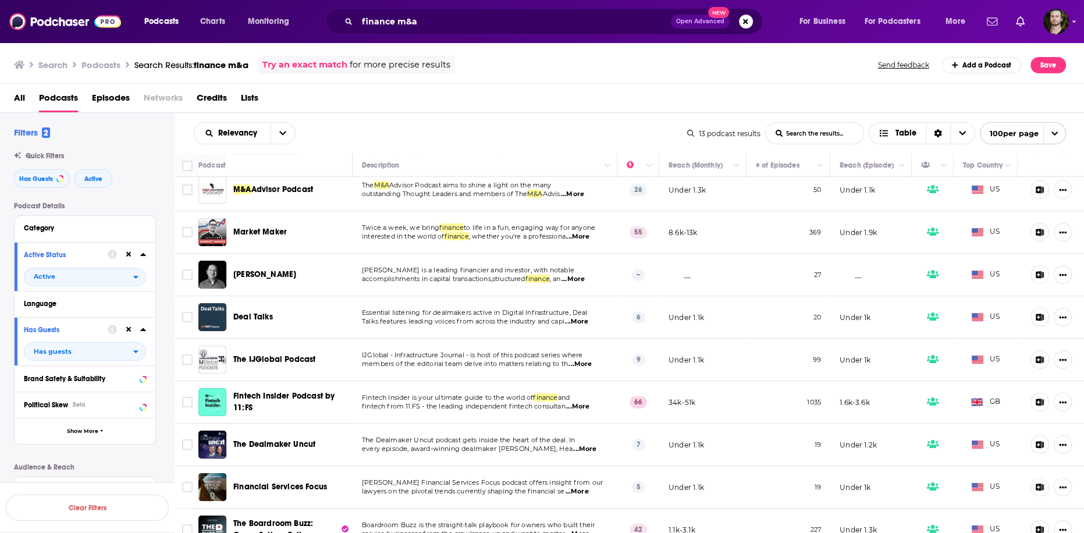
click at [585, 280] on span "...More" at bounding box center [573, 279] width 23 height 9
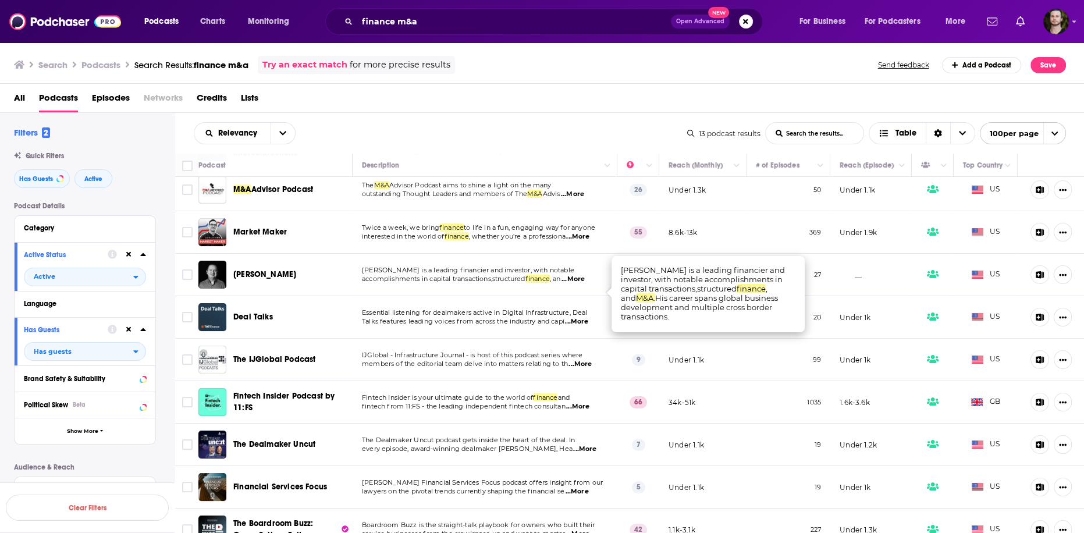
scroll to position [0, 0]
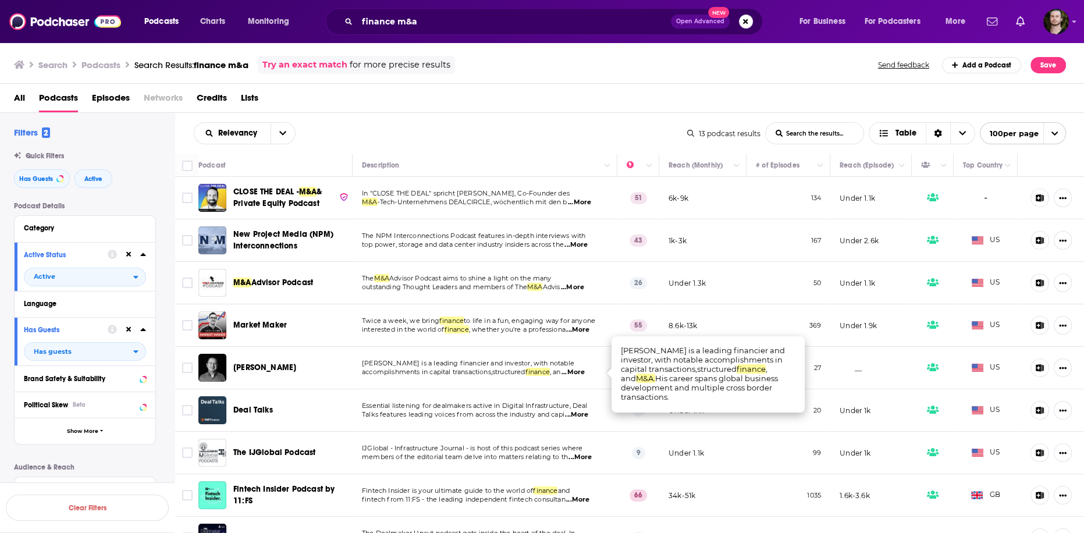
click at [617, 297] on td "26" at bounding box center [638, 283] width 42 height 42
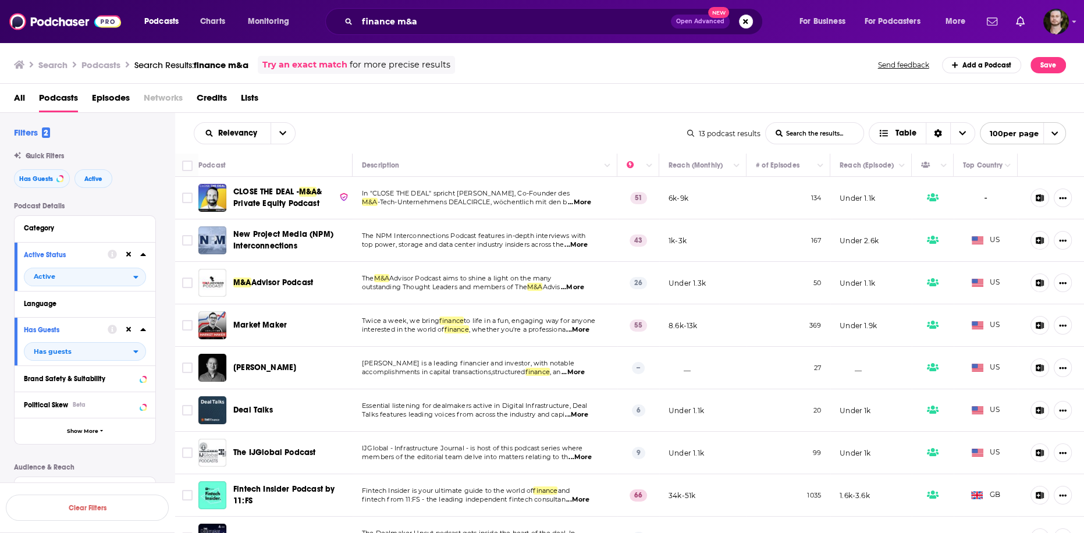
click at [581, 289] on span "...More" at bounding box center [572, 287] width 23 height 9
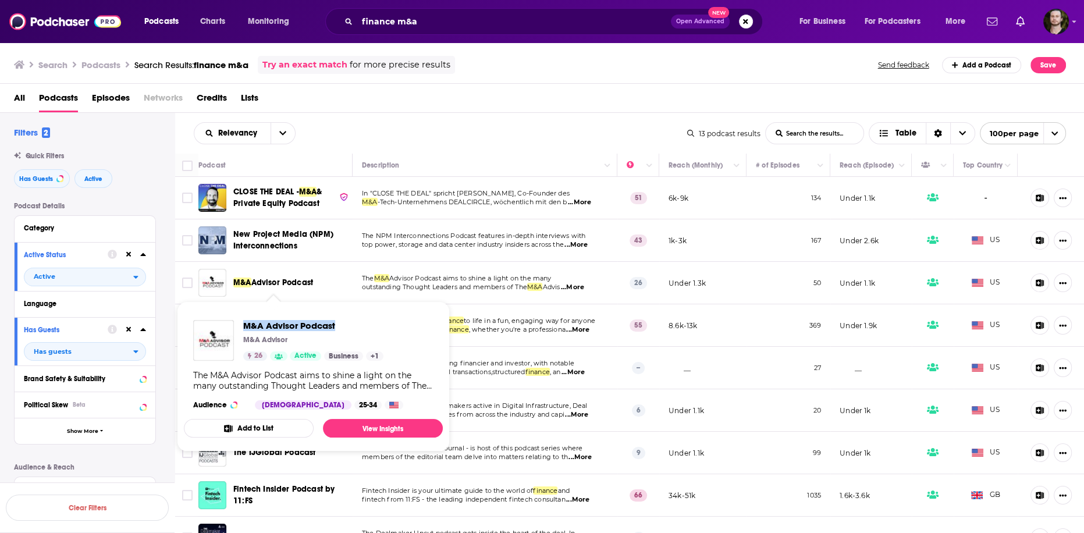
drag, startPoint x: 247, startPoint y: 323, endPoint x: 393, endPoint y: 325, distance: 146.1
click at [393, 325] on div "M&A Advisor Podcast M&A Advisor 26 Active Business + 1 The M&A Advisor Podcast …" at bounding box center [313, 365] width 259 height 108
